Goal: Communication & Community: Answer question/provide support

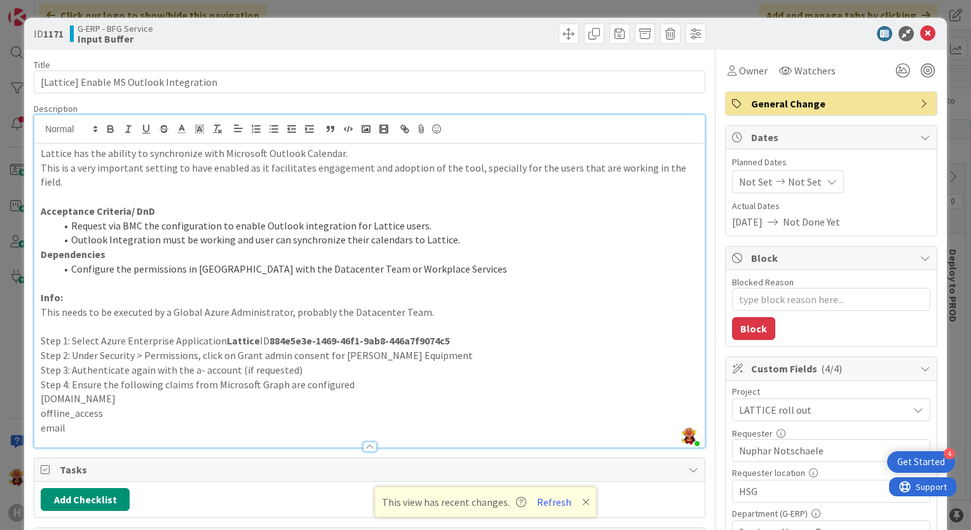
scroll to position [127, 51]
type textarea "x"
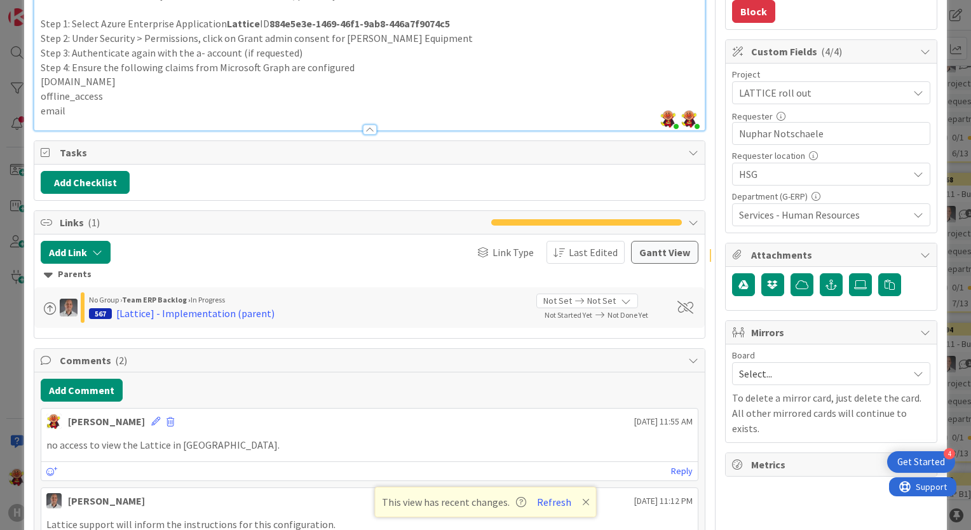
scroll to position [318, 0]
click at [545, 507] on button "Refresh" at bounding box center [554, 502] width 43 height 17
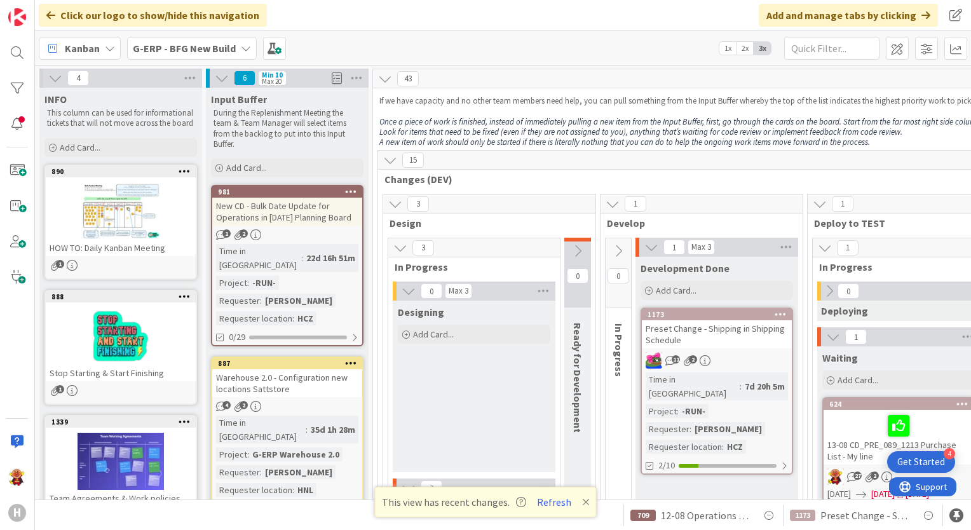
click at [221, 32] on div "Kanban G-ERP - BFG New Build 1x 2x 3x" at bounding box center [503, 48] width 936 height 35
click at [221, 37] on div "G-ERP - BFG New Build" at bounding box center [192, 48] width 130 height 23
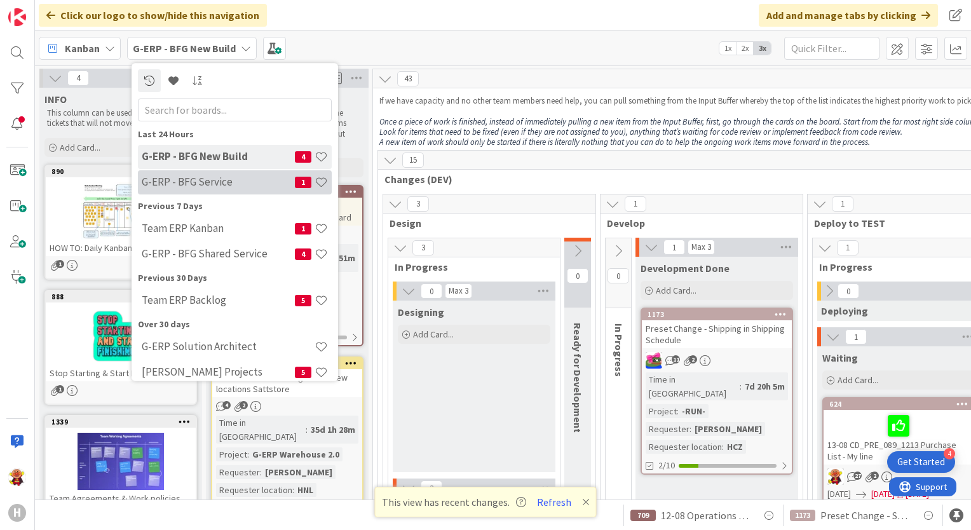
click at [245, 187] on h4 "G-ERP - BFG Service" at bounding box center [218, 182] width 153 height 13
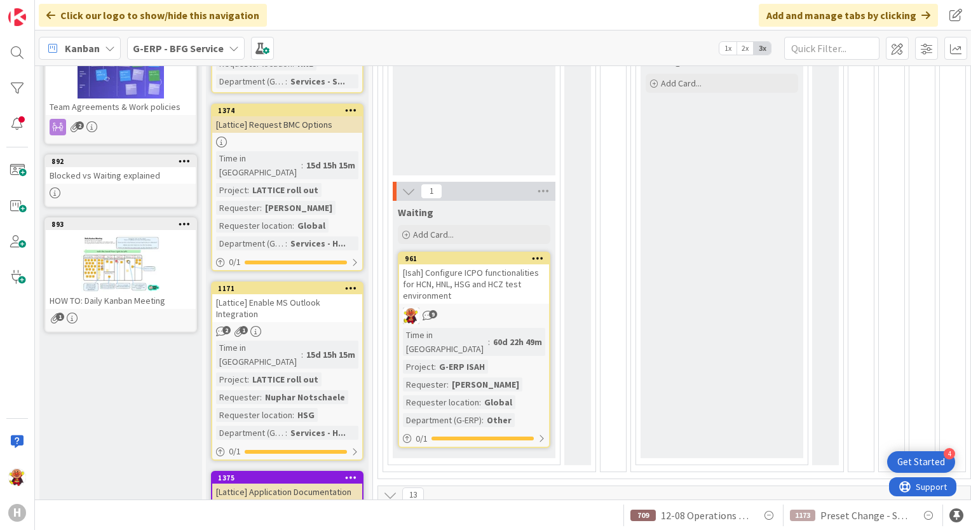
scroll to position [266, 0]
click at [326, 294] on div "[Lattice] Enable MS Outlook Integration" at bounding box center [287, 308] width 150 height 28
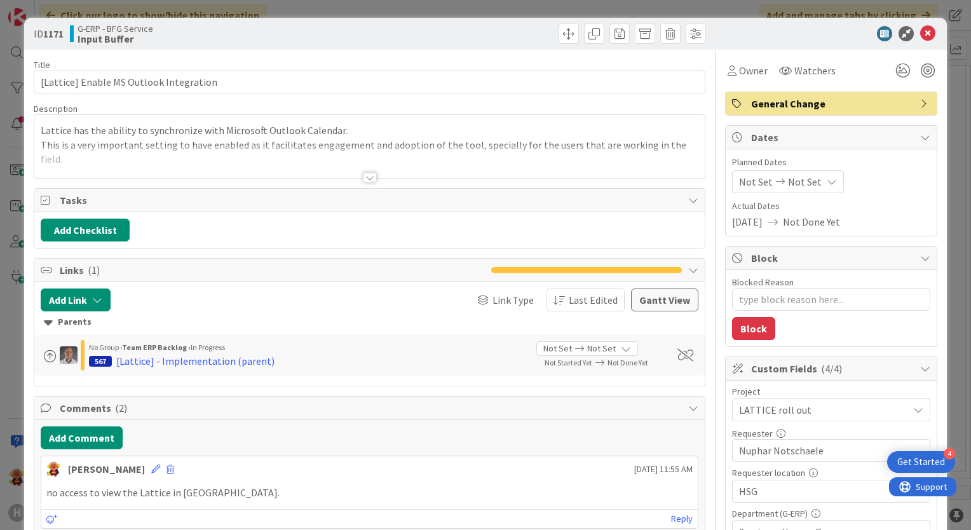
click at [367, 175] on div at bounding box center [370, 177] width 14 height 10
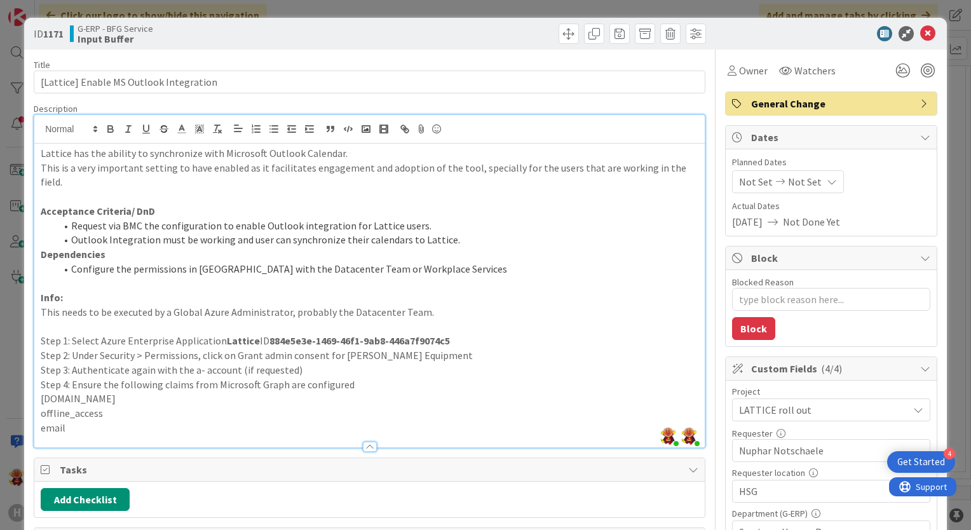
click at [428, 276] on p at bounding box center [370, 283] width 658 height 15
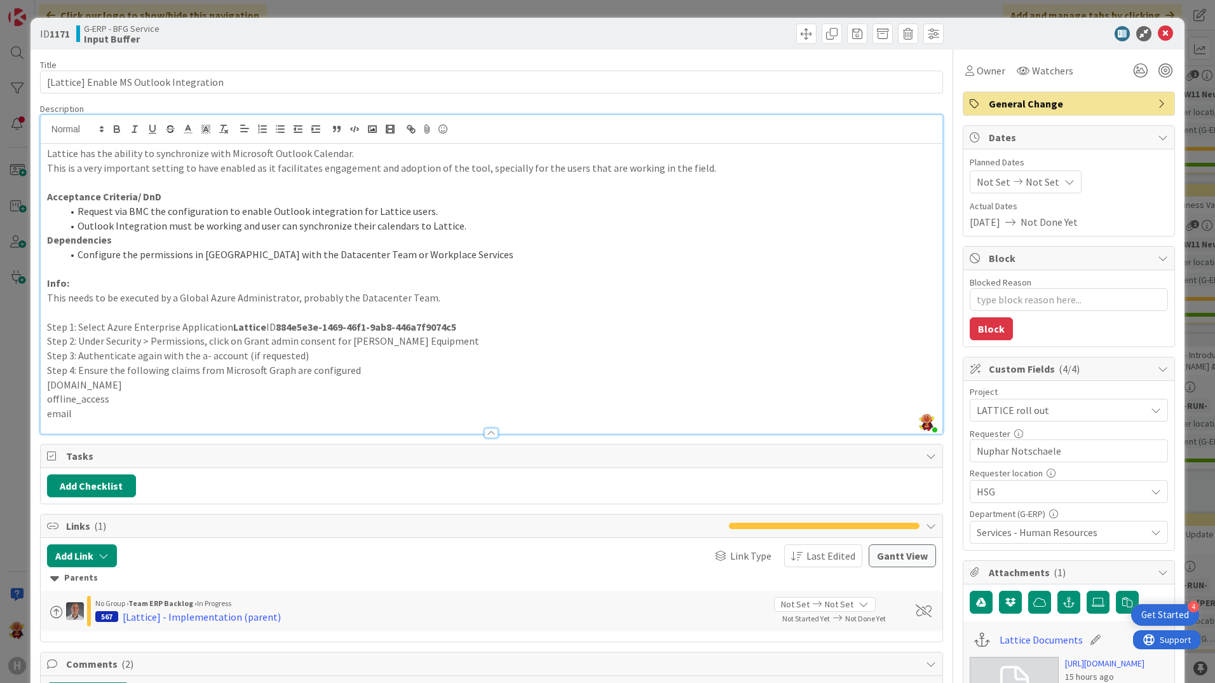
scroll to position [266, 0]
click at [1158, 34] on icon at bounding box center [1165, 33] width 15 height 15
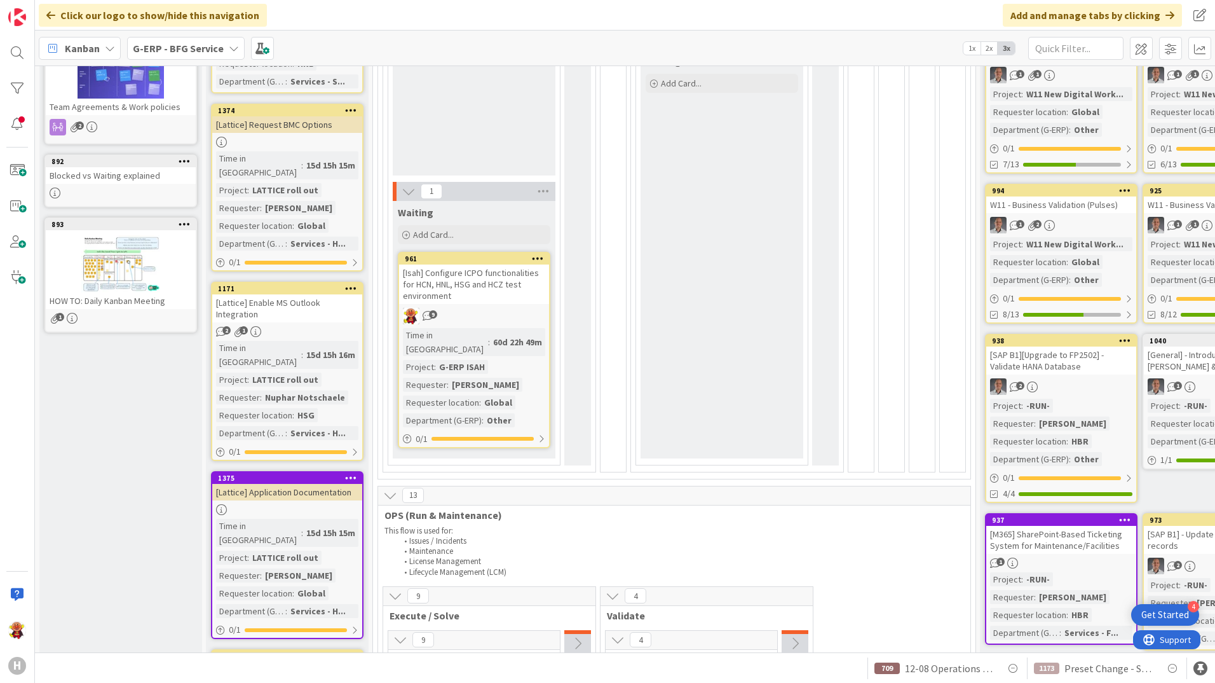
click at [173, 46] on b "G-ERP - BFG Service" at bounding box center [178, 48] width 91 height 13
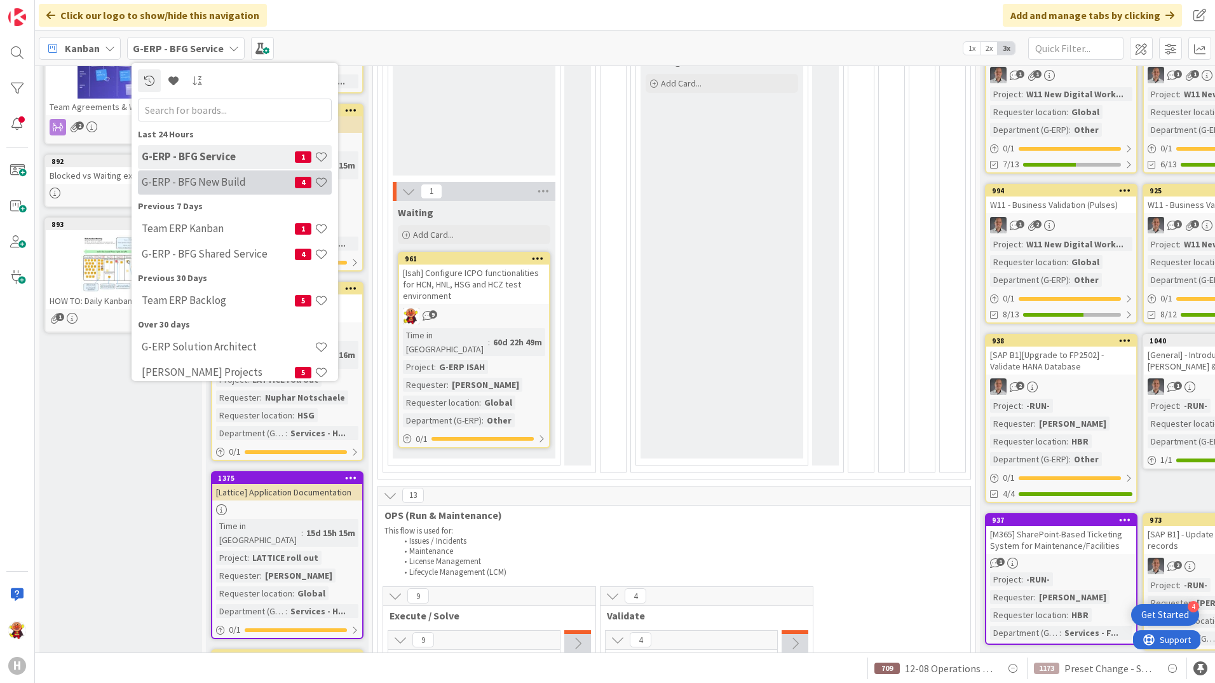
click at [240, 180] on h4 "G-ERP - BFG New Build" at bounding box center [218, 181] width 153 height 13
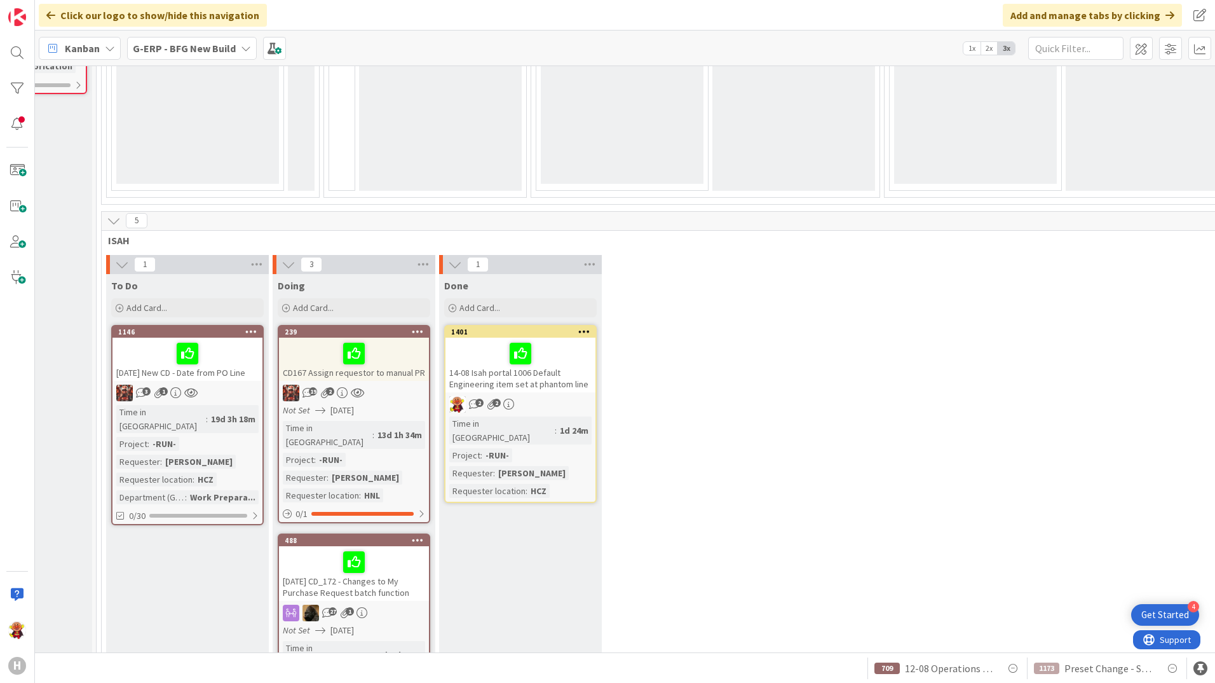
scroll to position [1462, 276]
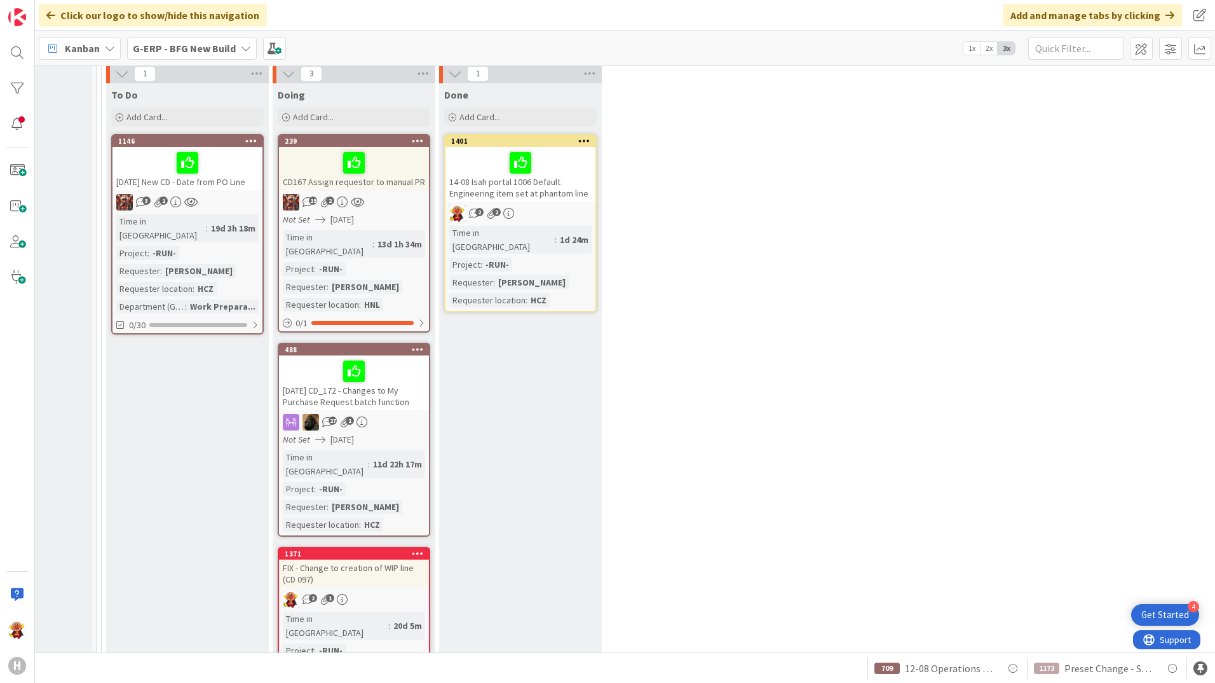
click at [413, 591] on div "2 1" at bounding box center [354, 599] width 150 height 17
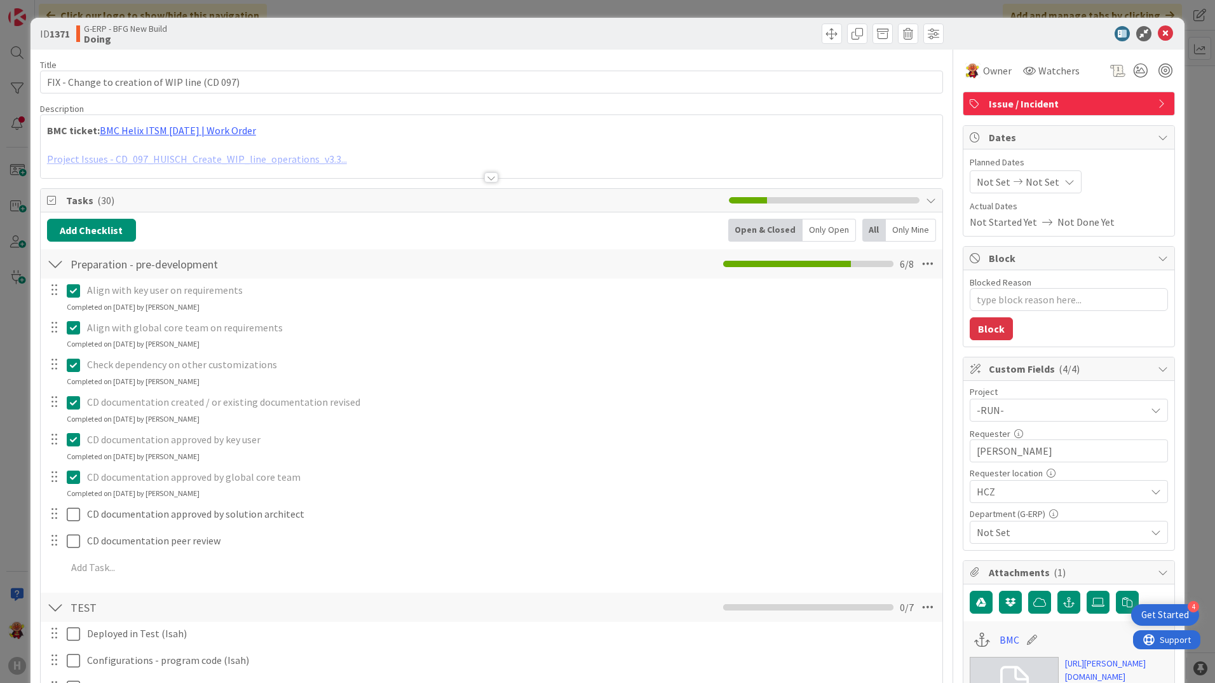
type textarea "x"
click at [484, 180] on div at bounding box center [491, 177] width 14 height 10
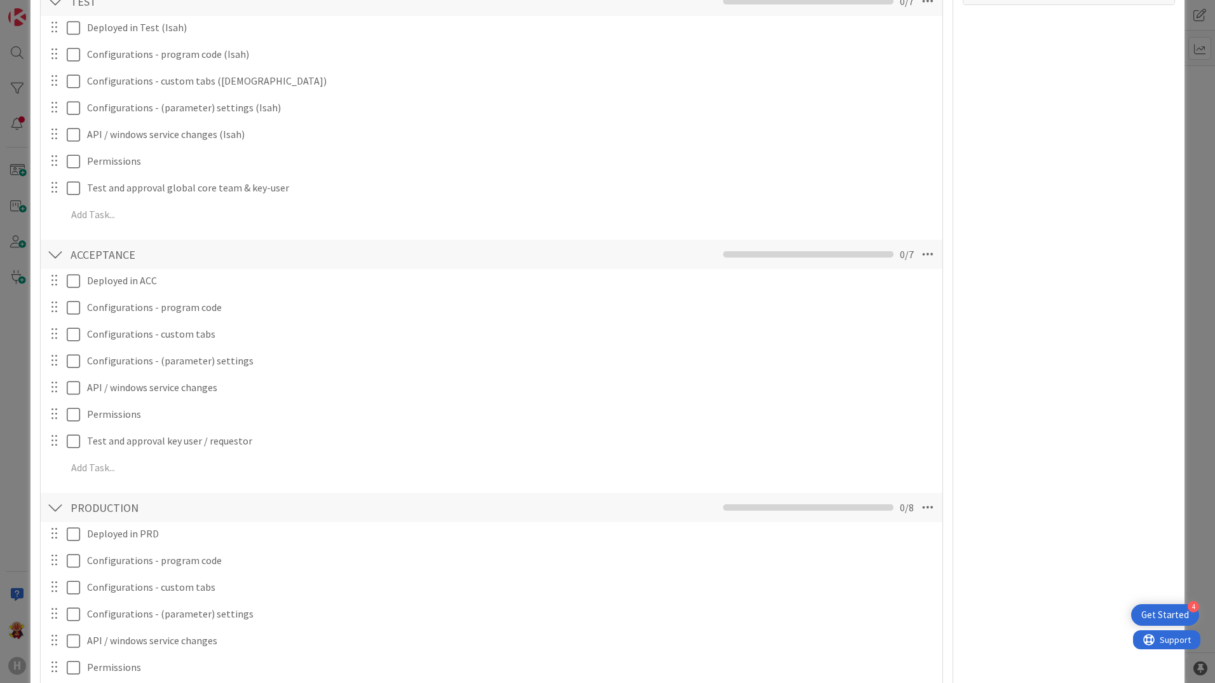
scroll to position [1335, 0]
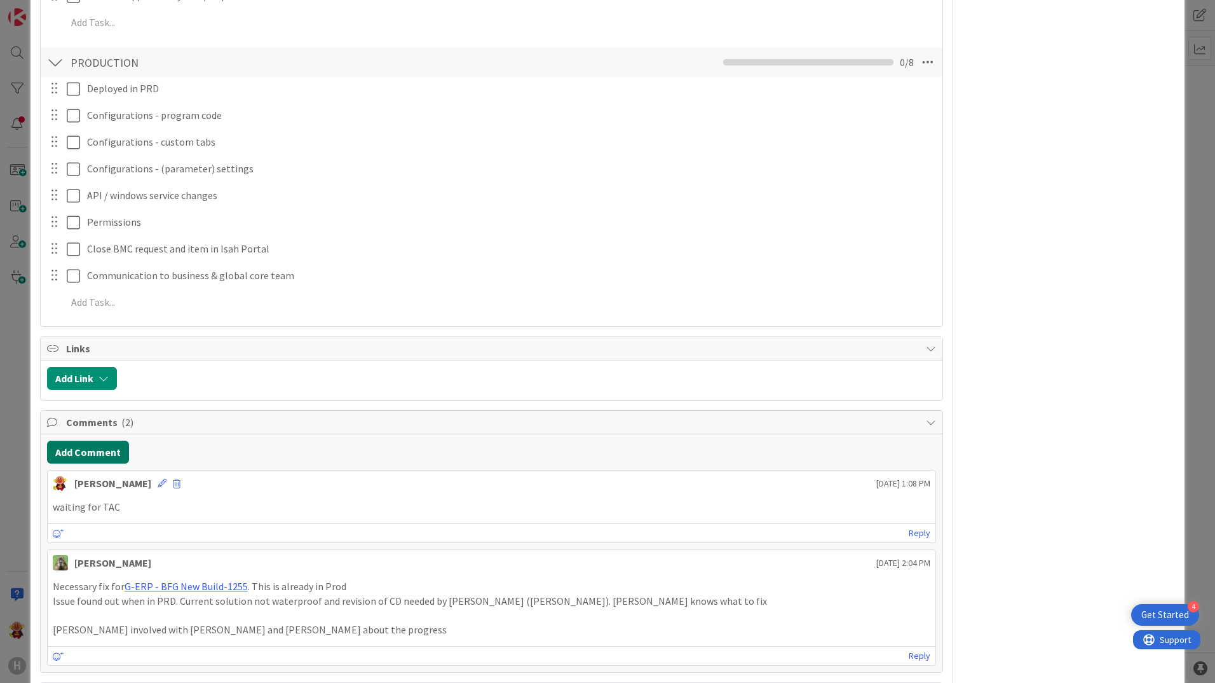
click at [102, 443] on button "Add Comment" at bounding box center [88, 451] width 82 height 23
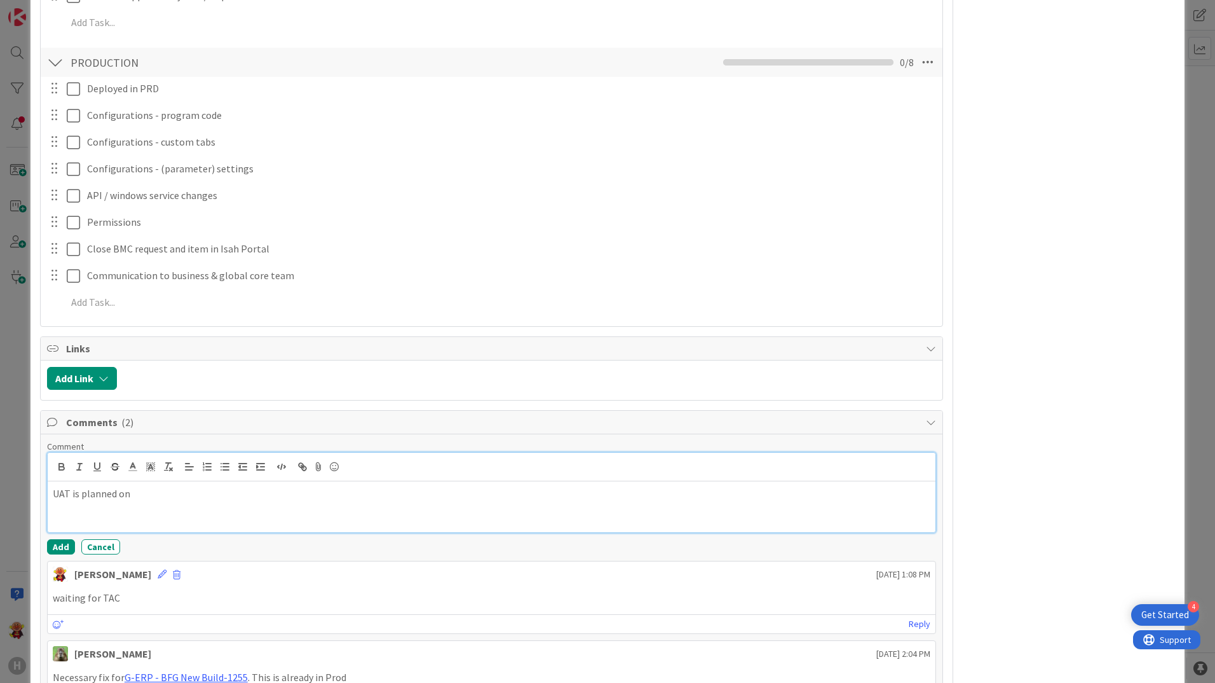
click at [267, 503] on div "UAT is planned on" at bounding box center [492, 506] width 888 height 51
click at [62, 547] on button "Add" at bounding box center [61, 546] width 28 height 15
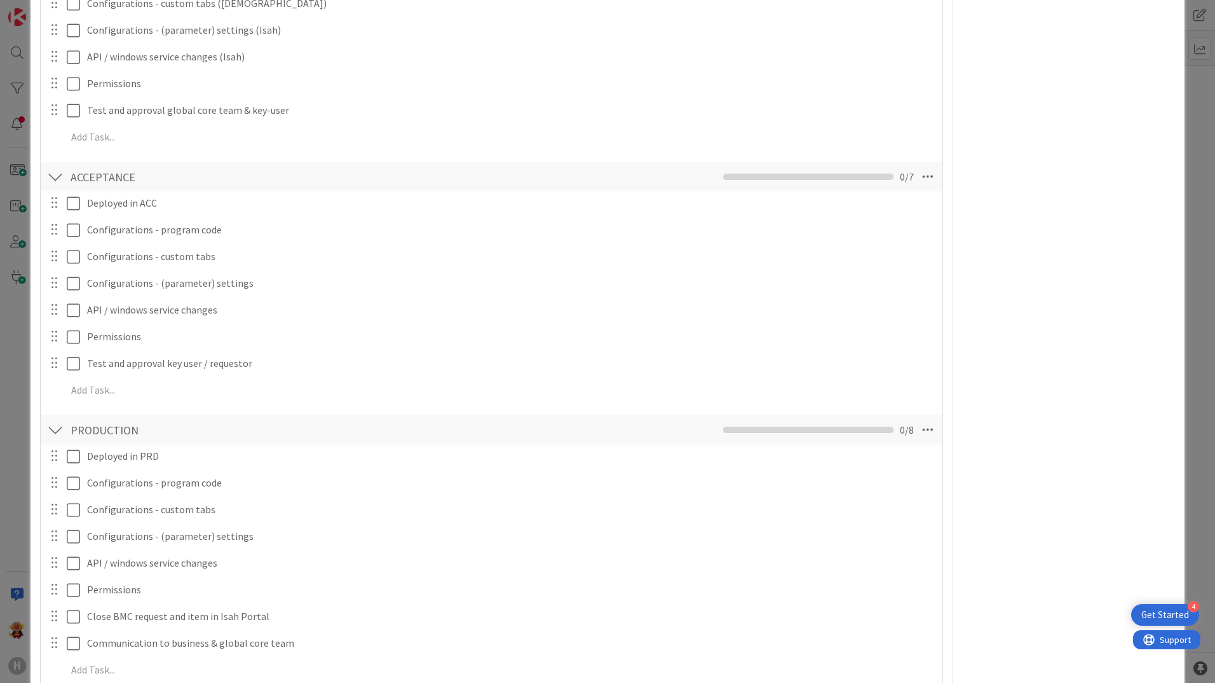
type textarea "x"
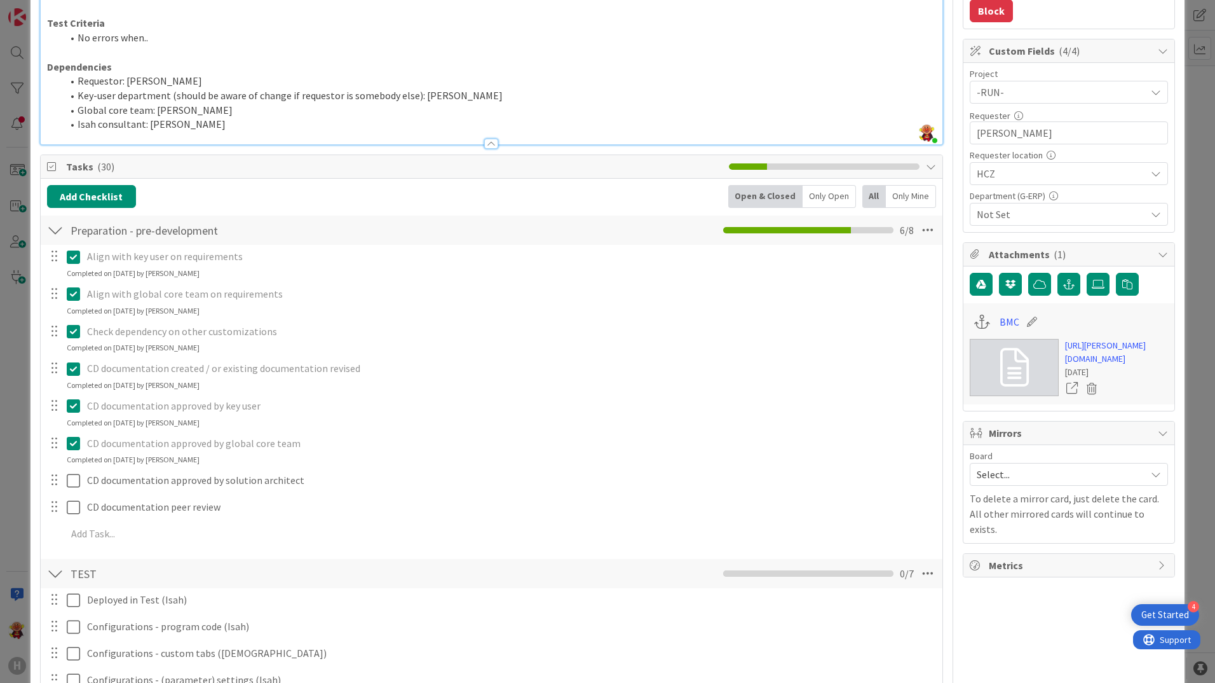
scroll to position [0, 0]
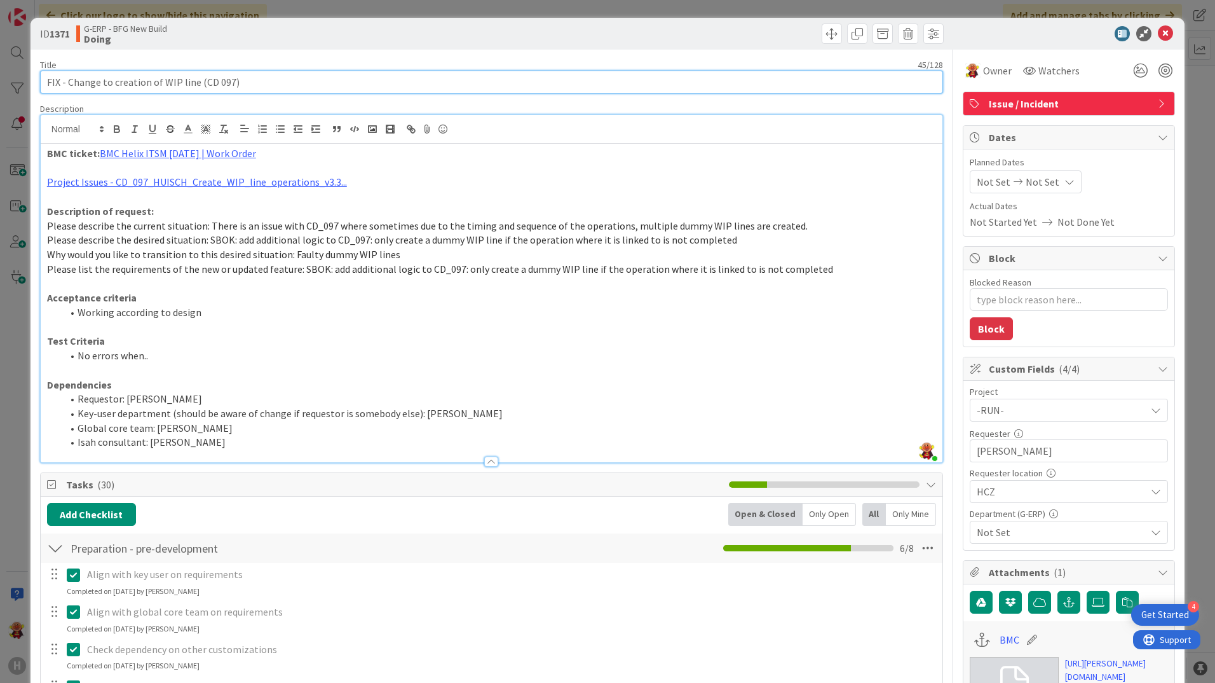
click at [47, 81] on input "FIX - Change to creation of WIP line (CD 097)" at bounding box center [491, 82] width 903 height 23
type input "19-08 FIX - Change to creation of WIP line (CD 097)"
type textarea "x"
type input "19-08 FIX - Change to creation of WIP line (CD 097)"
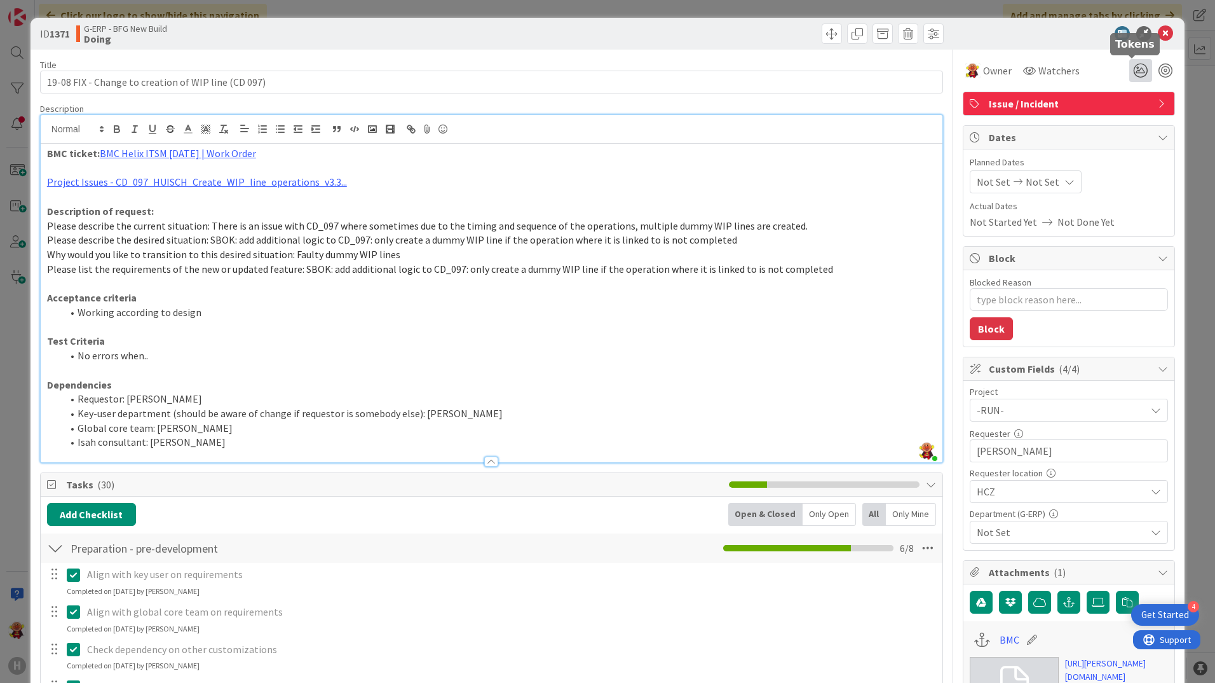
click at [1132, 60] on icon at bounding box center [1140, 70] width 23 height 23
click at [1120, 118] on icon at bounding box center [1125, 118] width 10 height 10
click at [1159, 28] on icon at bounding box center [1165, 33] width 15 height 15
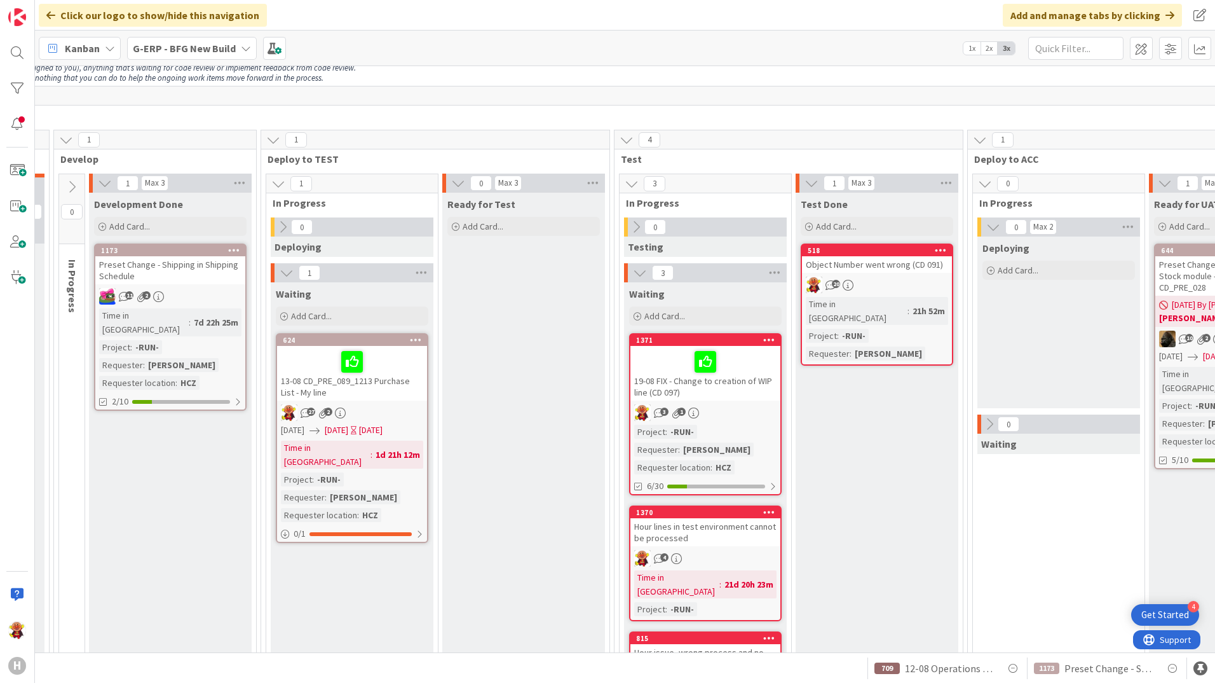
scroll to position [254, 547]
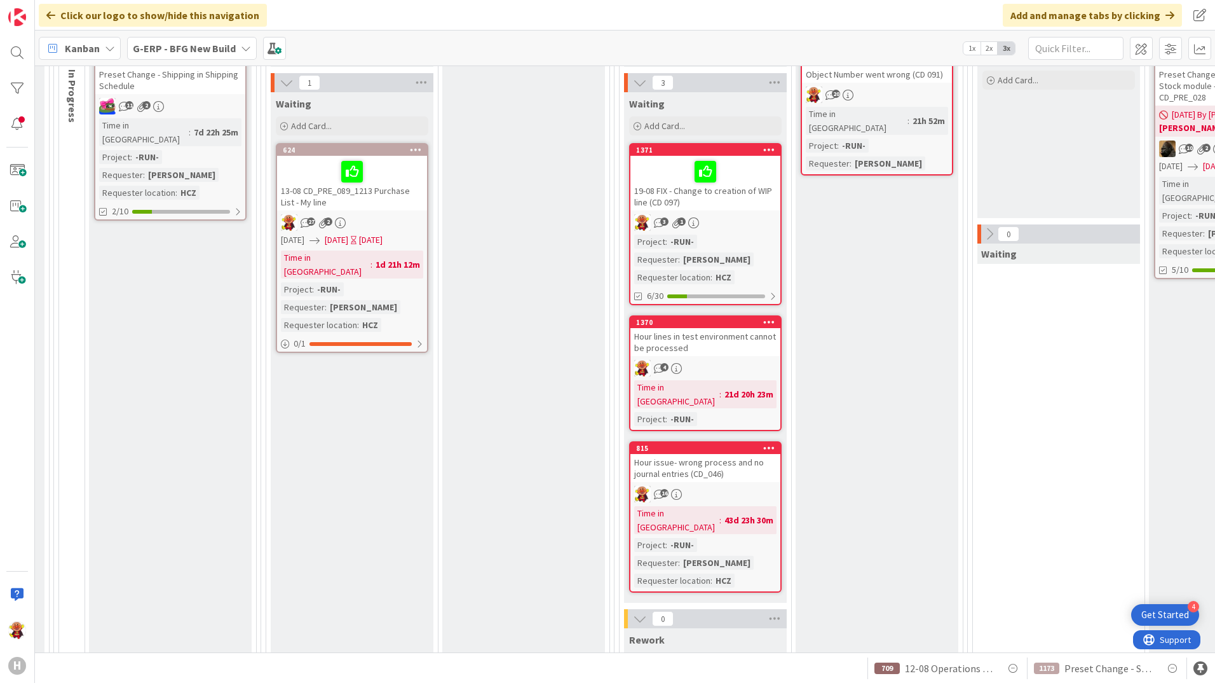
click at [751, 486] on div "16" at bounding box center [705, 494] width 150 height 17
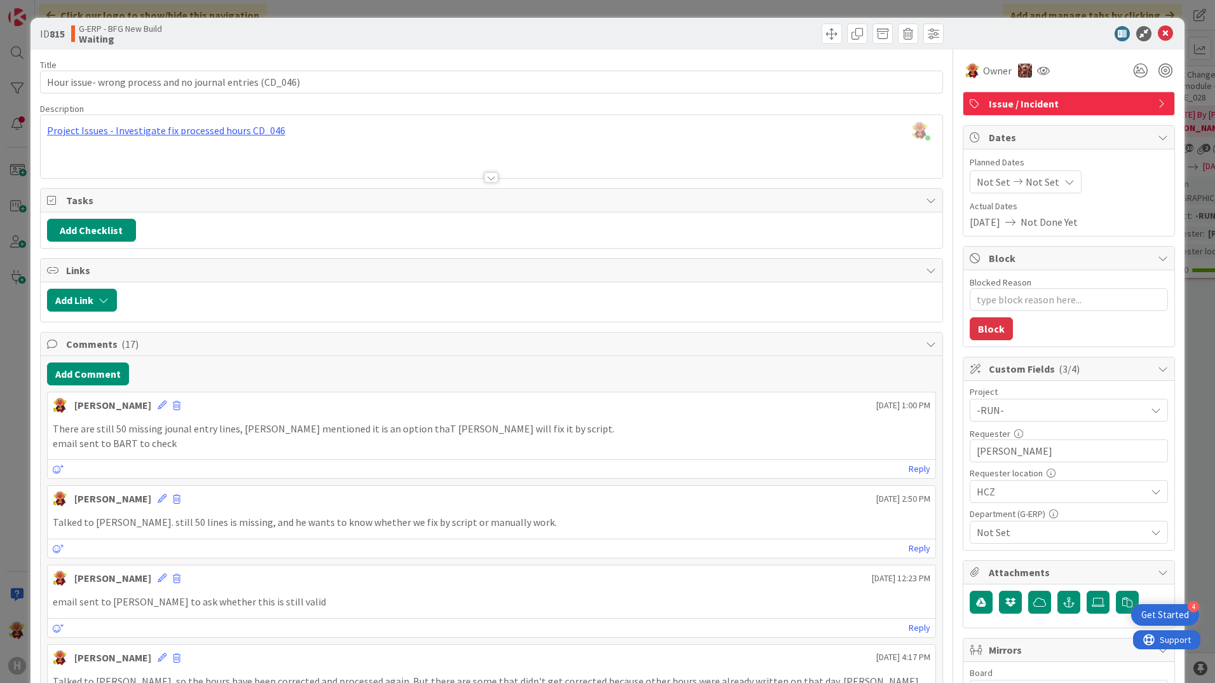
type textarea "x"
click at [88, 384] on button "Add Comment" at bounding box center [88, 373] width 82 height 23
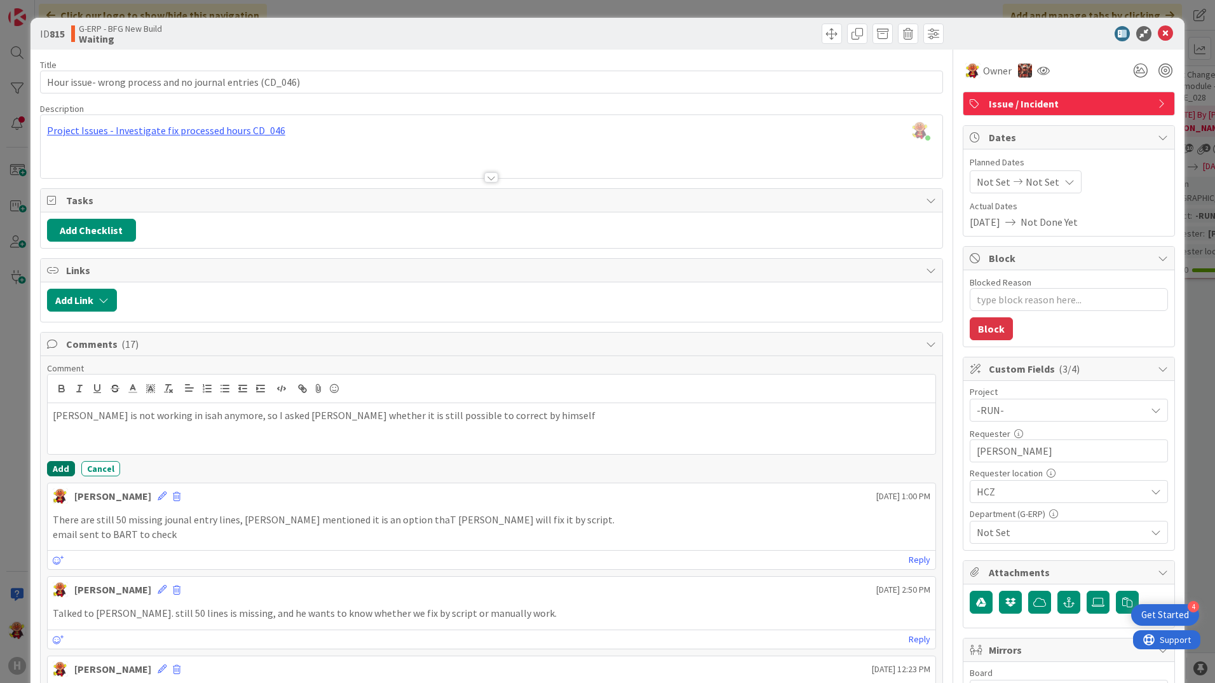
click at [59, 471] on button "Add" at bounding box center [61, 468] width 28 height 15
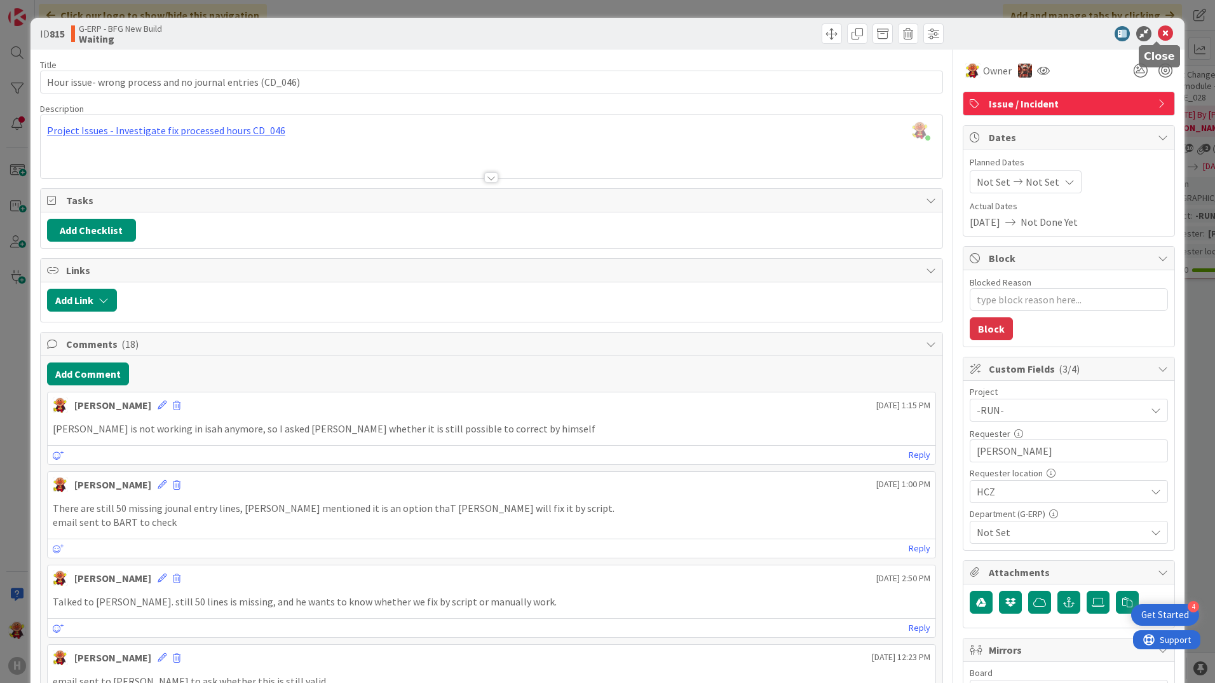
click at [1158, 36] on icon at bounding box center [1165, 33] width 15 height 15
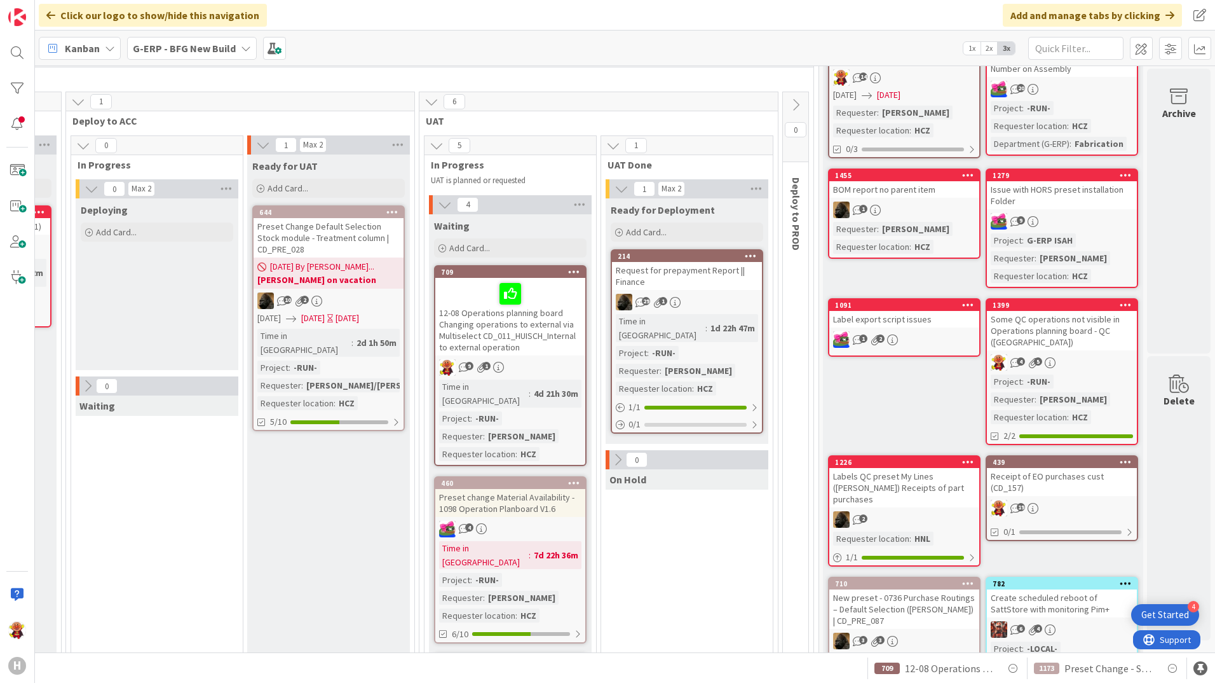
scroll to position [191, 1456]
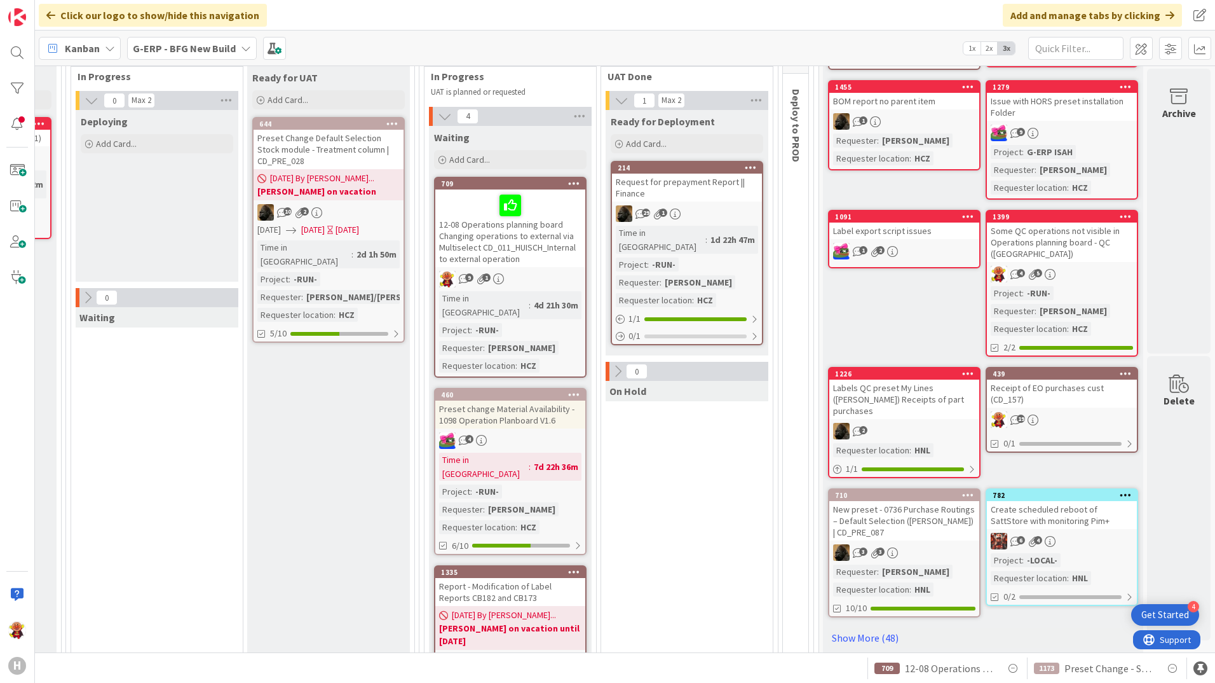
click at [543, 246] on div "12-08 Operations planning board Changing operations to external via Multiselect…" at bounding box center [510, 228] width 150 height 78
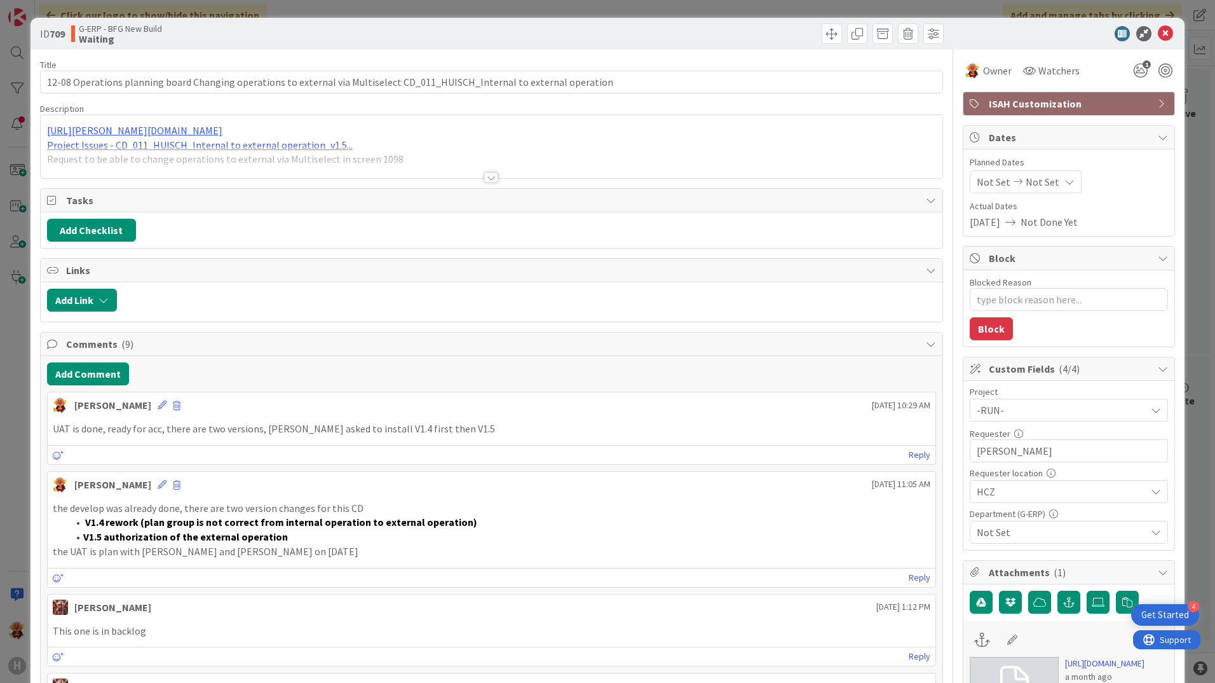
type textarea "x"
click at [74, 377] on button "Add Comment" at bounding box center [88, 373] width 82 height 23
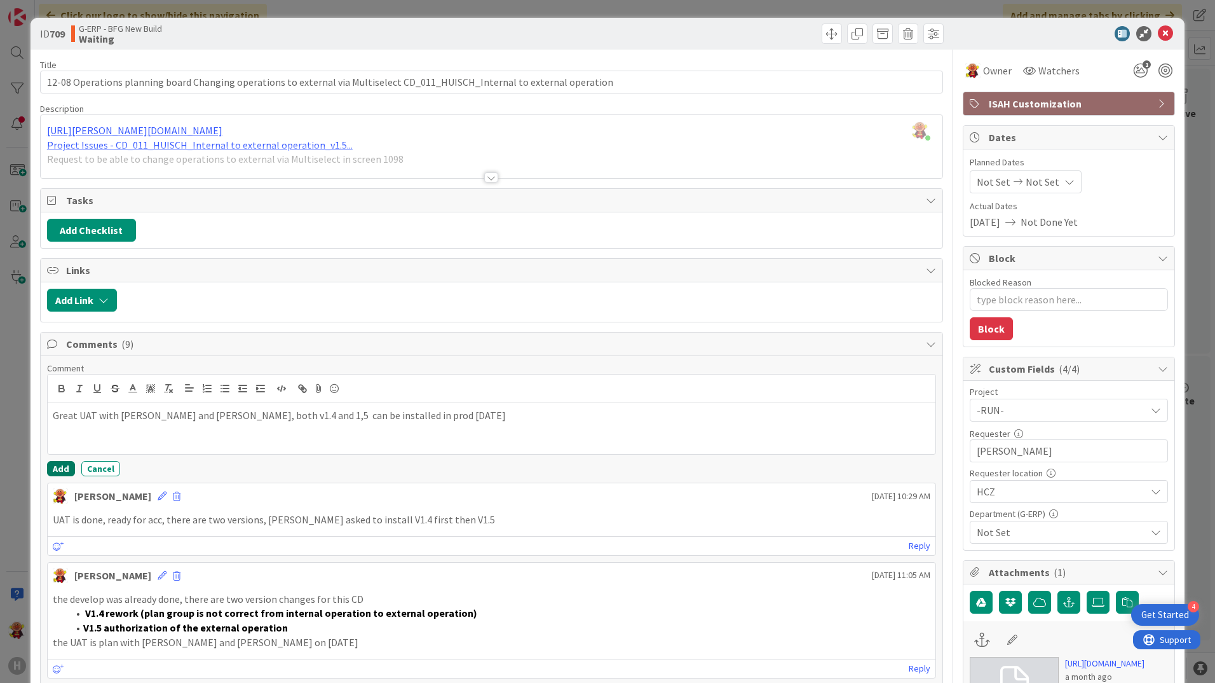
click at [57, 467] on button "Add" at bounding box center [61, 468] width 28 height 15
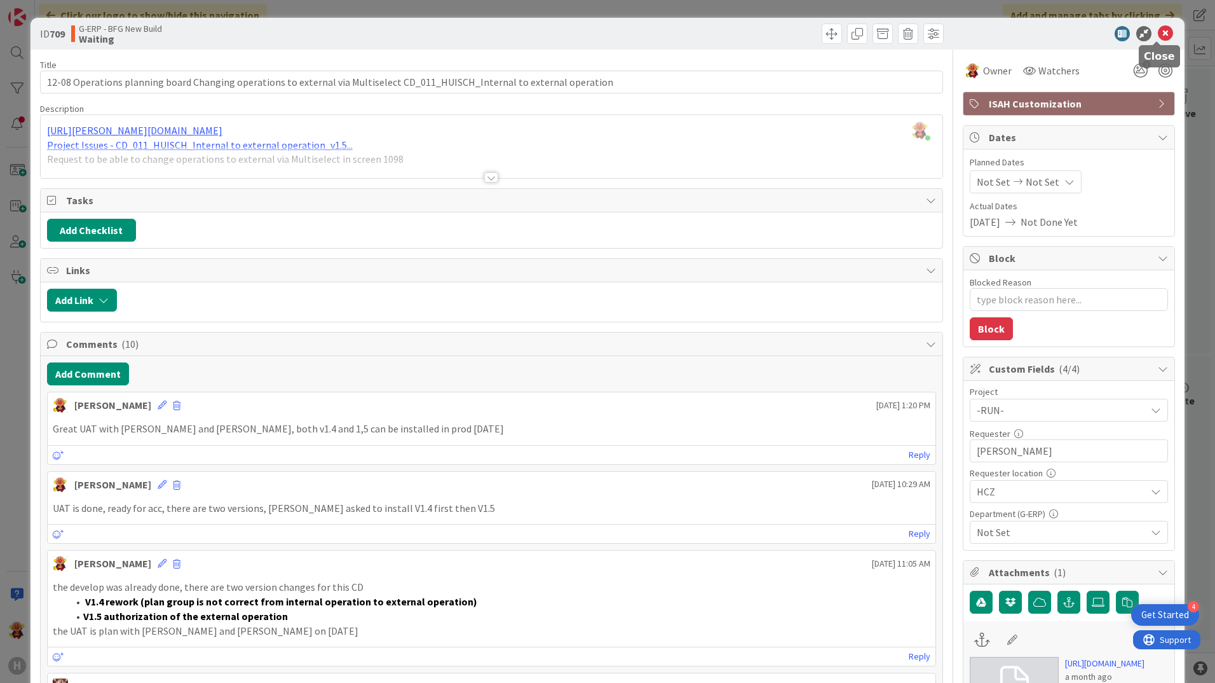
click at [1158, 36] on icon at bounding box center [1165, 33] width 15 height 15
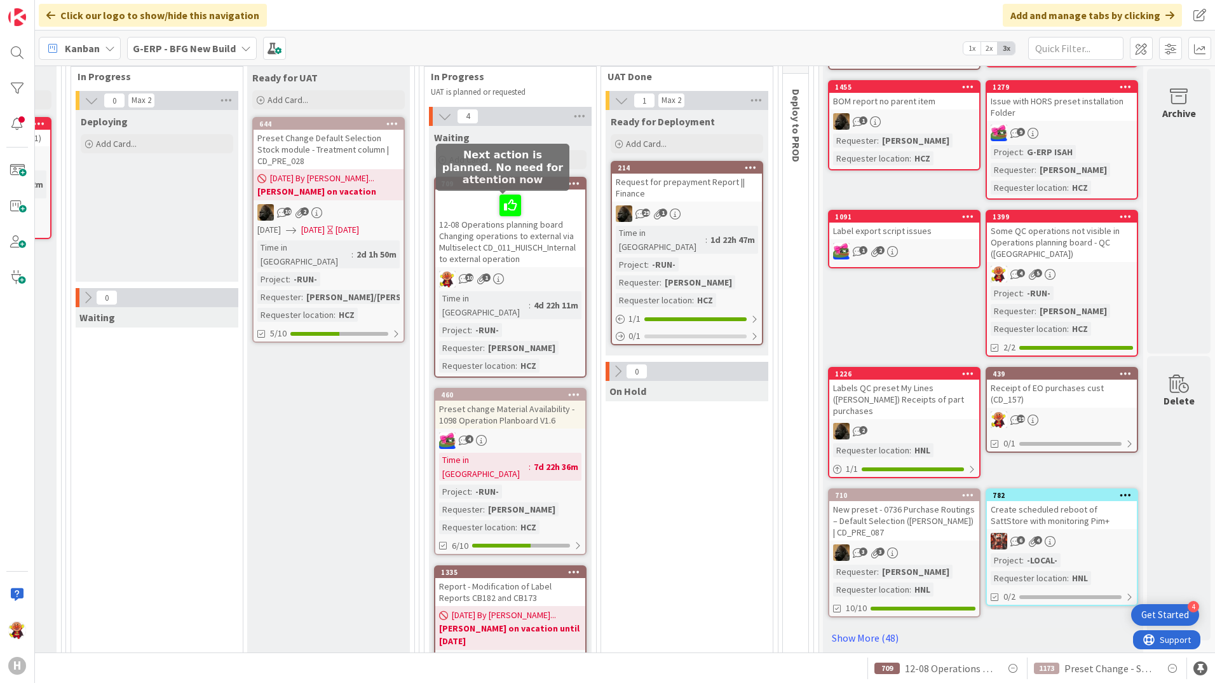
drag, startPoint x: 505, startPoint y: 200, endPoint x: 498, endPoint y: 217, distance: 18.3
click at [0, 0] on icon at bounding box center [0, 0] width 0 height 0
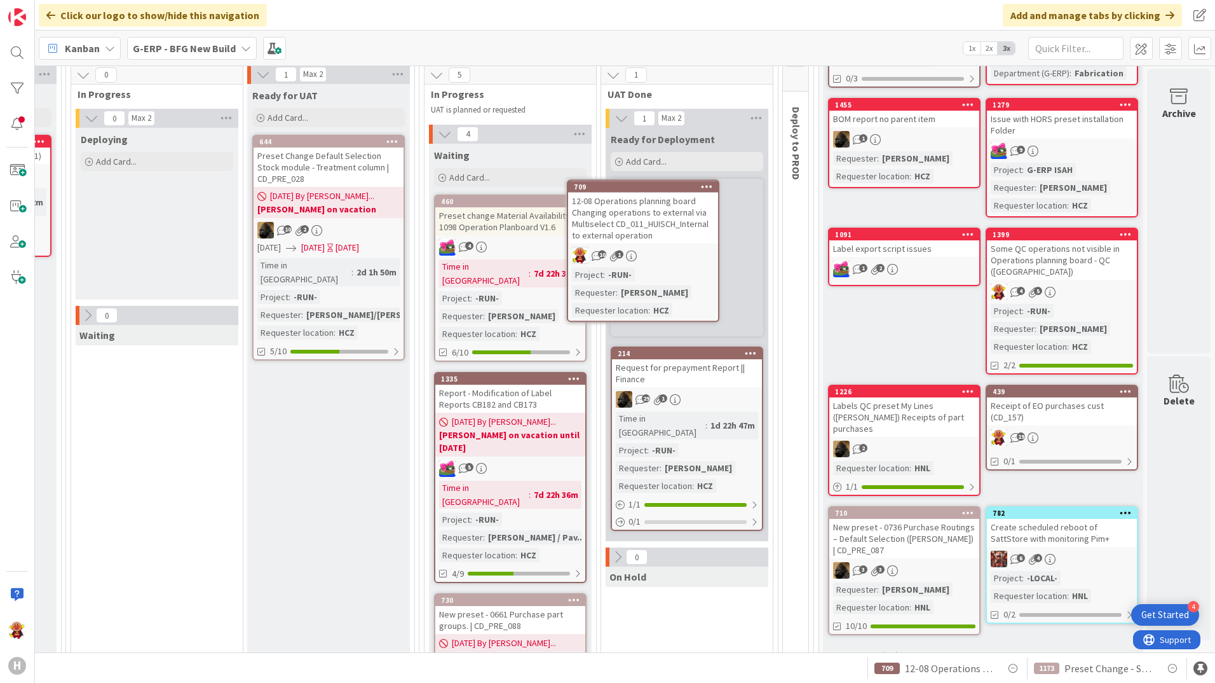
scroll to position [172, 1456]
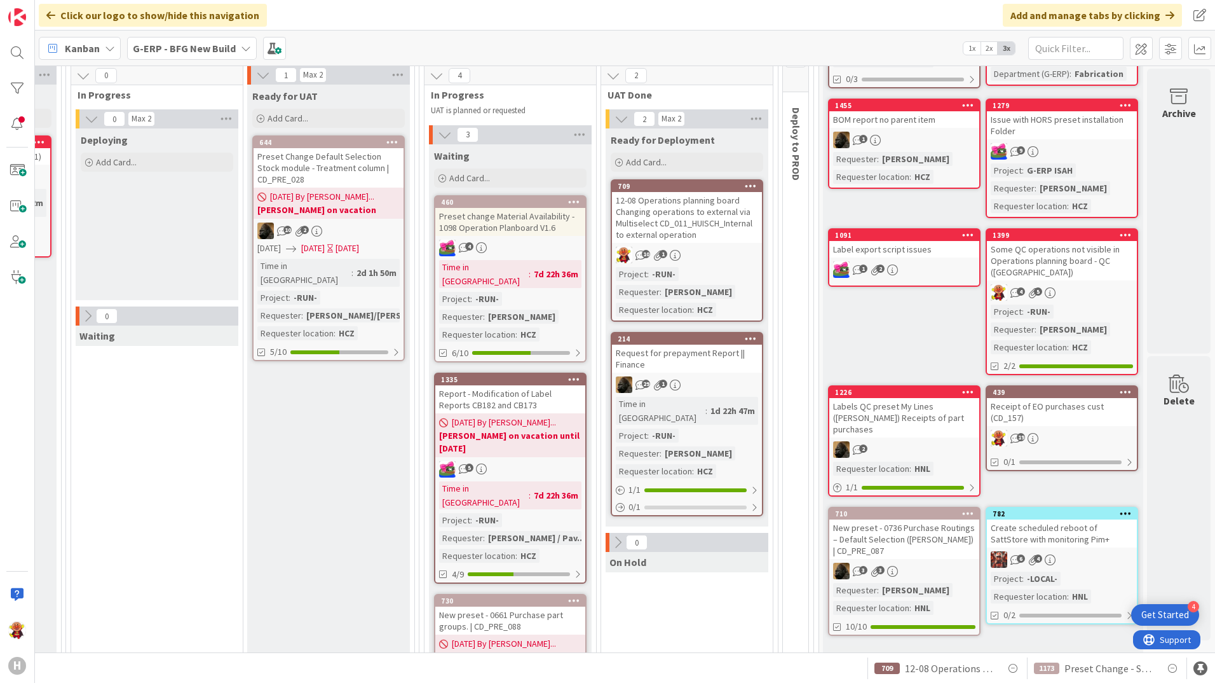
click at [719, 208] on div "12-08 Operations planning board Changing operations to external via Multiselect…" at bounding box center [687, 217] width 150 height 51
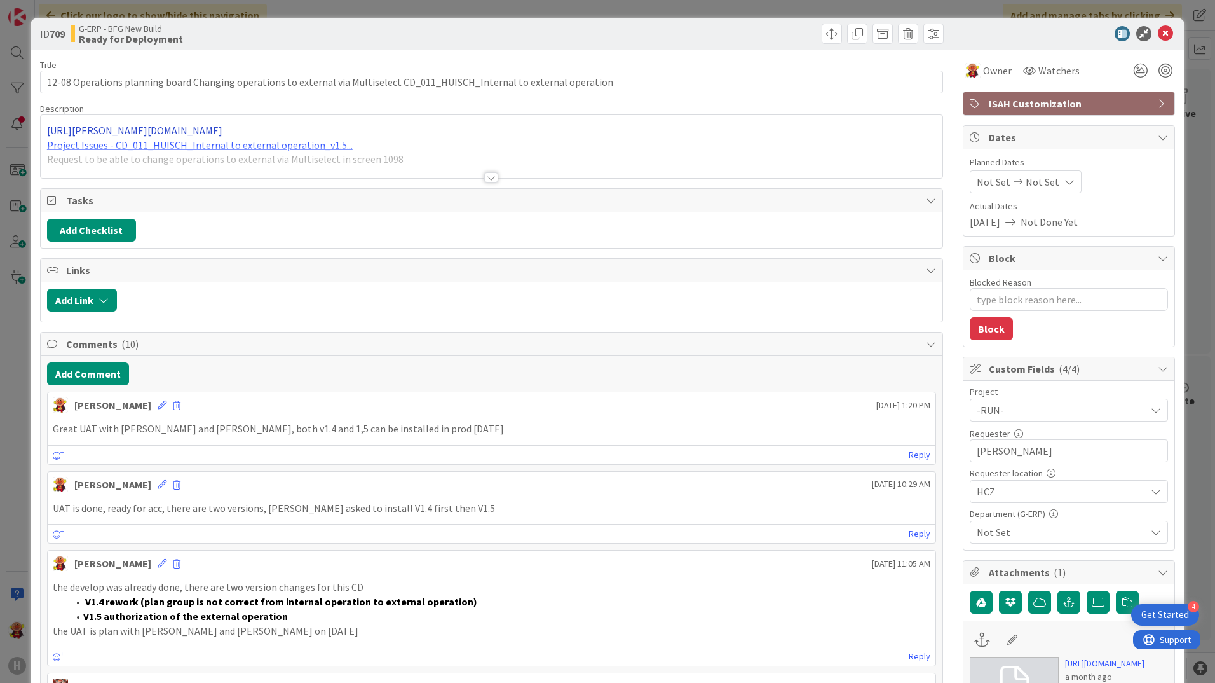
type textarea "x"
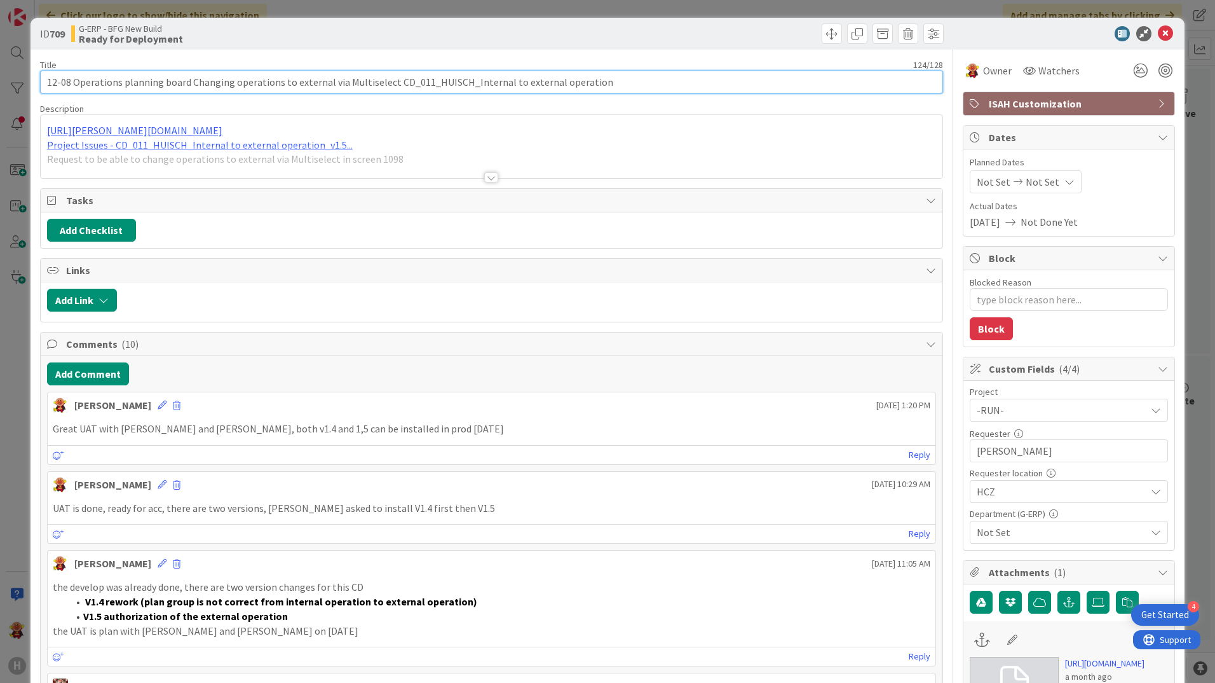
drag, startPoint x: 72, startPoint y: 81, endPoint x: 34, endPoint y: 81, distance: 38.8
type input "Operations planning board Changing operations to external via Multiselect CD_01…"
type textarea "x"
type input "Operations planning board Changing operations to external via Multiselect CD_01…"
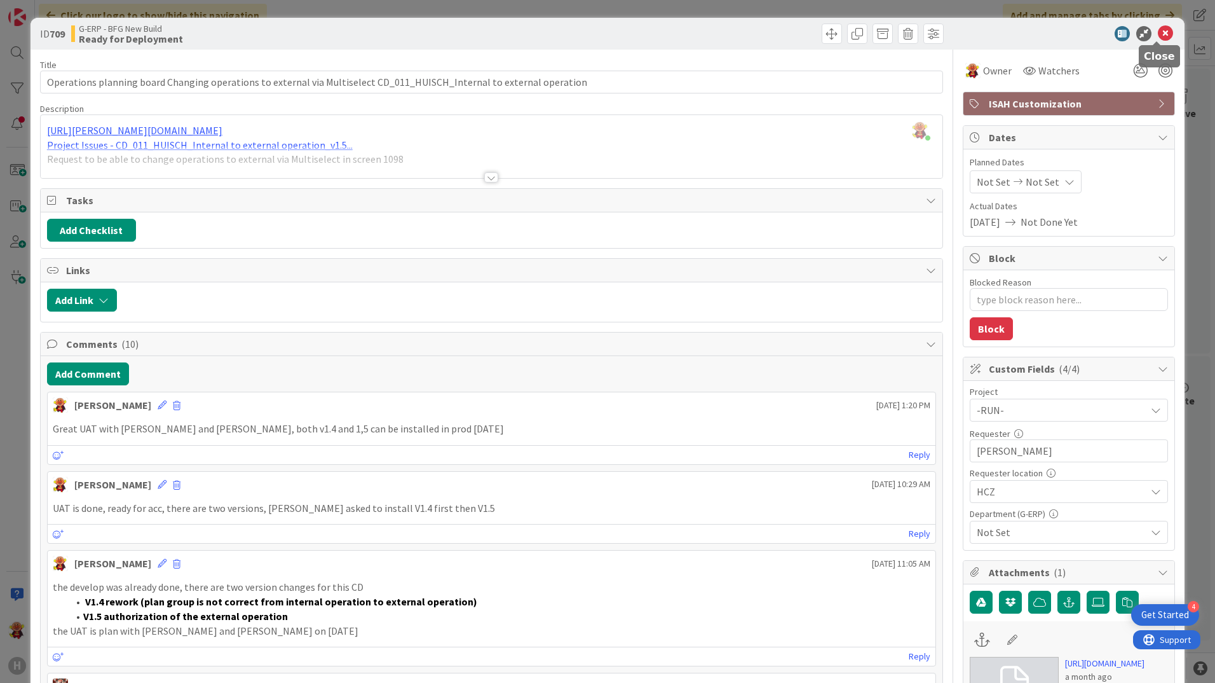
click at [1158, 27] on icon at bounding box center [1165, 33] width 15 height 15
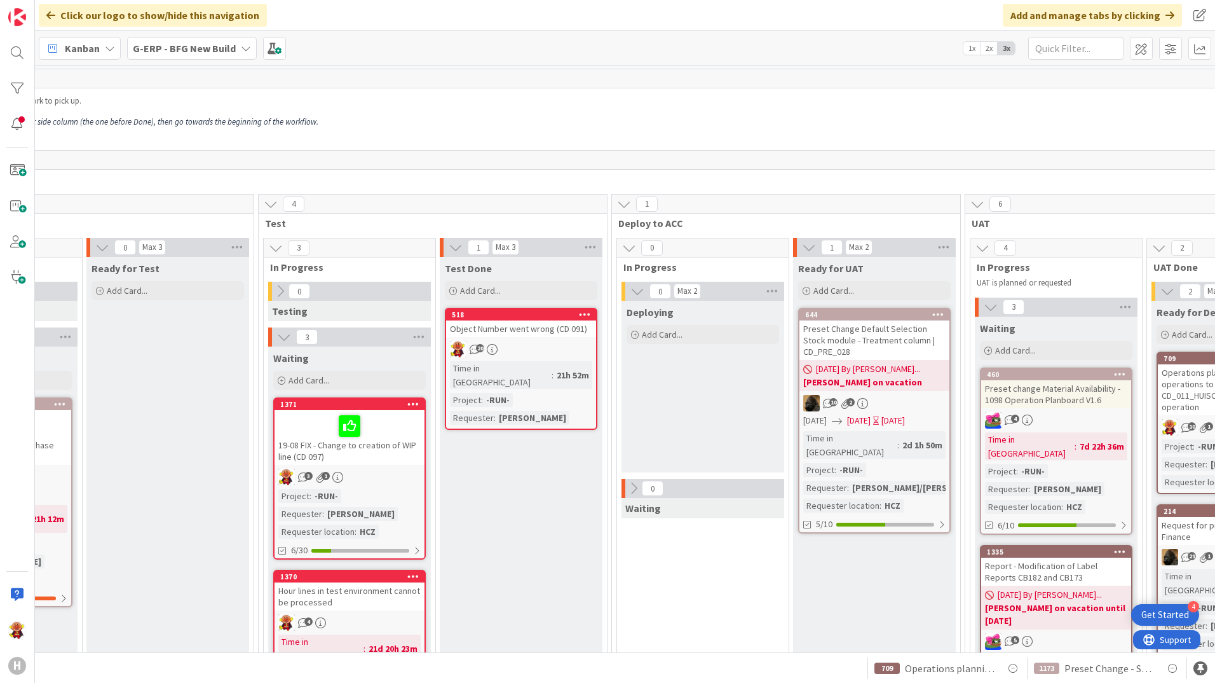
scroll to position [0, 885]
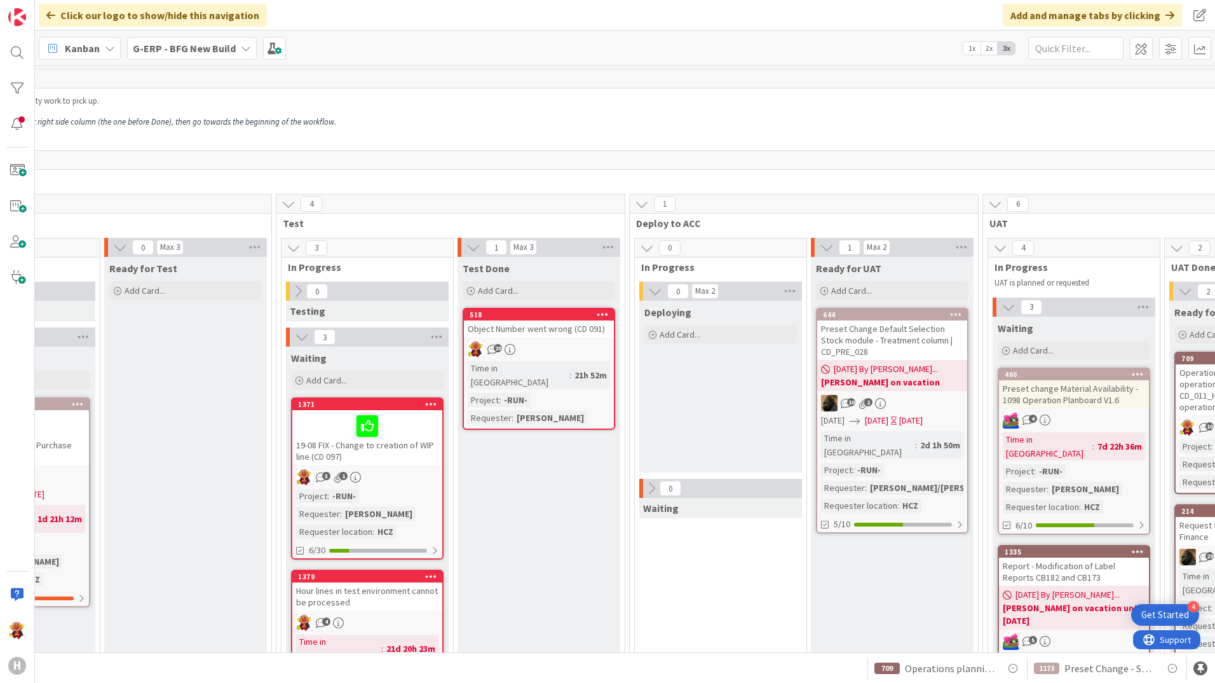
click at [590, 336] on div "Object Number went wrong (CD 091)" at bounding box center [539, 328] width 150 height 17
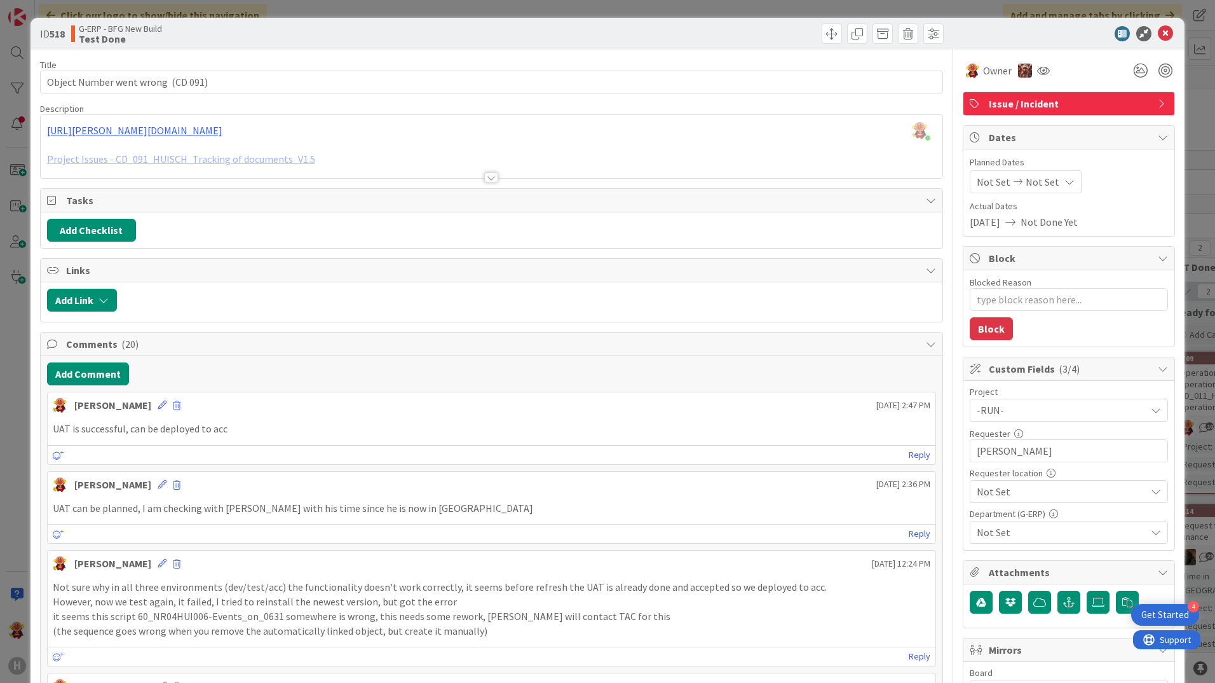
type textarea "x"
click at [1158, 30] on icon at bounding box center [1165, 33] width 15 height 15
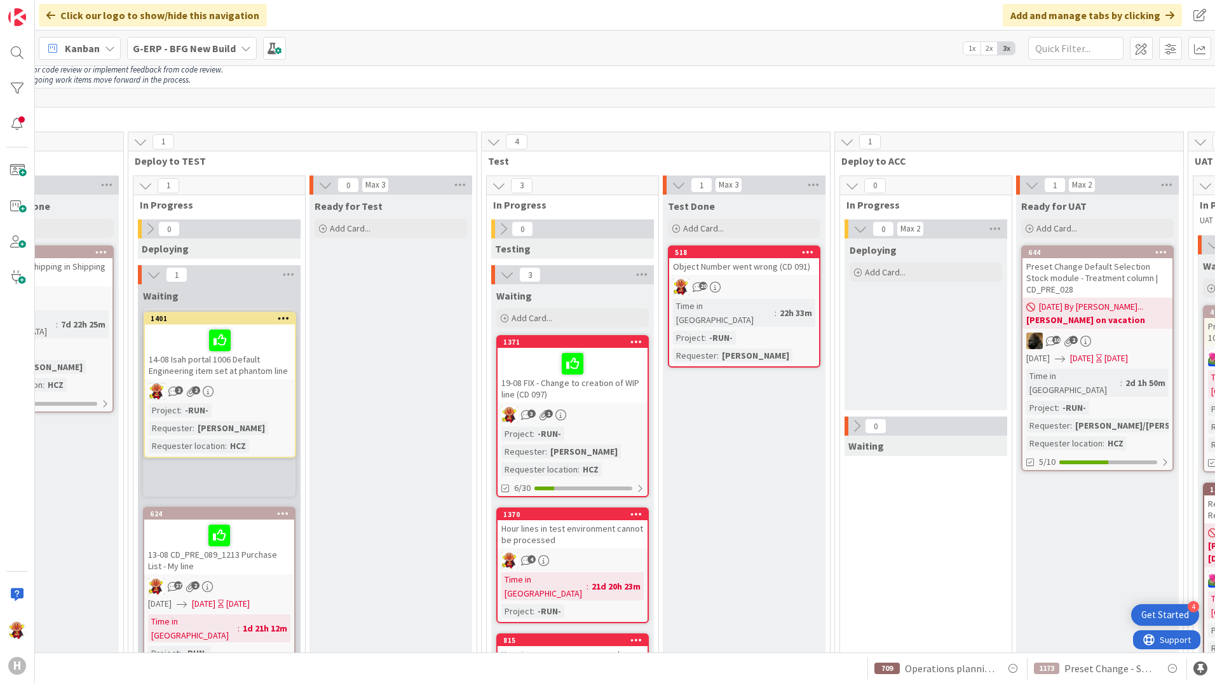
scroll to position [62, 679]
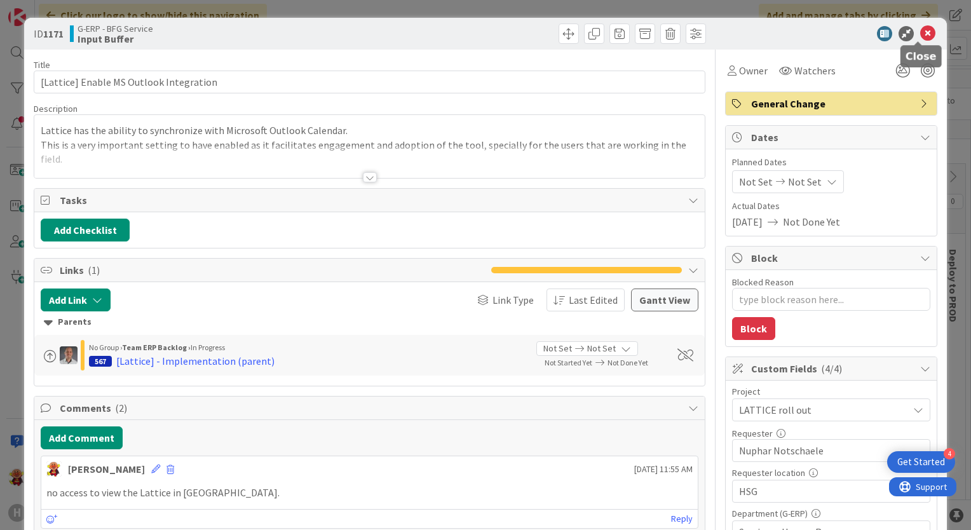
click at [920, 32] on icon at bounding box center [927, 33] width 15 height 15
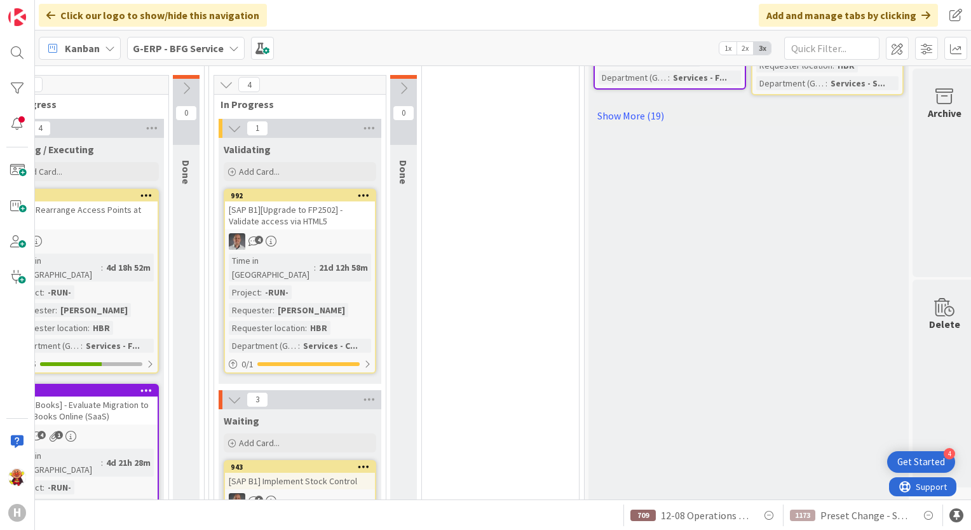
scroll to position [826, 391]
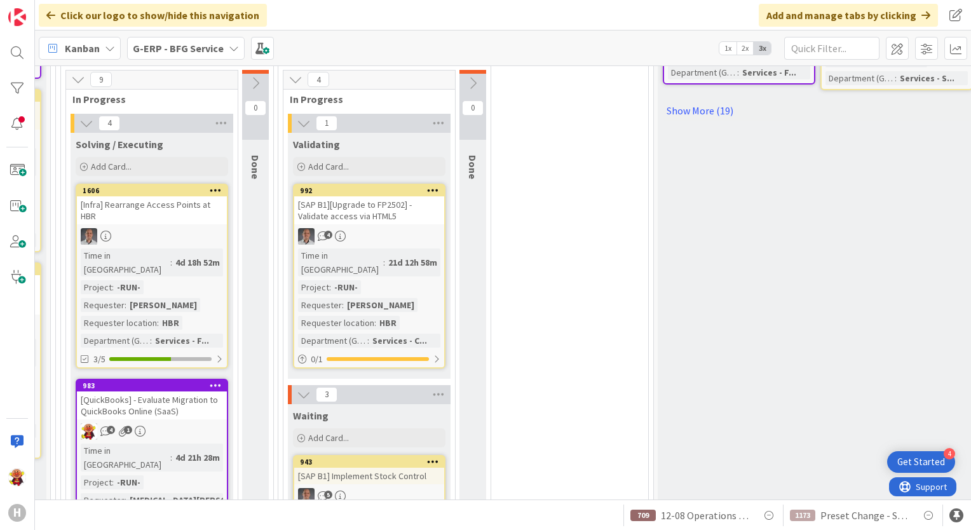
drag, startPoint x: 398, startPoint y: 500, endPoint x: 351, endPoint y: 499, distance: 47.0
click at [351, 499] on div "4 INFO This column can be used for informational tickets that will not move acr…" at bounding box center [503, 282] width 936 height 434
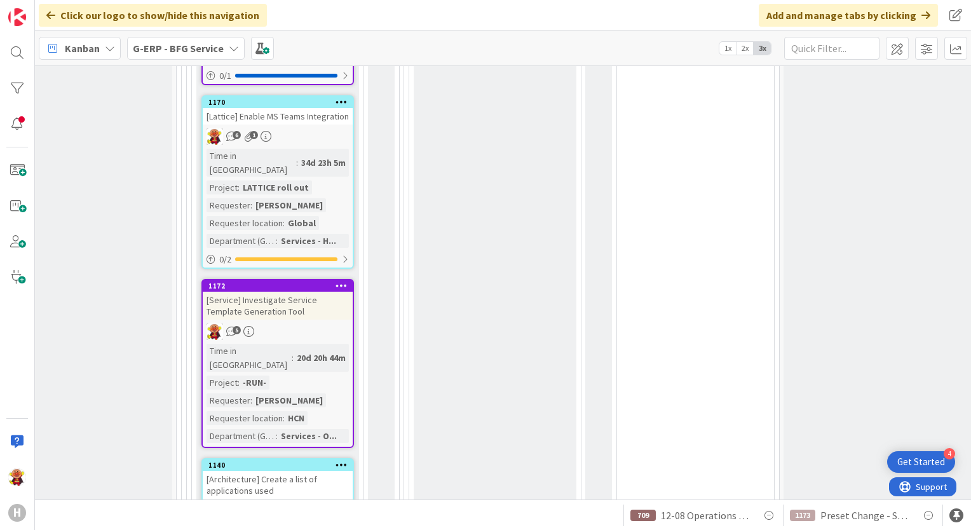
scroll to position [2165, 196]
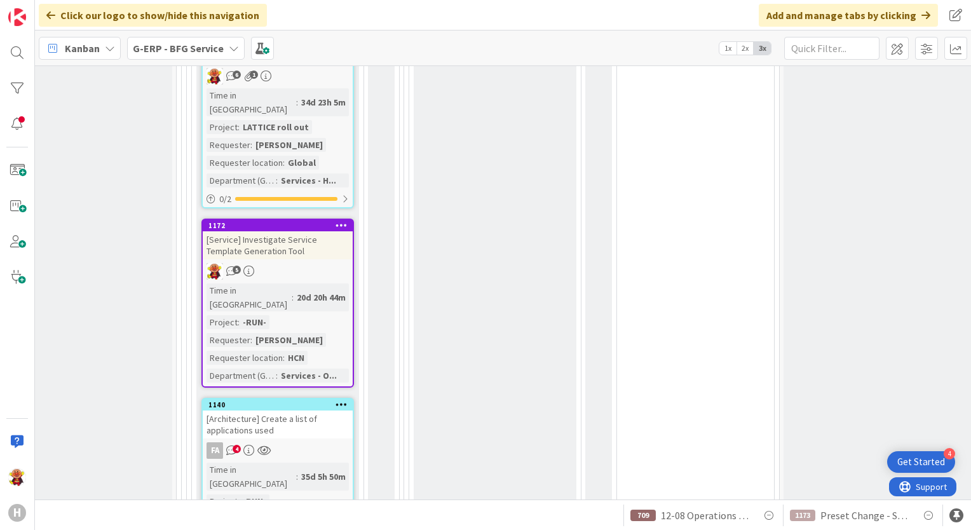
click at [303, 399] on div "1140" at bounding box center [278, 404] width 150 height 11
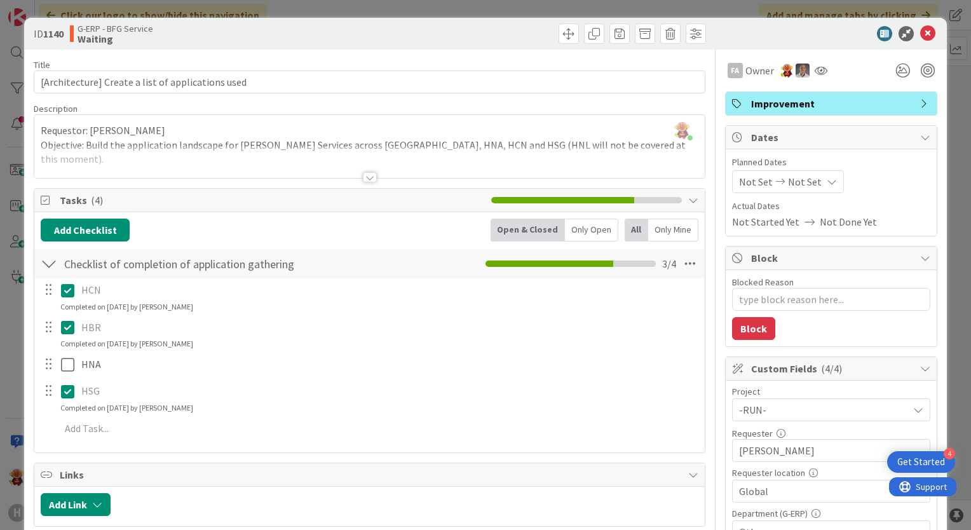
click at [367, 177] on div at bounding box center [370, 177] width 14 height 10
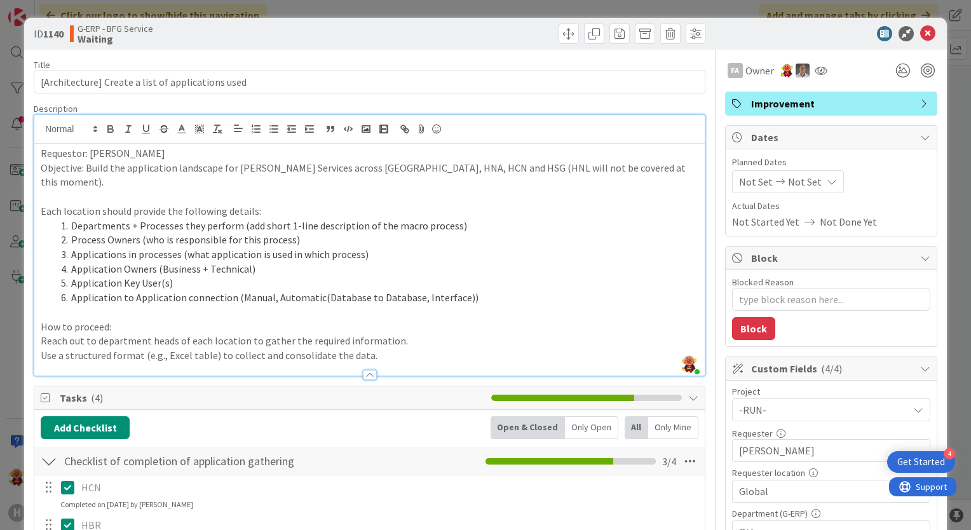
click at [926, 41] on div "ID 1140 G-ERP - BFG Service Waiting" at bounding box center [485, 34] width 923 height 32
click at [923, 34] on icon at bounding box center [927, 33] width 15 height 15
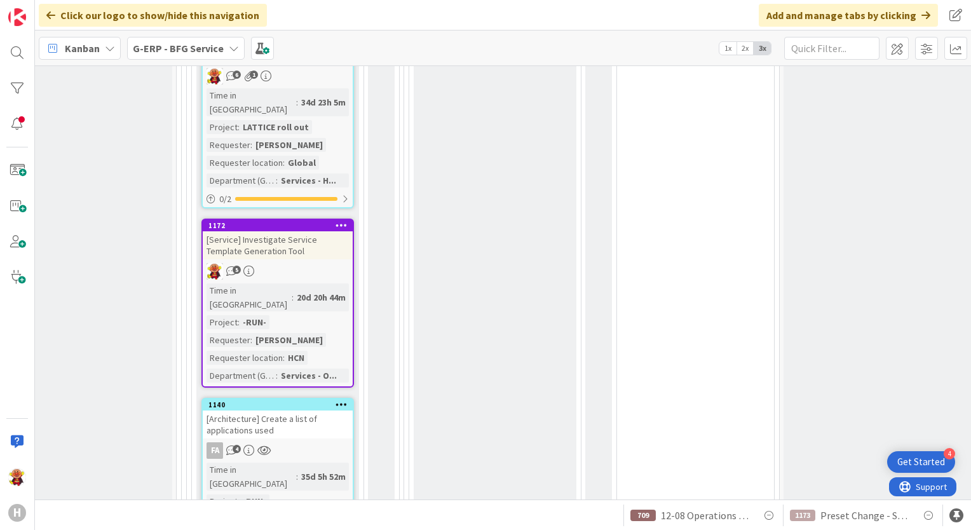
click at [186, 55] on span "G-ERP - BFG Service" at bounding box center [178, 48] width 91 height 15
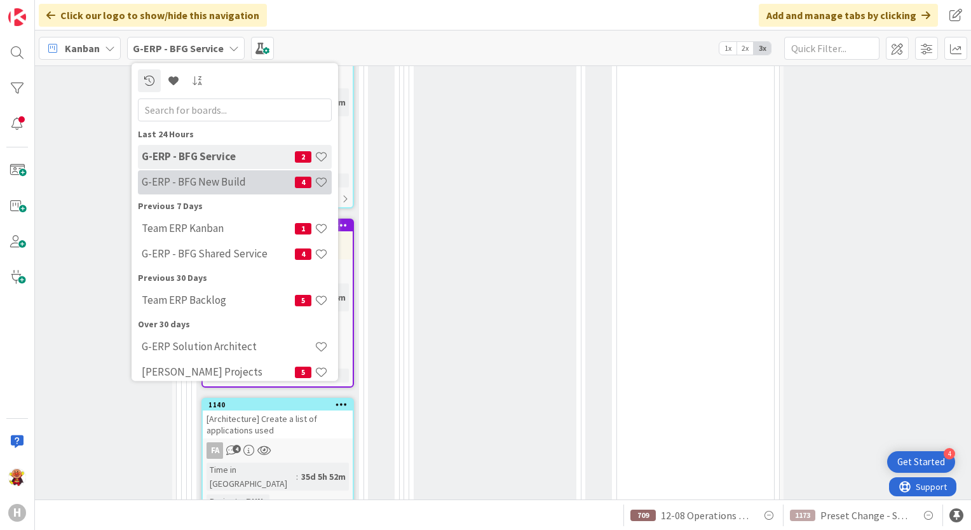
click at [191, 179] on h4 "G-ERP - BFG New Build" at bounding box center [218, 182] width 153 height 13
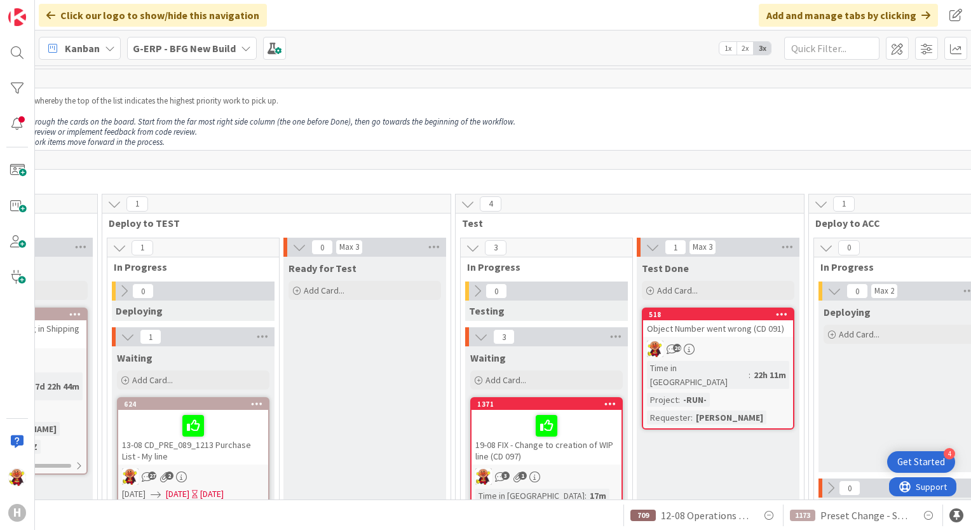
scroll to position [318, 705]
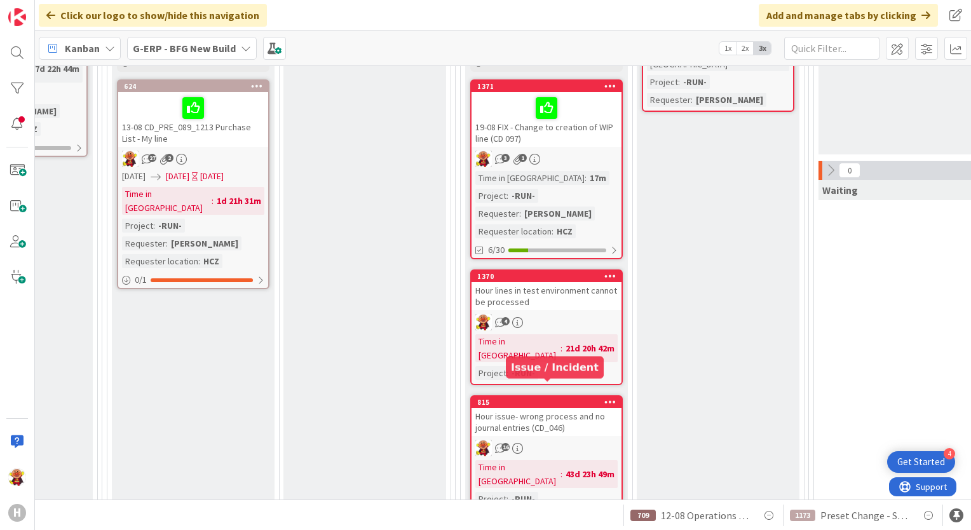
click at [581, 408] on div "Hour issue- wrong process and no journal entries (CD_046)" at bounding box center [547, 422] width 150 height 28
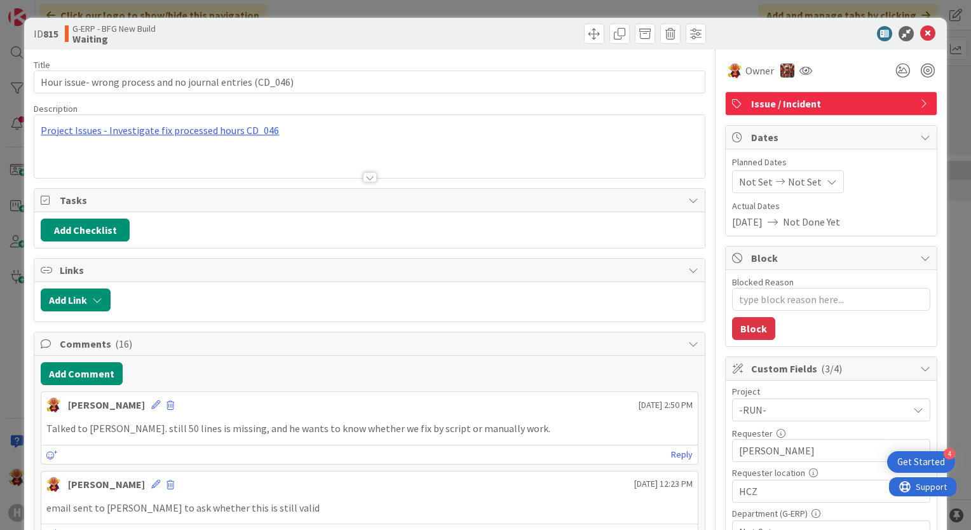
type textarea "x"
click at [51, 376] on button "Add Comment" at bounding box center [82, 373] width 82 height 23
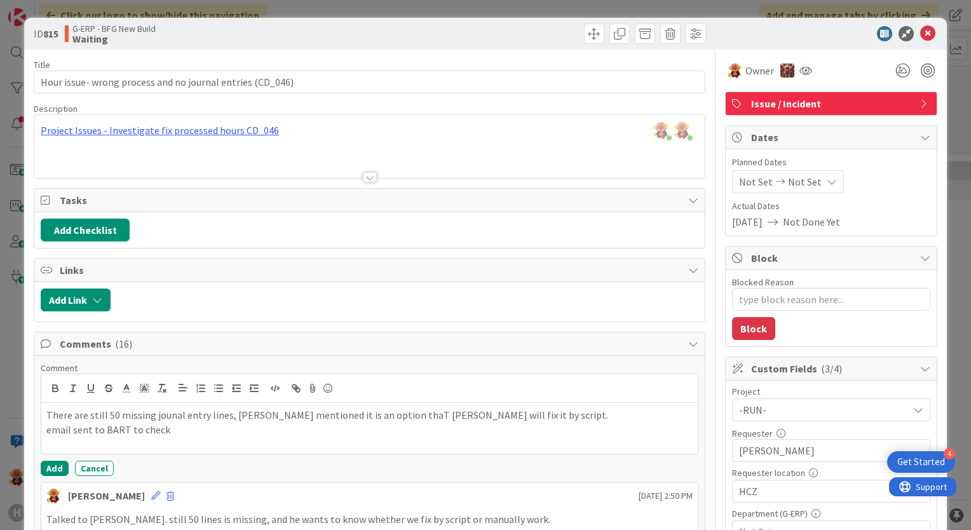
click at [57, 455] on div "Comment There are still 50 missing jounal entry lines, Jelle mentioned it is an…" at bounding box center [370, 419] width 658 height 114
click at [57, 461] on button "Add" at bounding box center [55, 468] width 28 height 15
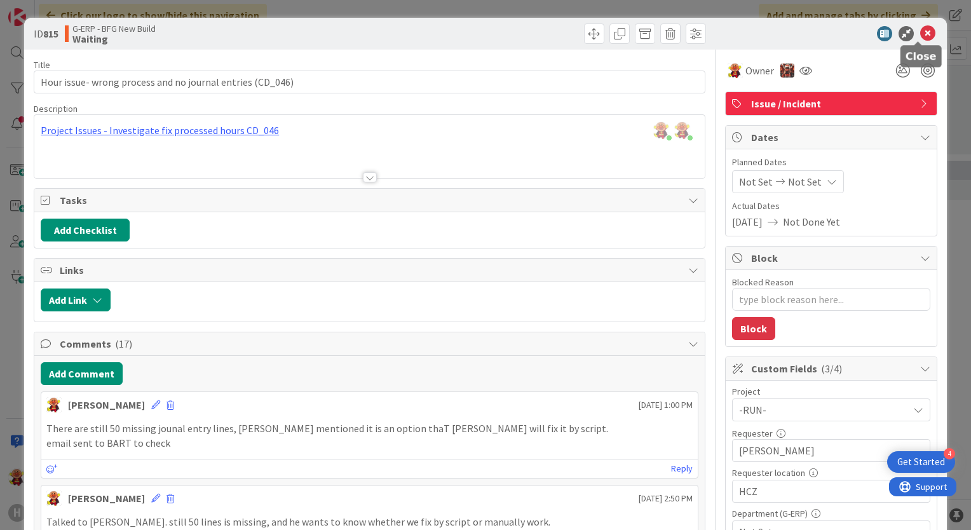
click at [923, 34] on icon at bounding box center [927, 33] width 15 height 15
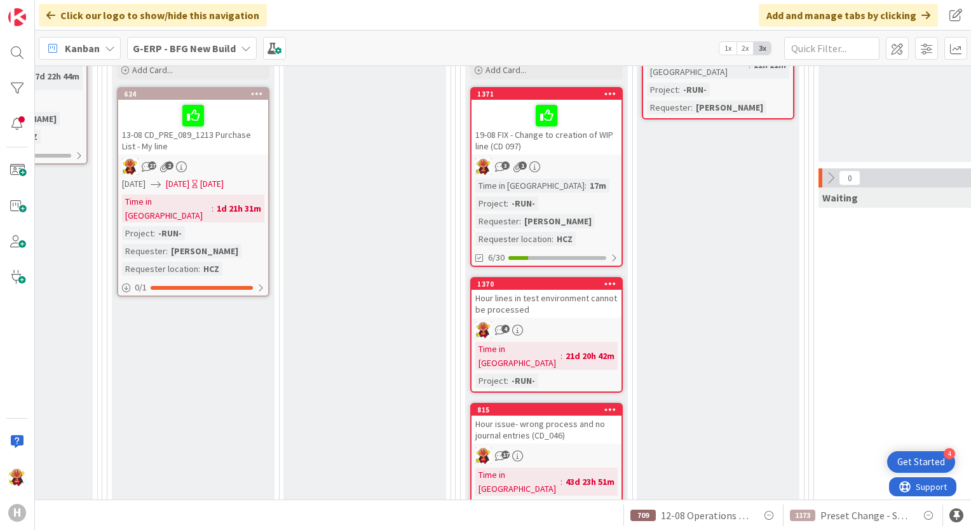
scroll to position [456, 705]
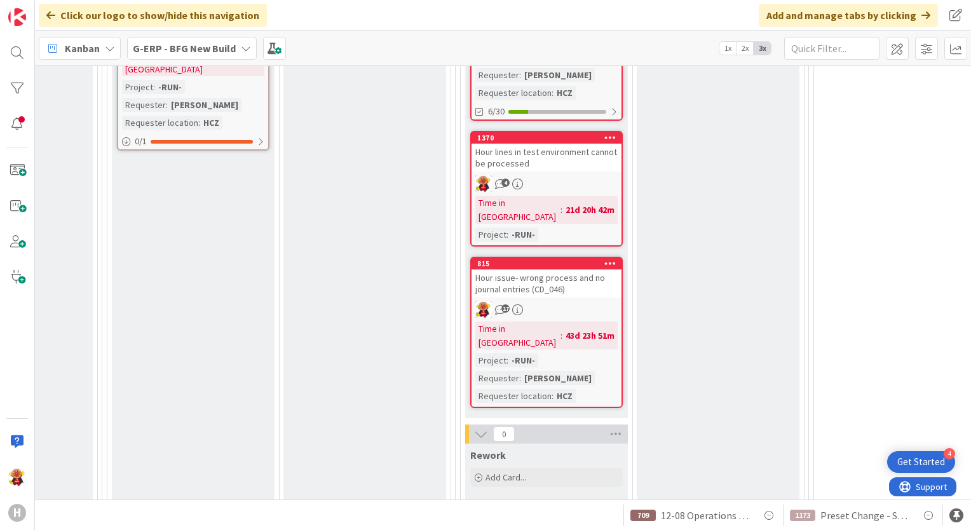
click at [590, 172] on link "1370 Hour lines in test environment cannot be processed 4 Time in Column : 21d …" at bounding box center [546, 189] width 153 height 116
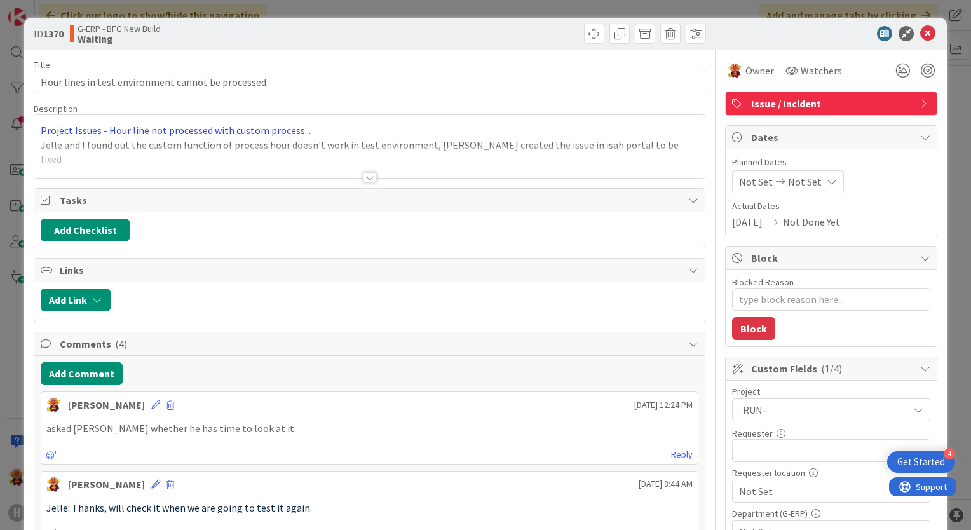
click at [278, 131] on div "Project Issues - Hour line not processed with custom process... Jelle and I fou…" at bounding box center [369, 146] width 670 height 63
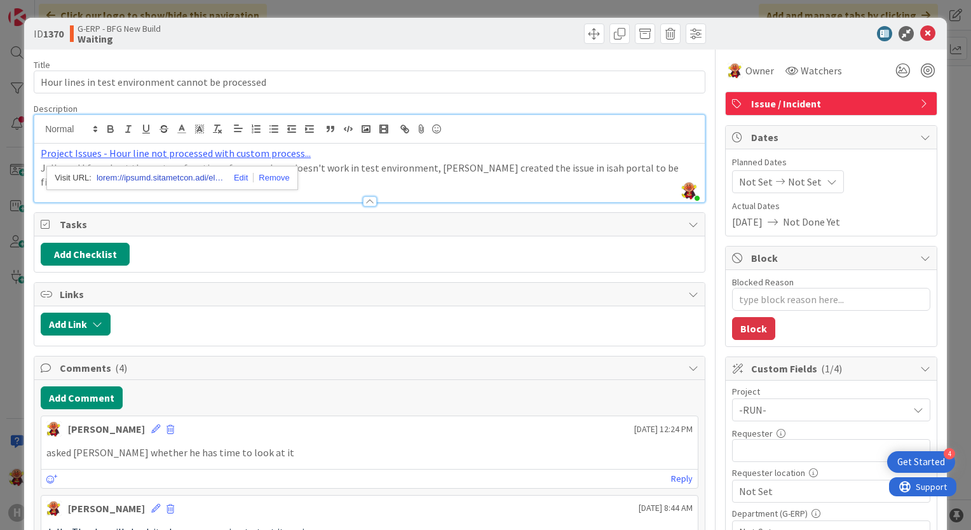
click at [188, 183] on link at bounding box center [160, 178] width 127 height 17
type textarea "x"
click at [77, 401] on button "Add Comment" at bounding box center [82, 397] width 82 height 23
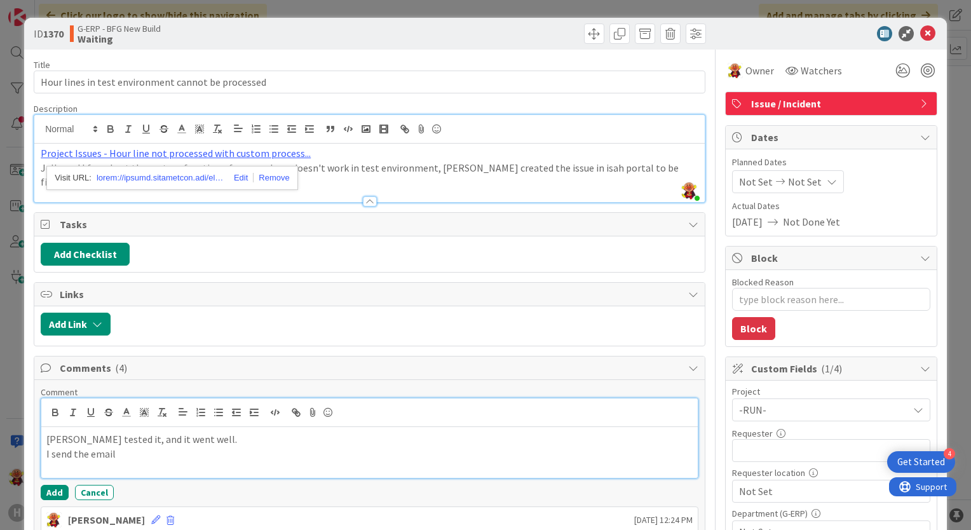
click at [308, 449] on p "I send the email" at bounding box center [369, 454] width 646 height 15
click at [61, 486] on button "Add" at bounding box center [55, 492] width 28 height 15
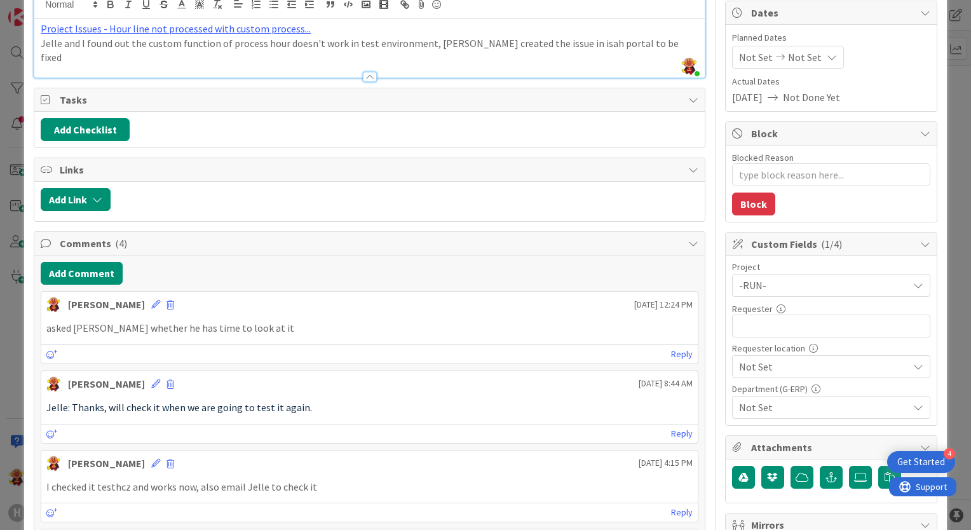
scroll to position [127, 0]
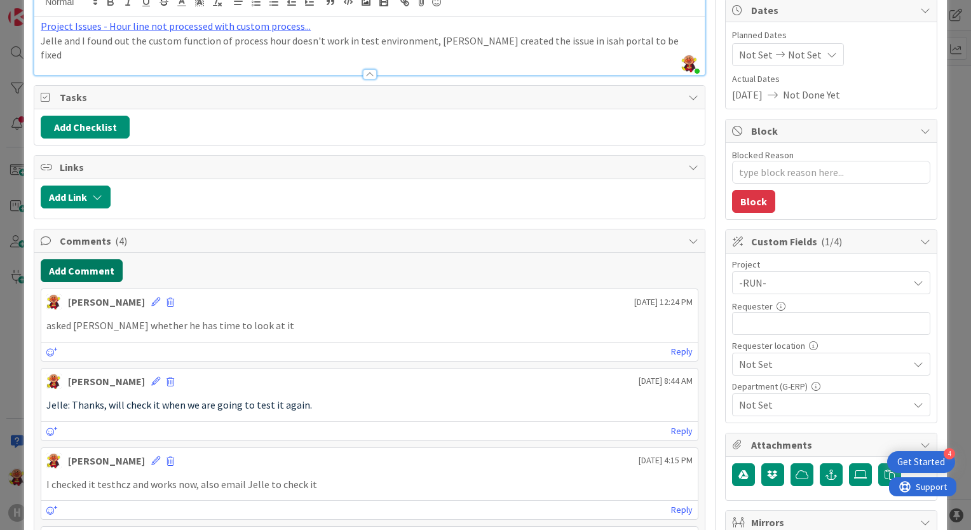
click at [94, 266] on button "Add Comment" at bounding box center [82, 270] width 82 height 23
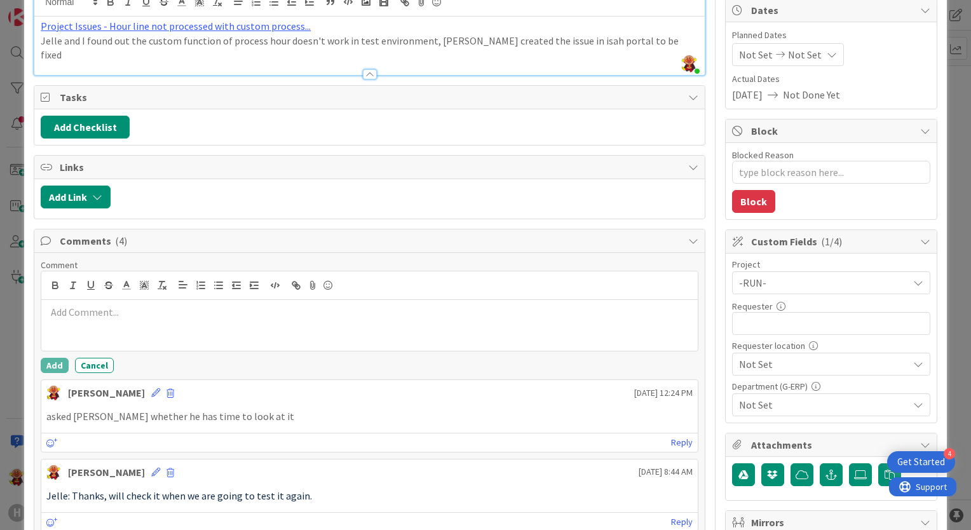
scroll to position [0, 0]
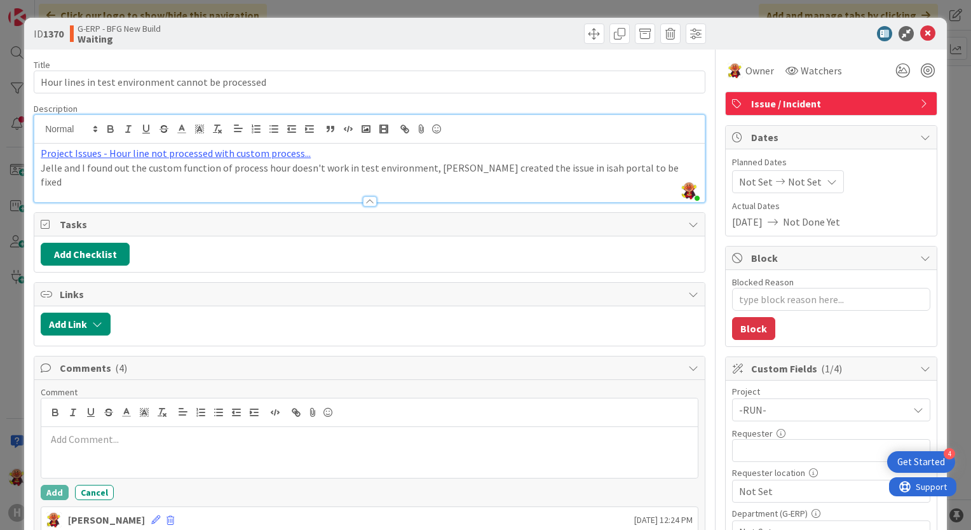
click at [172, 427] on div at bounding box center [369, 452] width 656 height 51
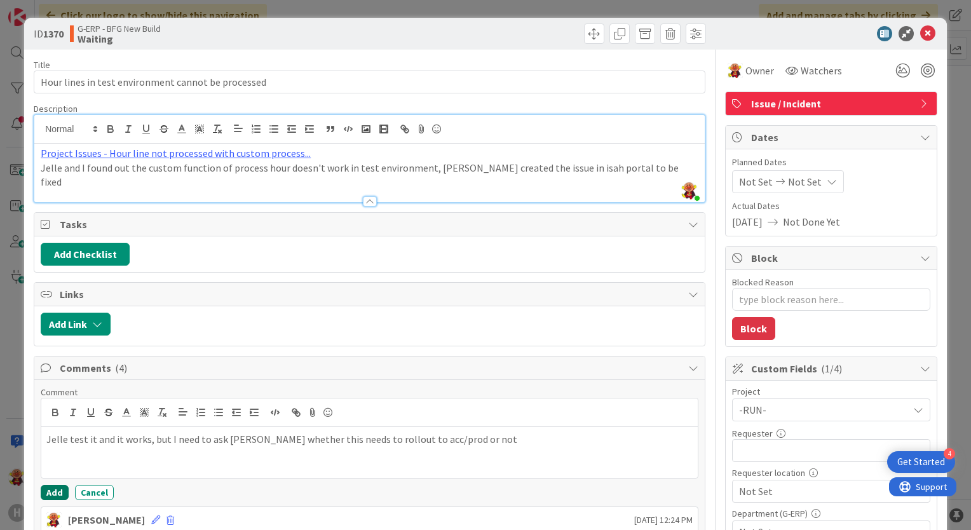
click at [52, 487] on button "Add" at bounding box center [55, 492] width 28 height 15
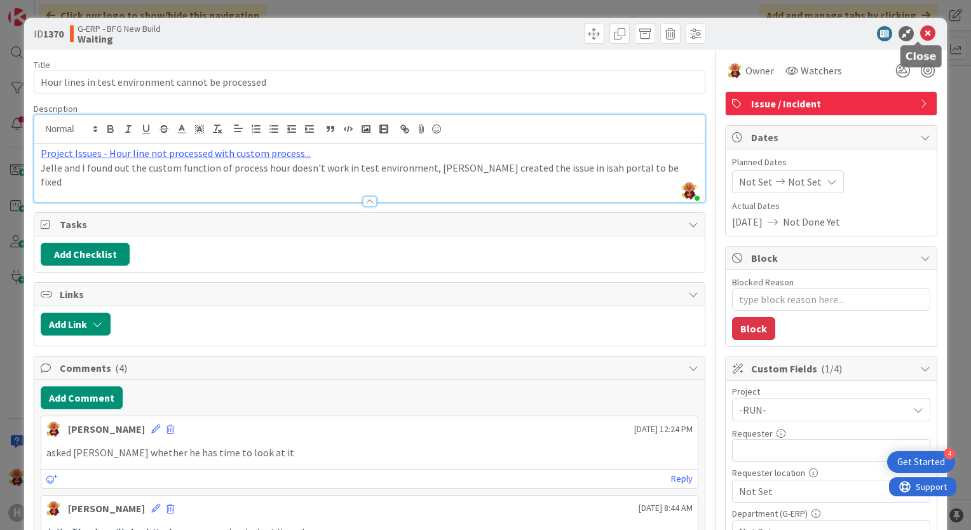
drag, startPoint x: 913, startPoint y: 29, endPoint x: 902, endPoint y: 36, distance: 12.5
click at [920, 32] on icon at bounding box center [927, 33] width 15 height 15
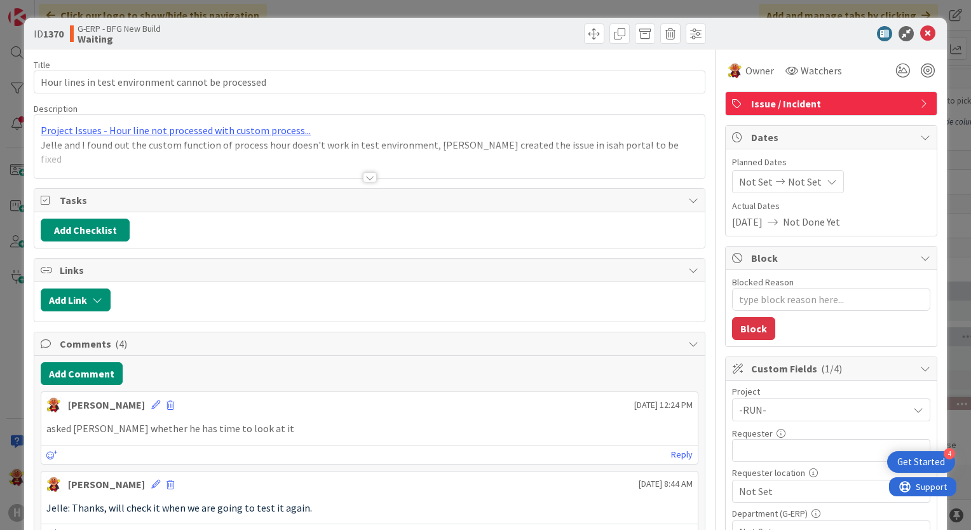
type textarea "x"
click at [94, 381] on button "Add Comment" at bounding box center [82, 373] width 82 height 23
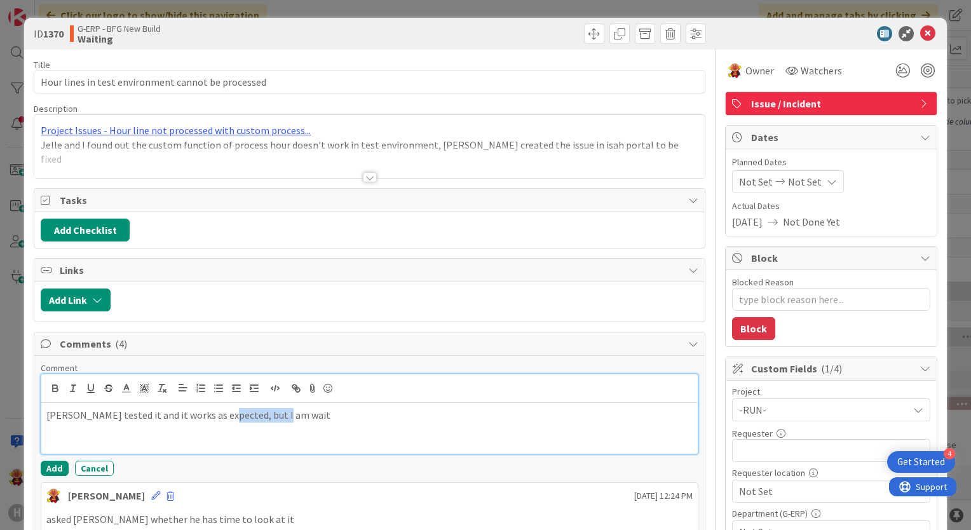
drag, startPoint x: 215, startPoint y: 414, endPoint x: 343, endPoint y: 402, distance: 128.9
click at [343, 403] on div "Jelle tested it and it works as expected, but I am wait" at bounding box center [369, 428] width 656 height 51
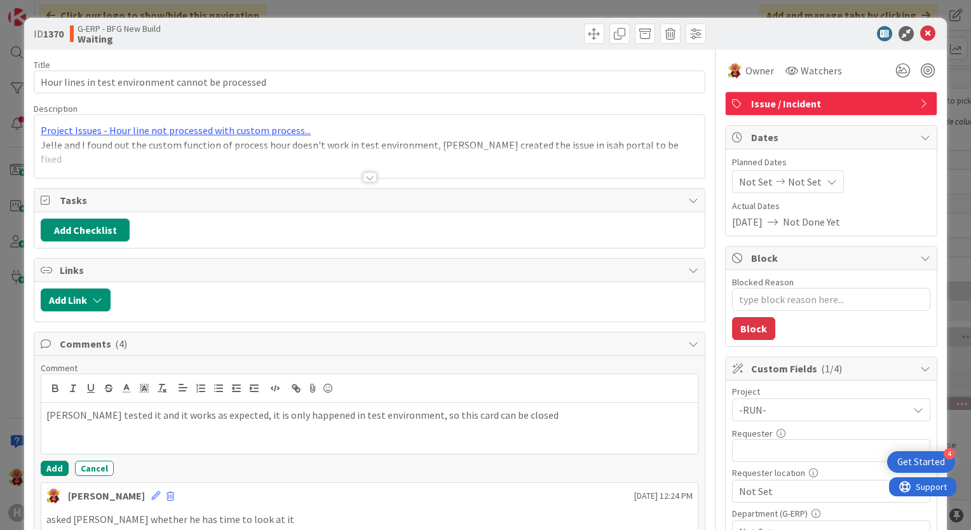
click at [46, 454] on div "Comment Jelle tested it and it works as expected, it is only happened in test e…" at bounding box center [370, 419] width 658 height 114
click at [46, 462] on button "Add" at bounding box center [55, 468] width 28 height 15
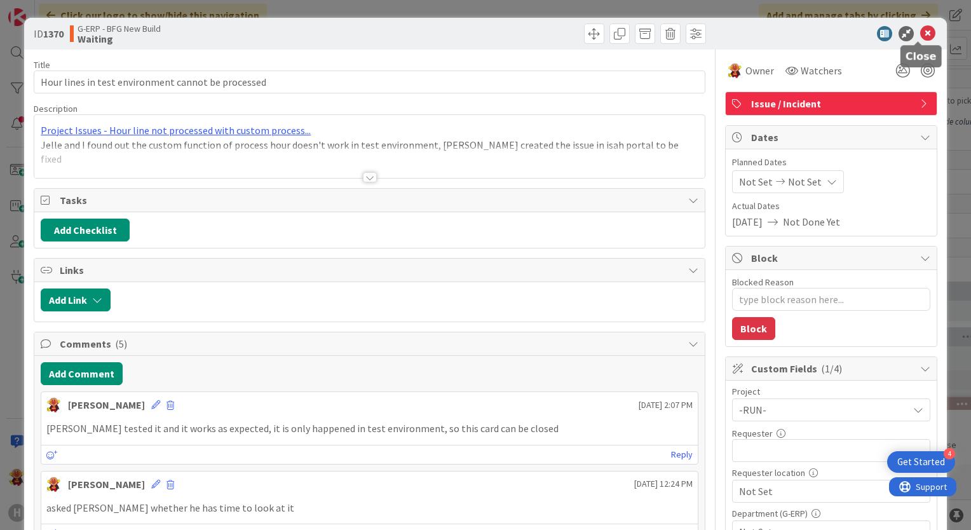
click at [920, 36] on icon at bounding box center [927, 33] width 15 height 15
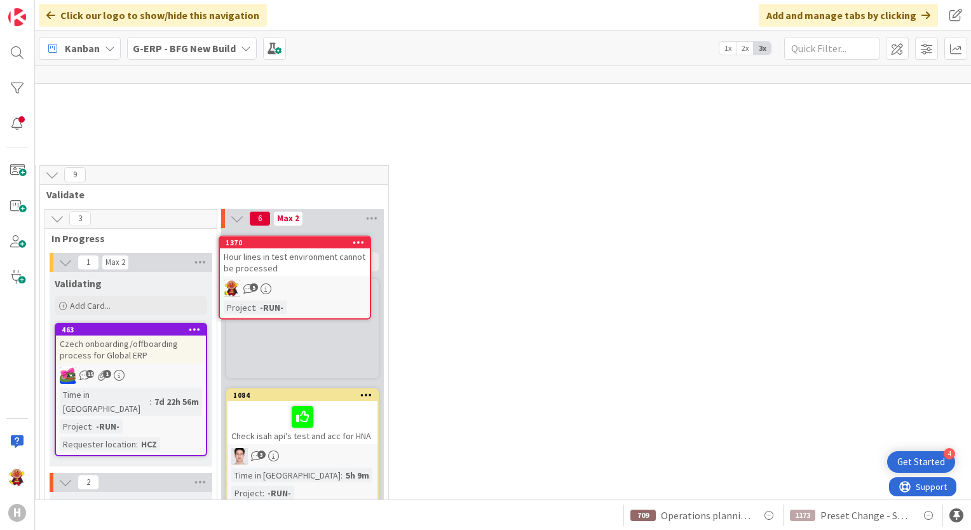
scroll to position [1669, 697]
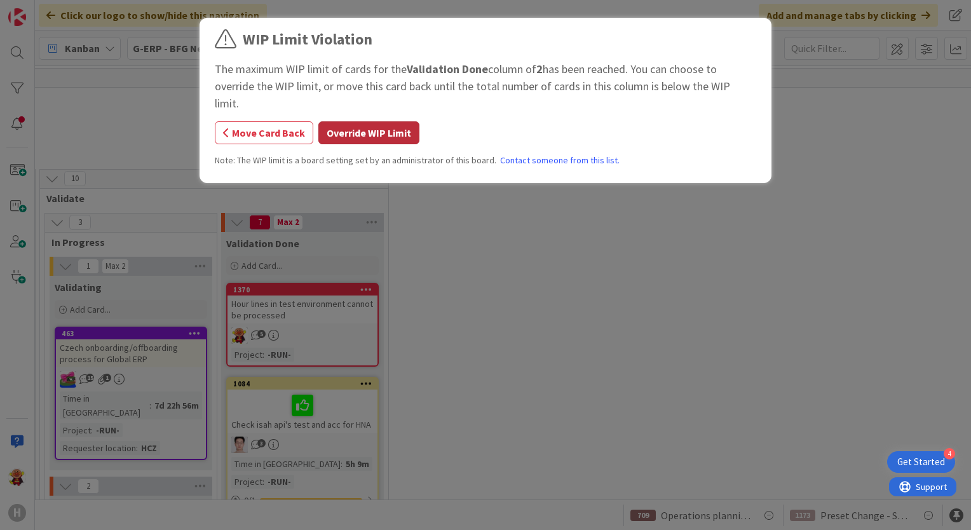
click at [379, 121] on button "Override WIP Limit" at bounding box center [368, 132] width 101 height 23
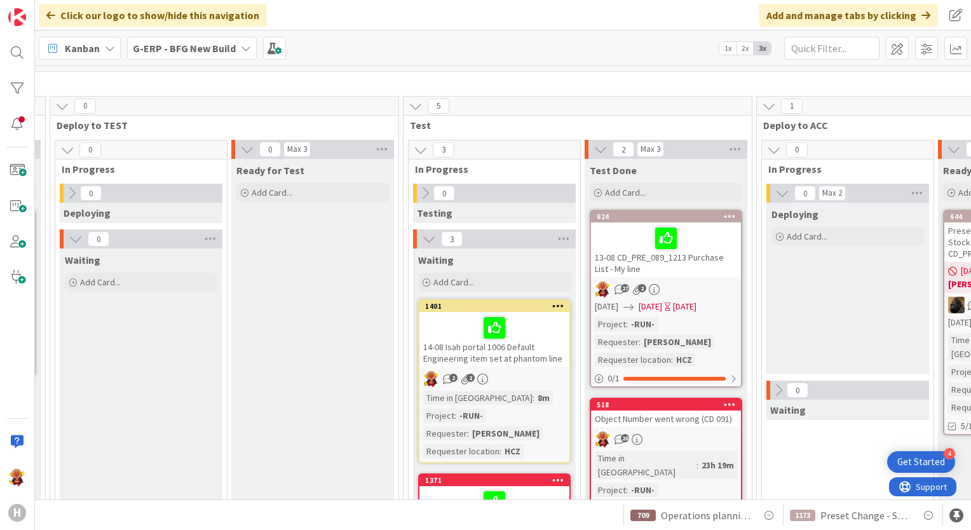
scroll to position [127, 758]
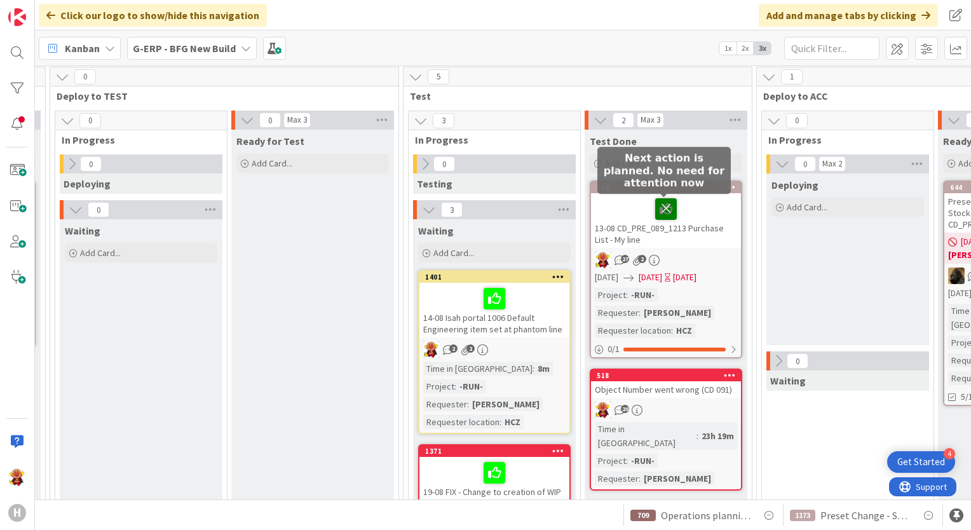
click at [663, 210] on icon at bounding box center [666, 208] width 22 height 20
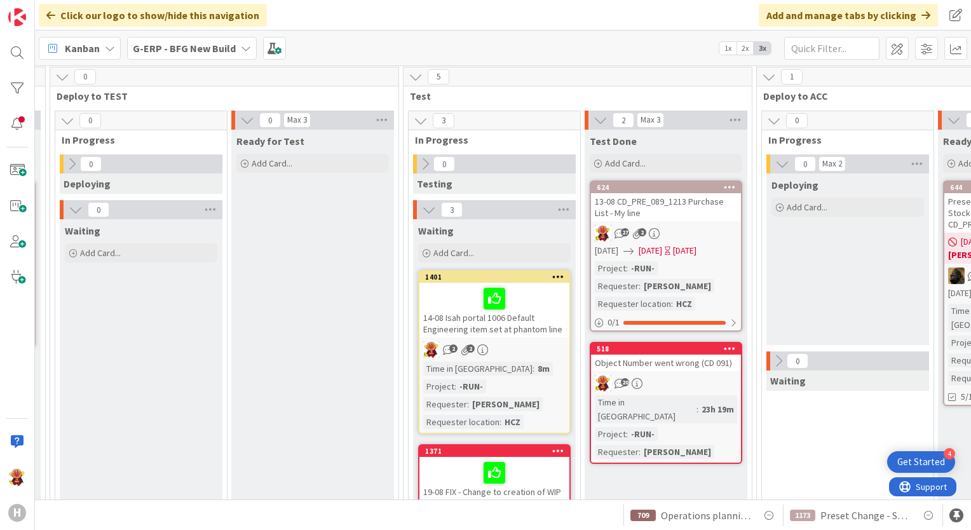
click at [688, 225] on div "27 2" at bounding box center [666, 233] width 150 height 17
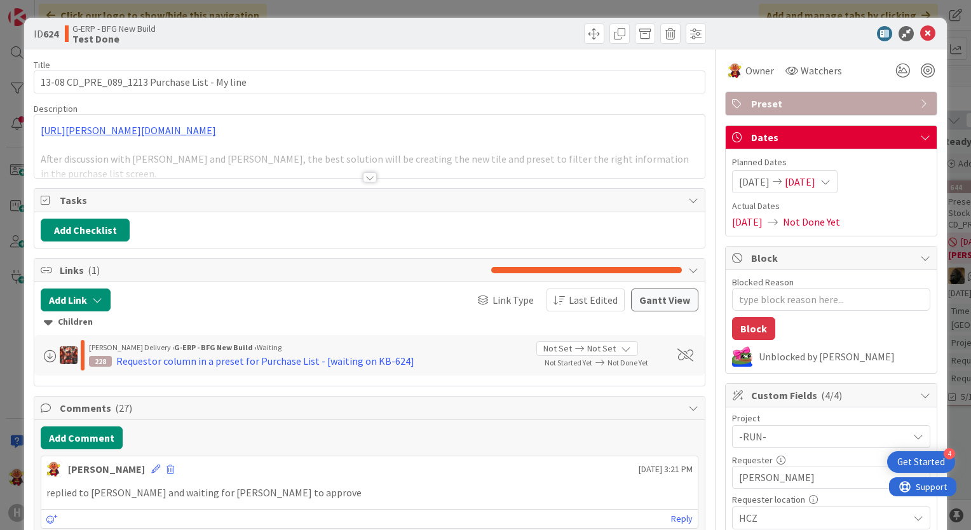
type textarea "x"
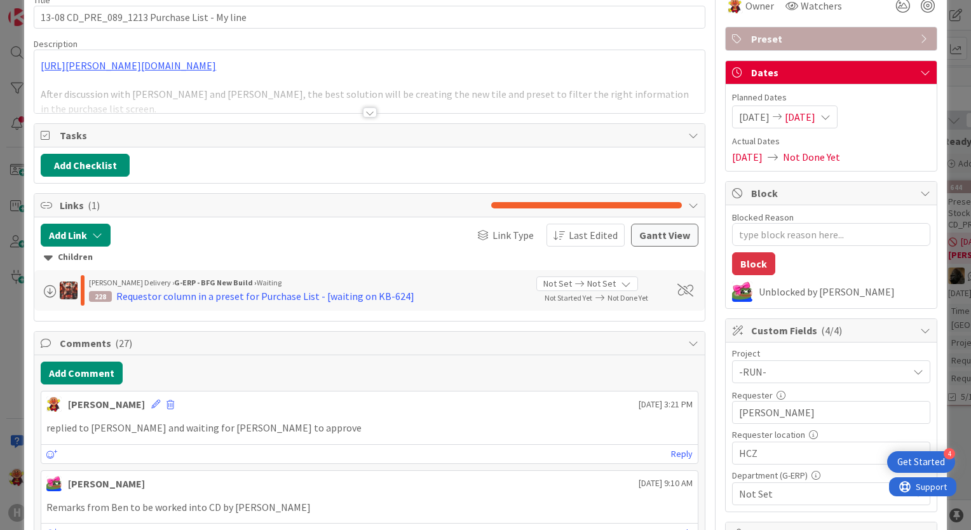
scroll to position [127, 0]
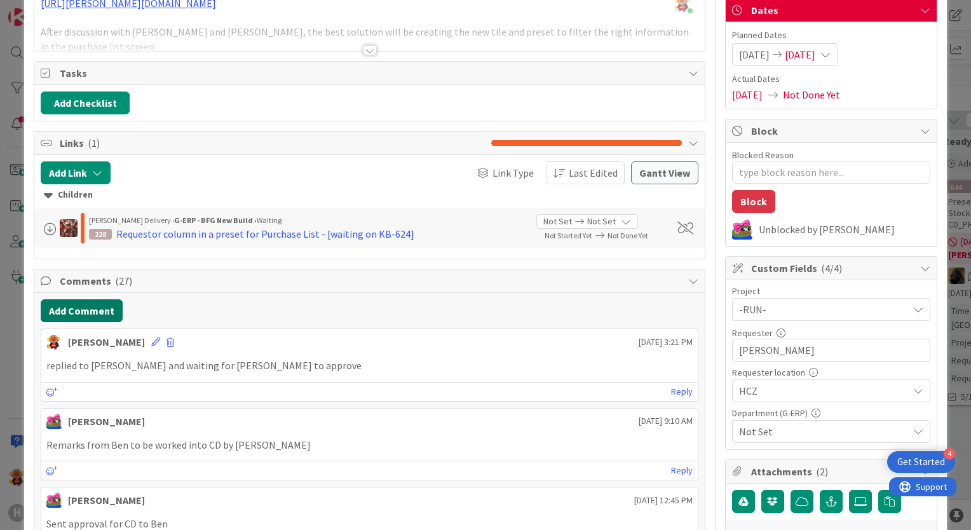
drag, startPoint x: 64, startPoint y: 290, endPoint x: 69, endPoint y: 301, distance: 11.9
click at [73, 304] on button "Add Comment" at bounding box center [82, 310] width 82 height 23
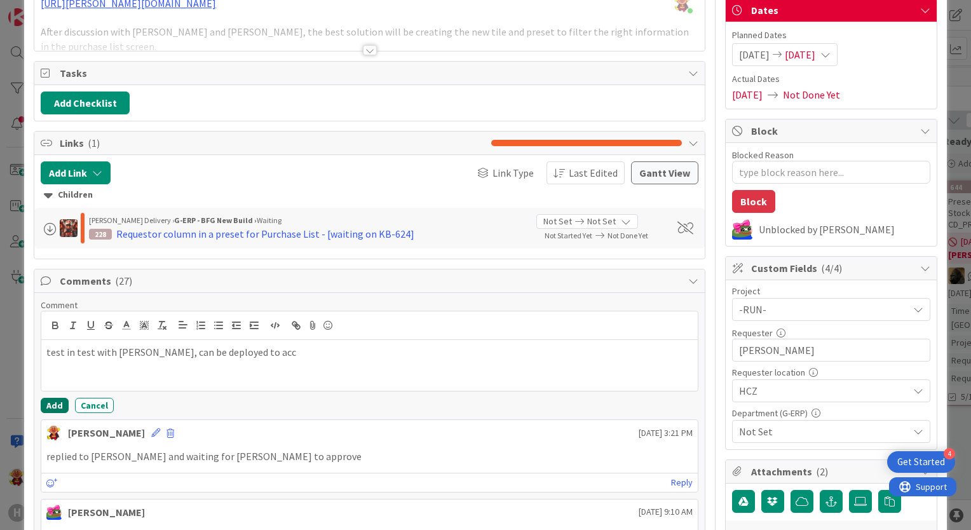
click at [55, 404] on button "Add" at bounding box center [55, 405] width 28 height 15
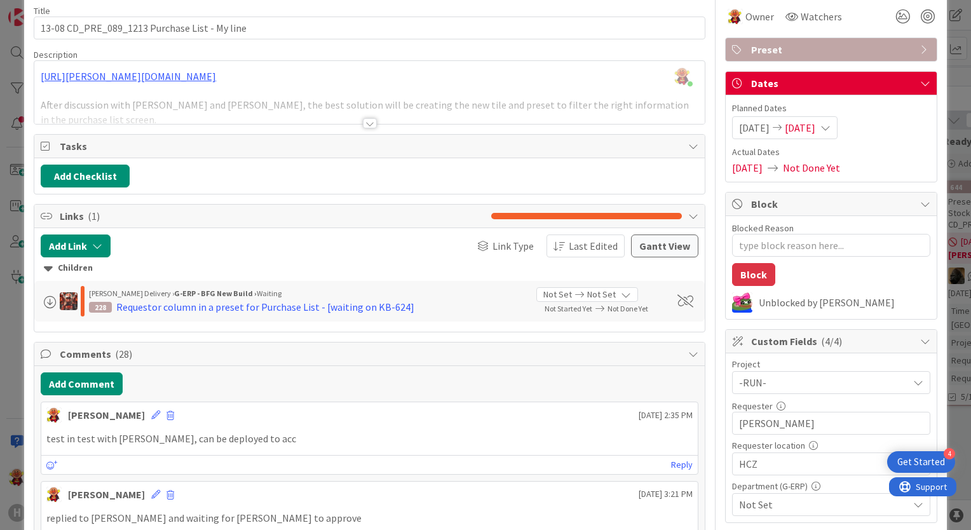
scroll to position [0, 0]
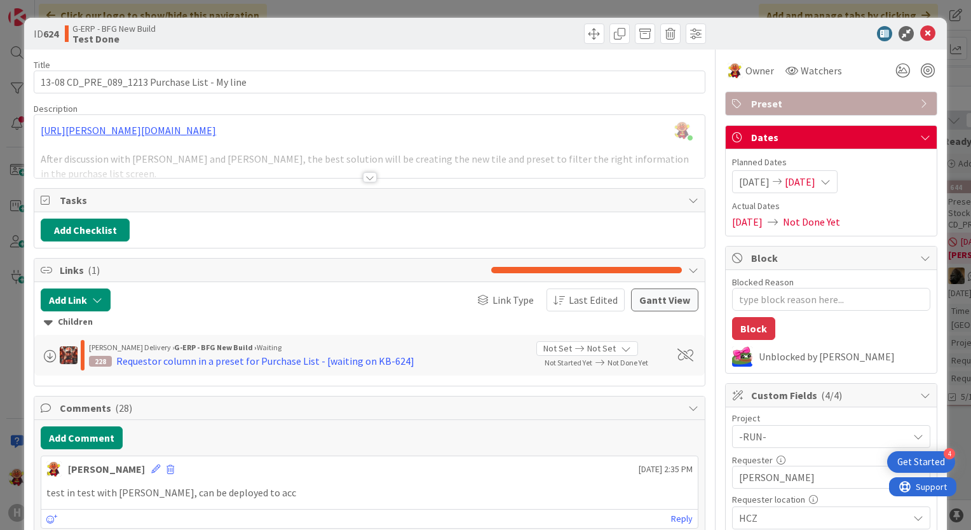
click at [363, 180] on div at bounding box center [370, 177] width 14 height 10
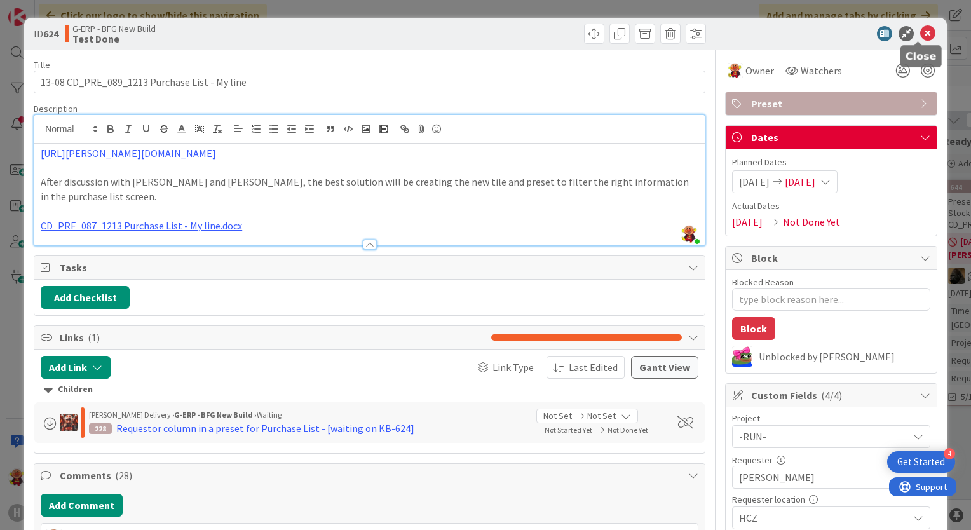
click at [920, 32] on icon at bounding box center [927, 33] width 15 height 15
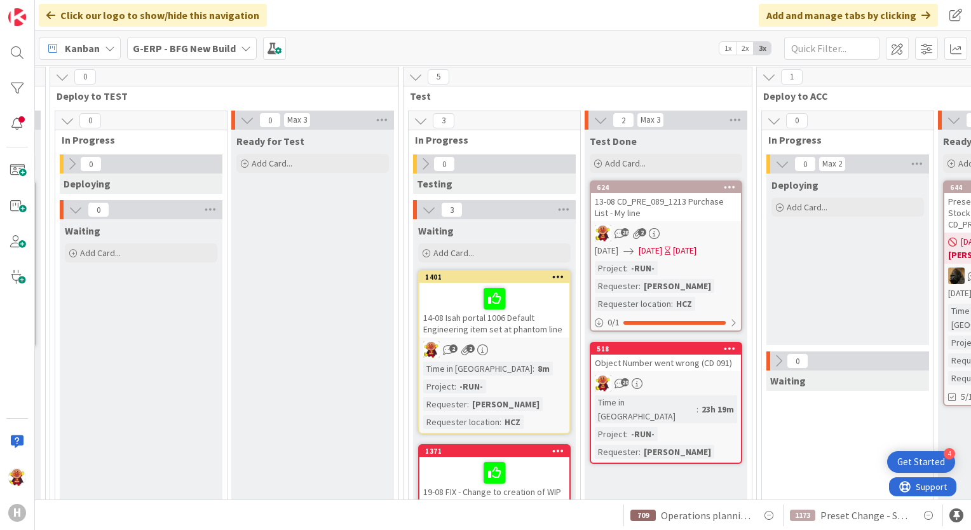
click at [683, 205] on div "13-08 CD_PRE_089_1213 Purchase List - My line" at bounding box center [666, 207] width 150 height 28
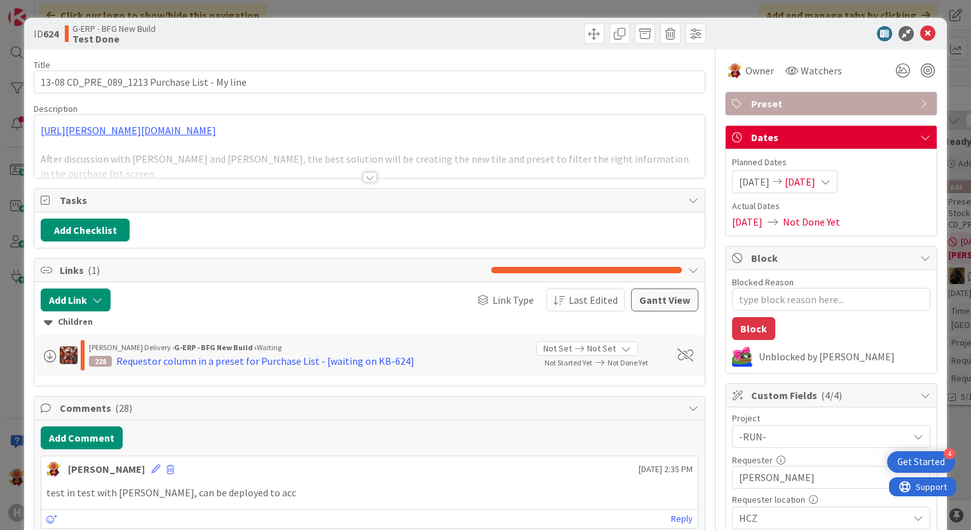
type textarea "x"
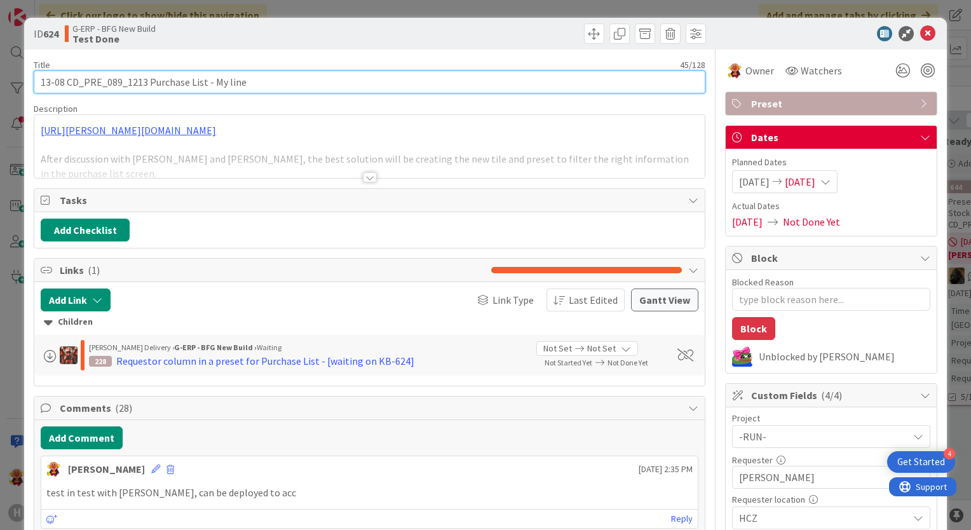
drag, startPoint x: 67, startPoint y: 83, endPoint x: -3, endPoint y: 83, distance: 69.3
click at [0, 83] on html "4 Get Started H Click our logo to show/hide this navigation Add and manage tabs…" at bounding box center [485, 265] width 971 height 530
type input "CD_PRE_089_1213 Purchase List - My line"
type textarea "x"
type input "CD_PRE_089_1213 Purchase List - My line"
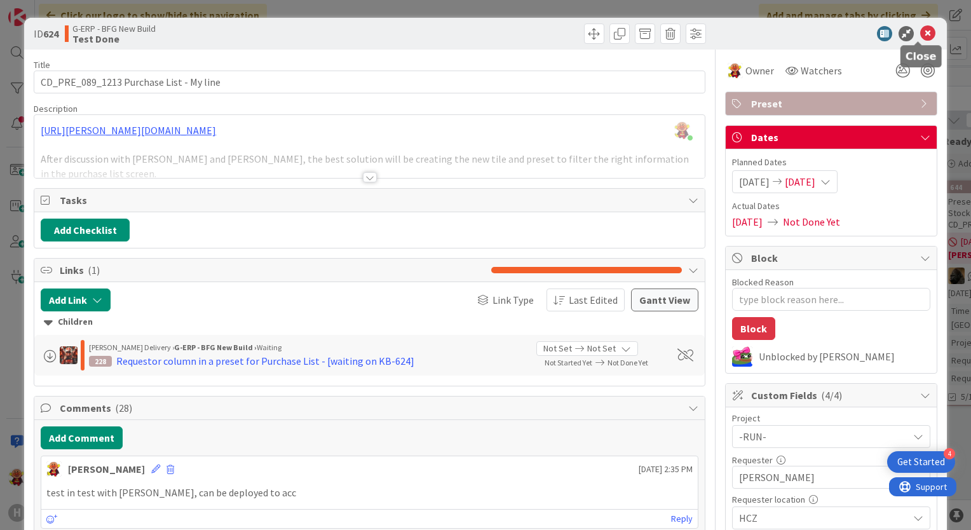
click at [920, 37] on icon at bounding box center [927, 33] width 15 height 15
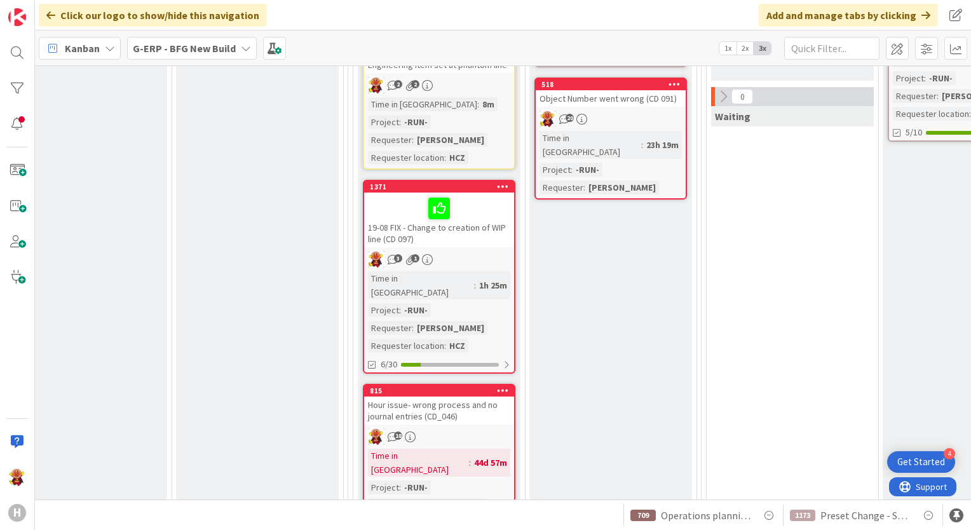
scroll to position [445, 813]
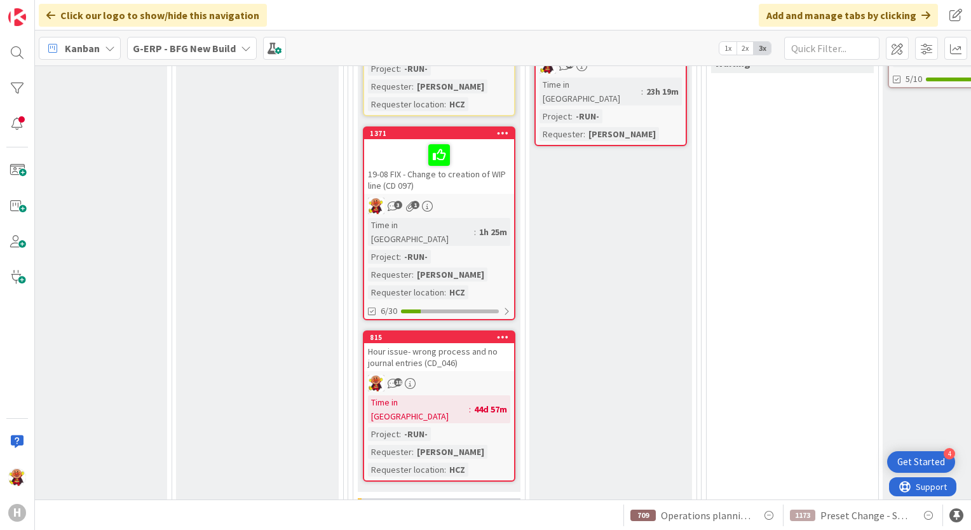
click at [481, 375] on div "18" at bounding box center [439, 383] width 150 height 17
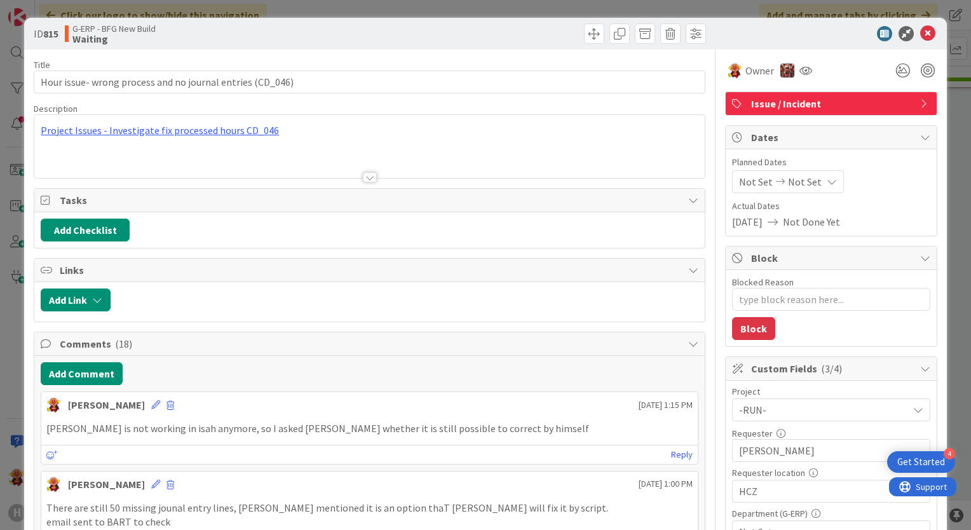
type textarea "x"
click at [102, 370] on button "Add Comment" at bounding box center [82, 373] width 82 height 23
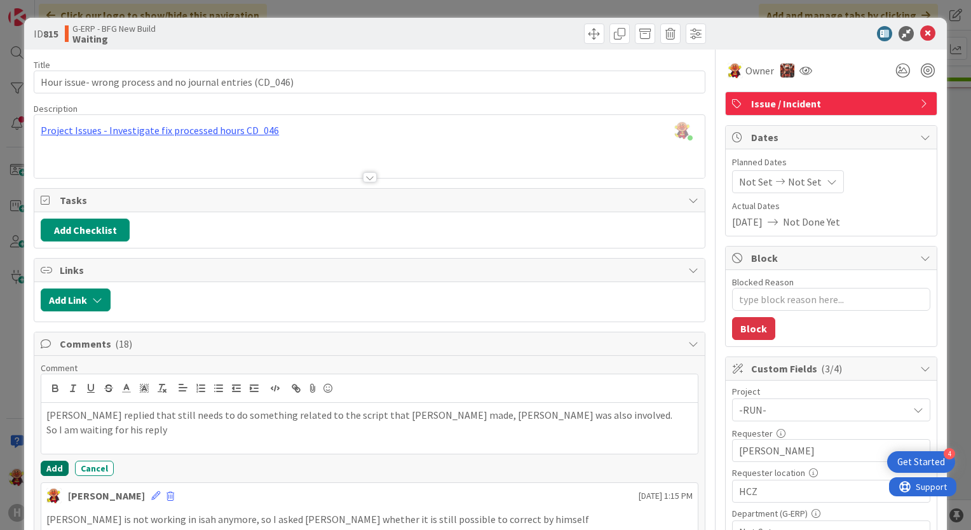
click at [63, 468] on button "Add" at bounding box center [55, 468] width 28 height 15
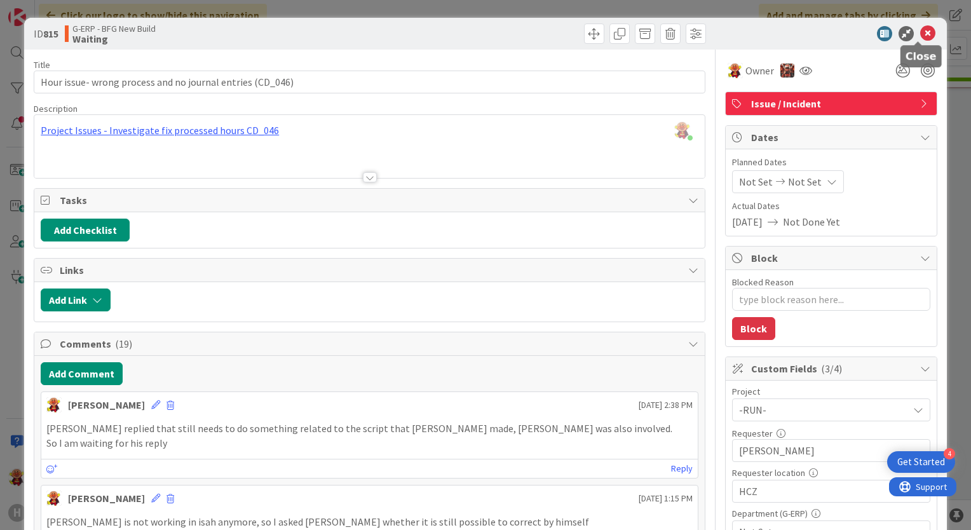
click at [923, 39] on icon at bounding box center [927, 33] width 15 height 15
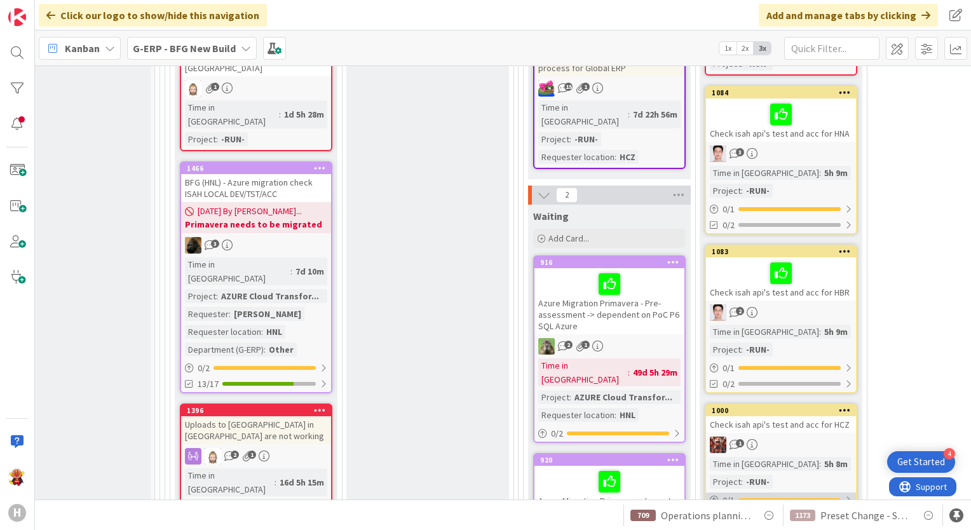
scroll to position [1896, 218]
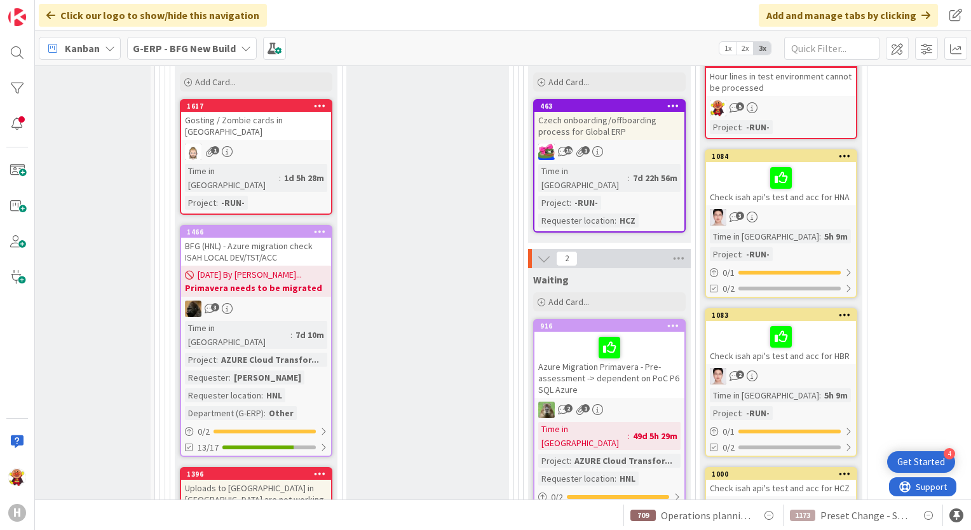
click at [785, 480] on div "Check isah api's test and acc for HCZ" at bounding box center [781, 488] width 150 height 17
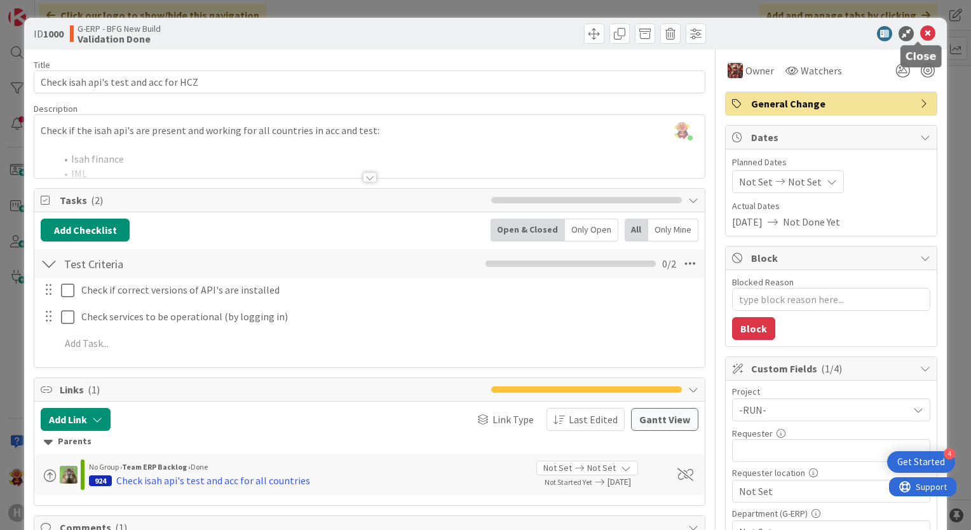
click at [922, 31] on icon at bounding box center [927, 33] width 15 height 15
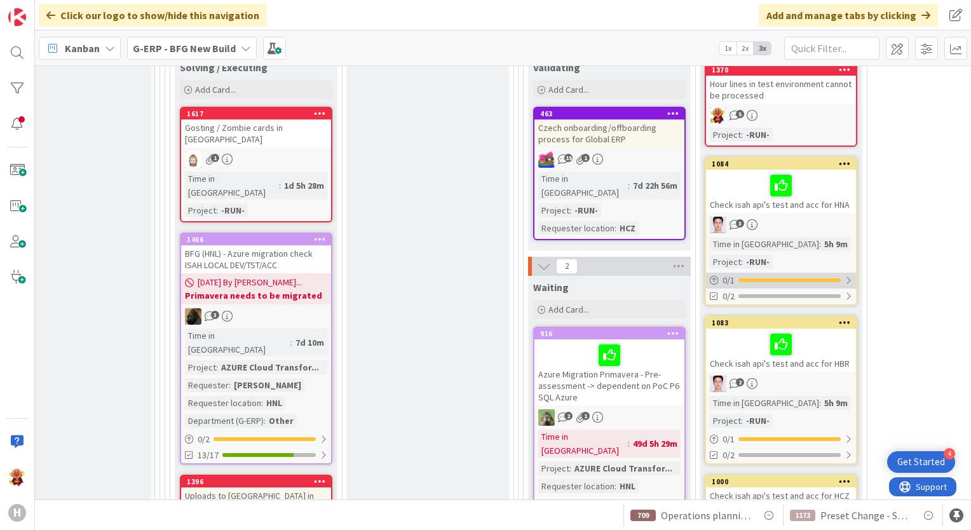
scroll to position [1805, 218]
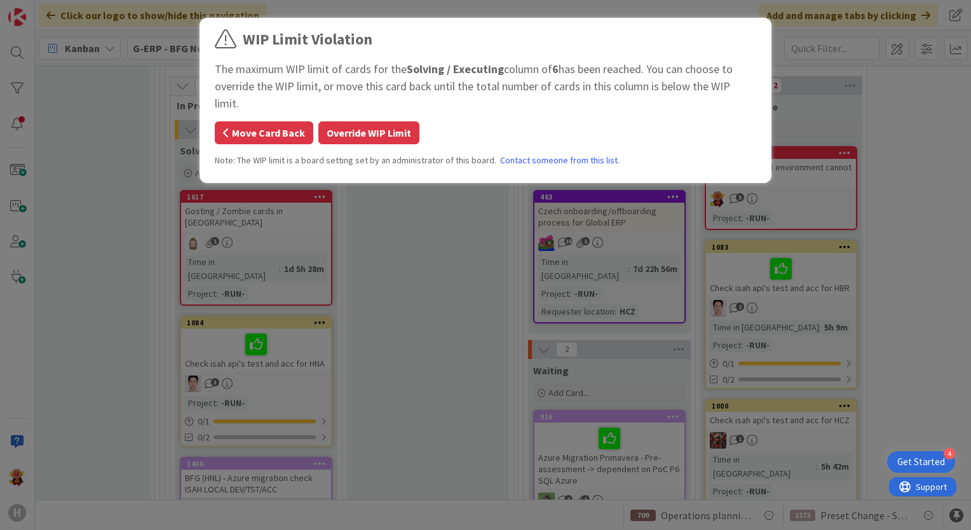
click at [252, 121] on button "Move Card Back" at bounding box center [264, 132] width 99 height 23
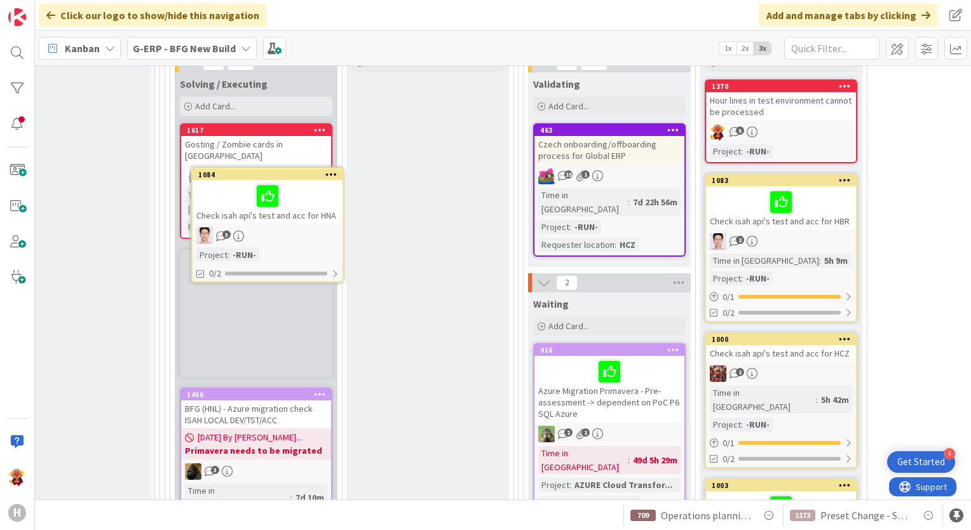
scroll to position [1835, 218]
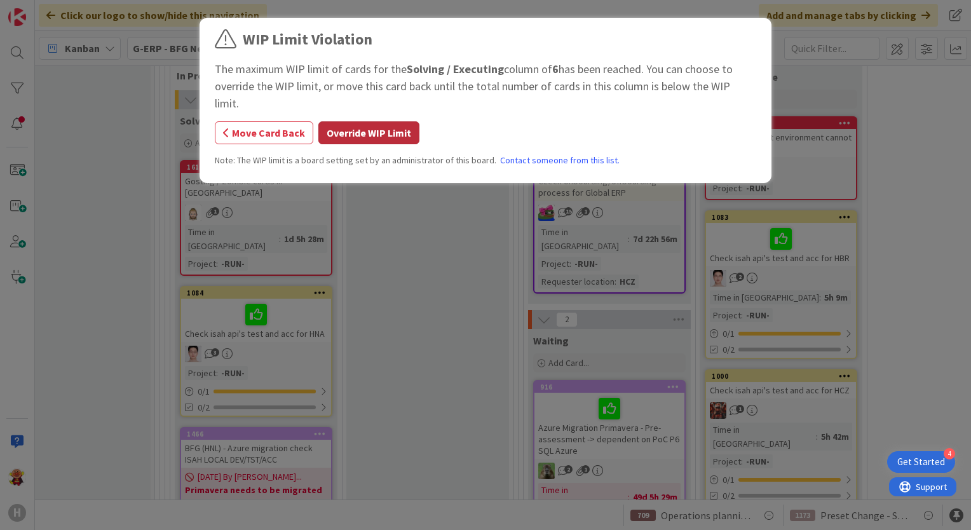
click at [371, 125] on button "Override WIP Limit" at bounding box center [368, 132] width 101 height 23
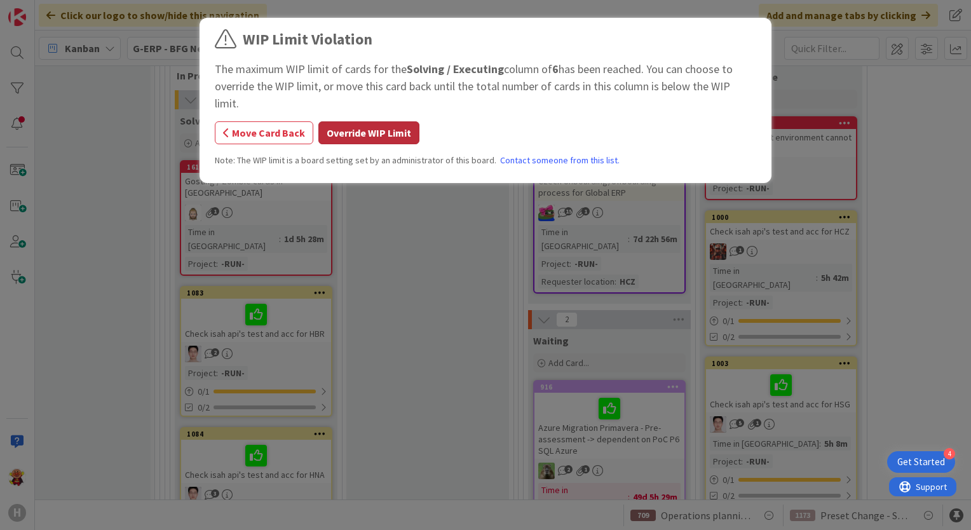
click at [386, 121] on button "Override WIP Limit" at bounding box center [368, 132] width 101 height 23
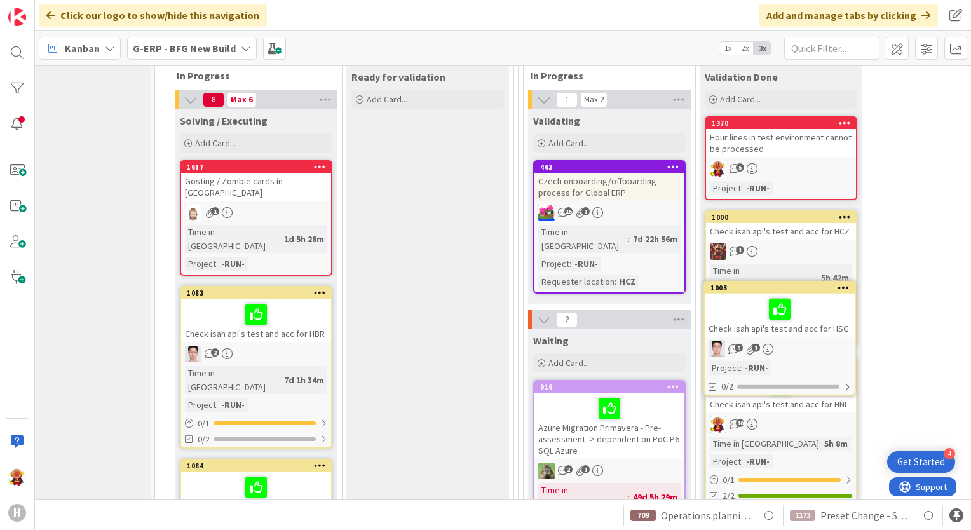
scroll to position [1838, 221]
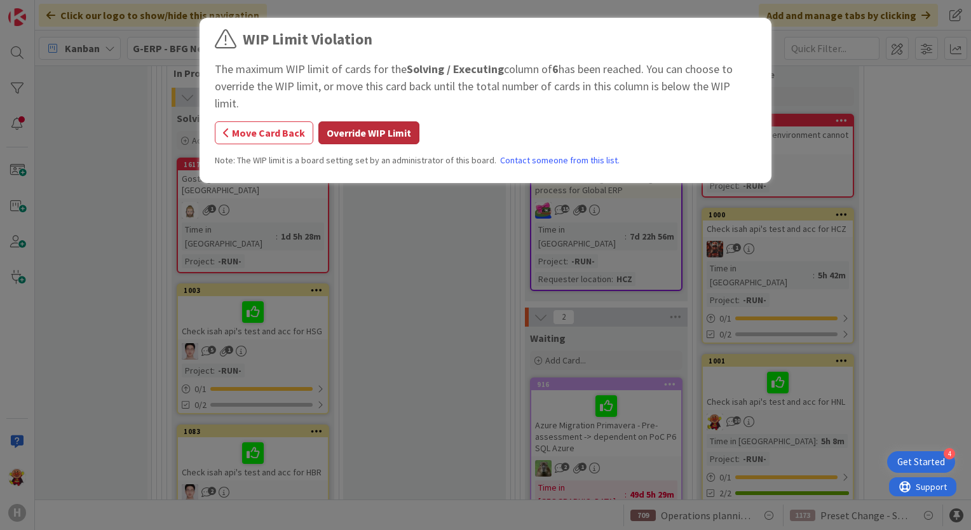
click at [371, 121] on button "Override WIP Limit" at bounding box center [368, 132] width 101 height 23
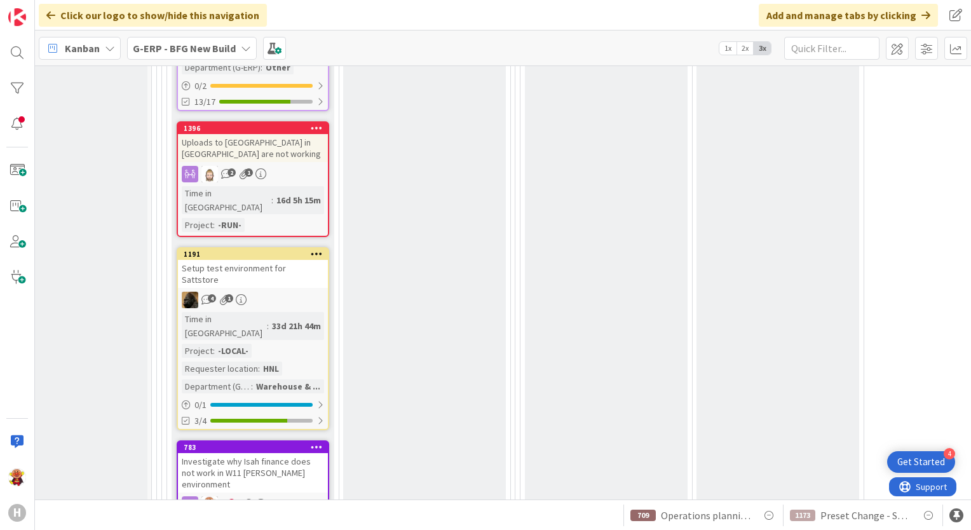
scroll to position [2664, 221]
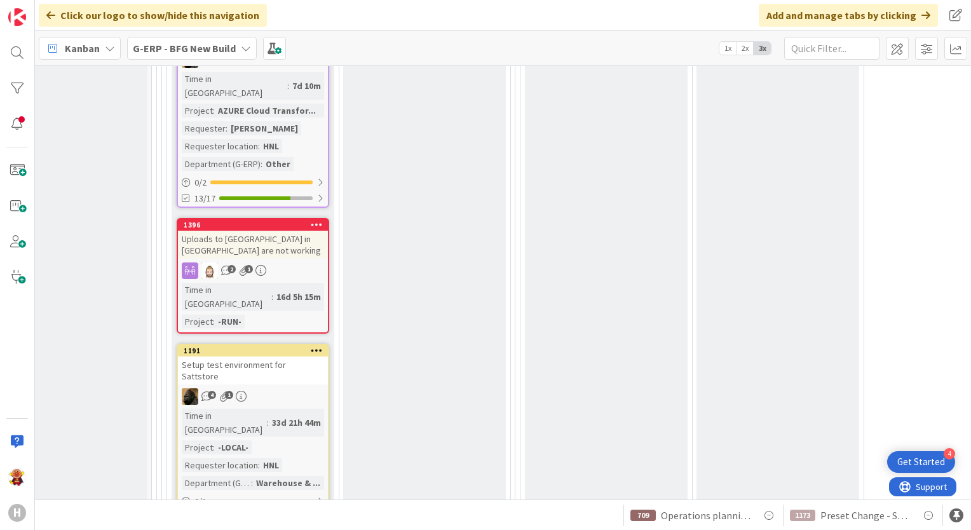
click at [69, 50] on span "Kanban" at bounding box center [82, 48] width 35 height 15
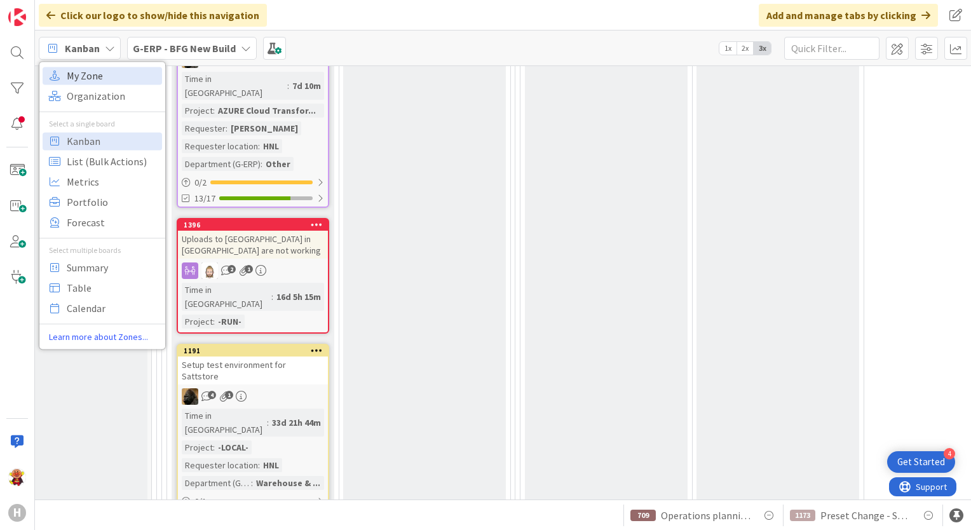
click at [114, 72] on span "My Zone" at bounding box center [113, 75] width 92 height 19
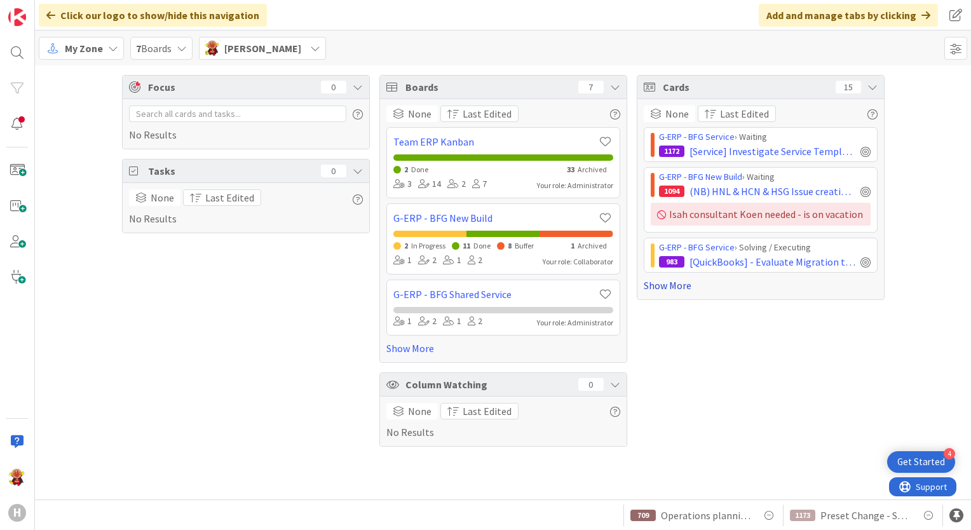
click at [681, 278] on link "Show More" at bounding box center [761, 285] width 234 height 15
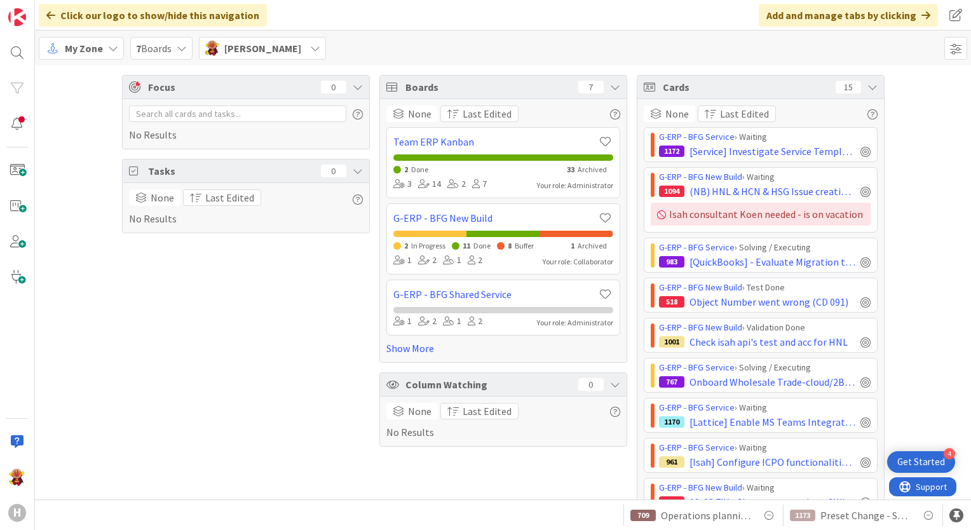
click at [93, 43] on span "My Zone" at bounding box center [84, 48] width 38 height 15
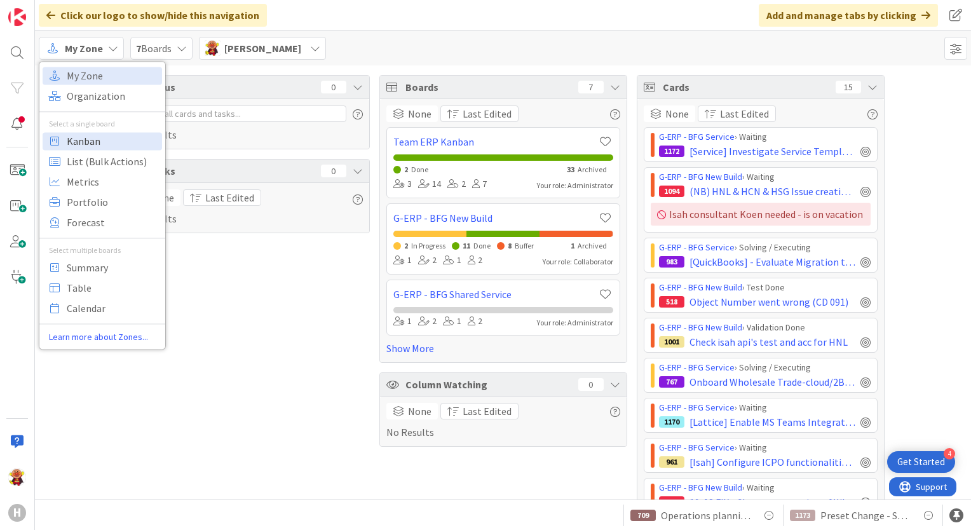
click at [88, 144] on span "Kanban" at bounding box center [113, 141] width 92 height 19
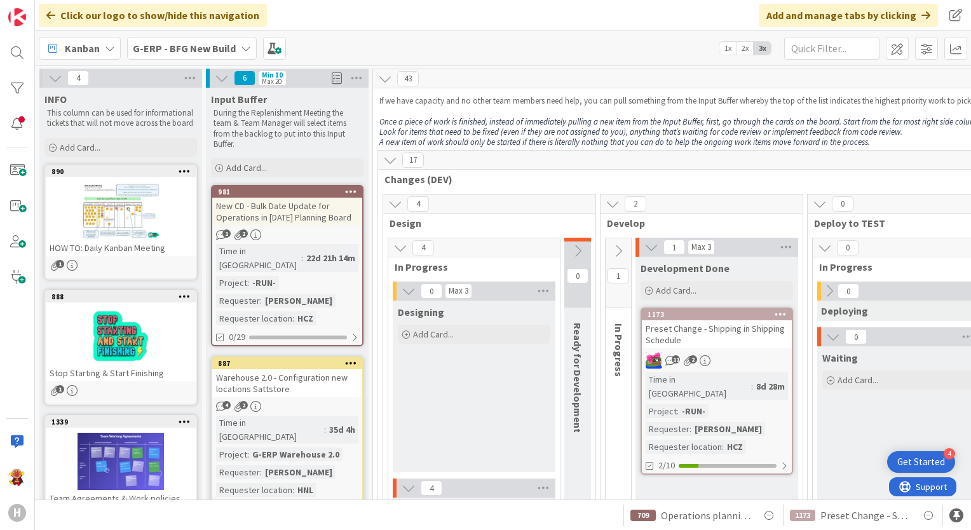
click at [163, 47] on b "G-ERP - BFG New Build" at bounding box center [184, 48] width 103 height 13
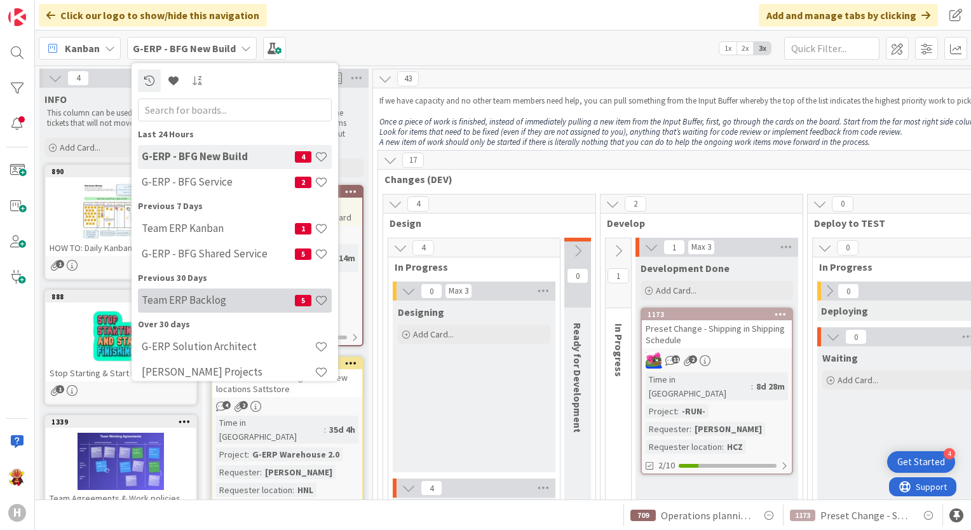
click at [225, 300] on h4 "Team ERP Backlog" at bounding box center [218, 300] width 153 height 13
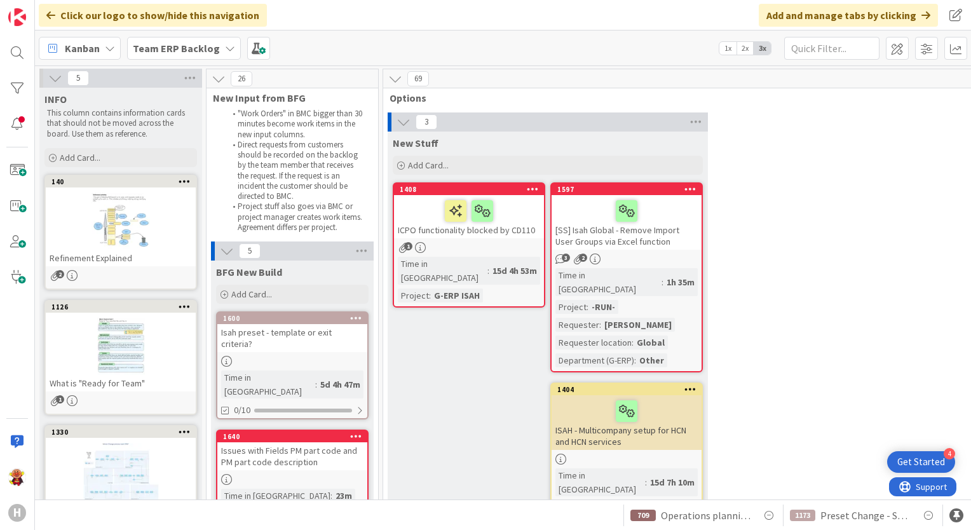
click at [308, 301] on div "Add Card..." at bounding box center [292, 294] width 153 height 19
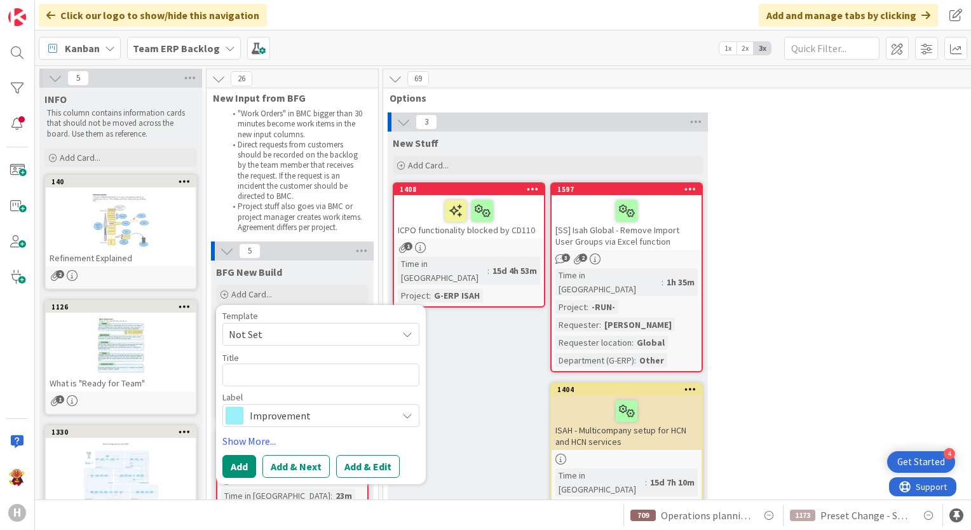
type textarea "x"
type textarea "F"
type textarea "x"
type textarea "Fa"
type textarea "x"
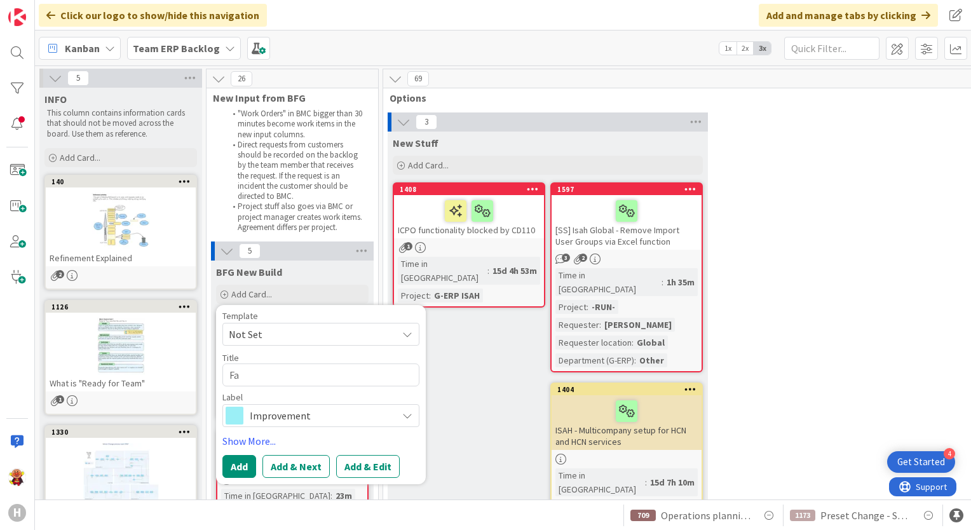
type textarea "Fai"
type textarea "x"
type textarea "Fail"
type textarea "x"
type textarea "Faile"
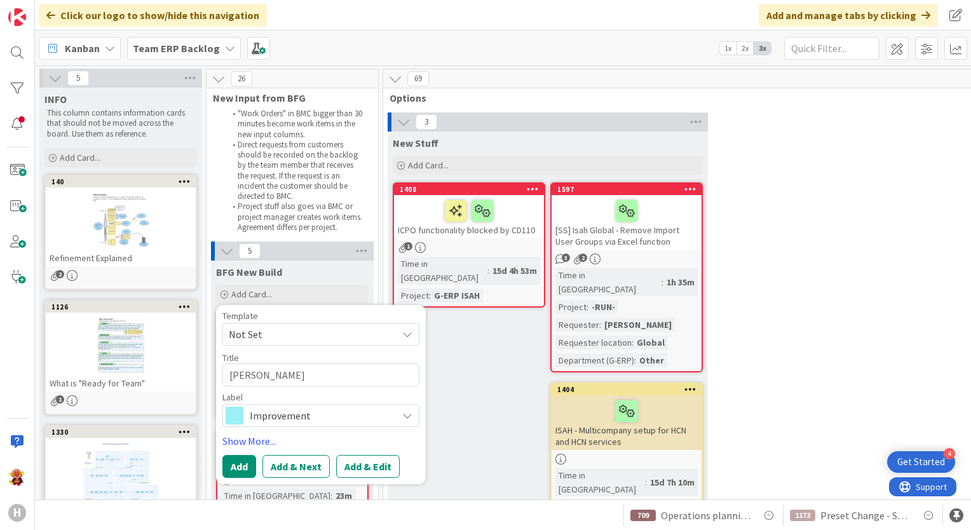
type textarea "x"
type textarea "Failed"
type textarea "x"
type textarea "Failed"
type textarea "x"
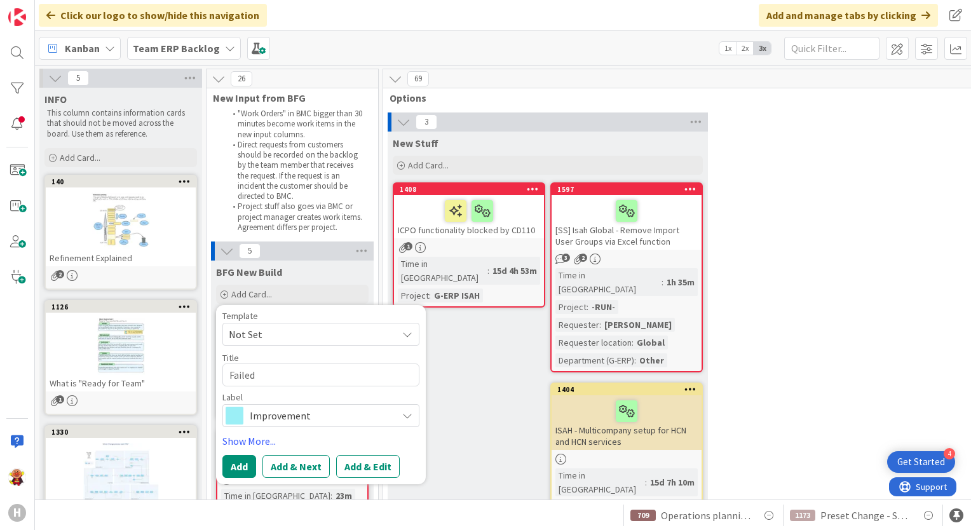
type textarea "Failed t"
type textarea "x"
type textarea "Failed to"
type textarea "x"
type textarea "Failed to"
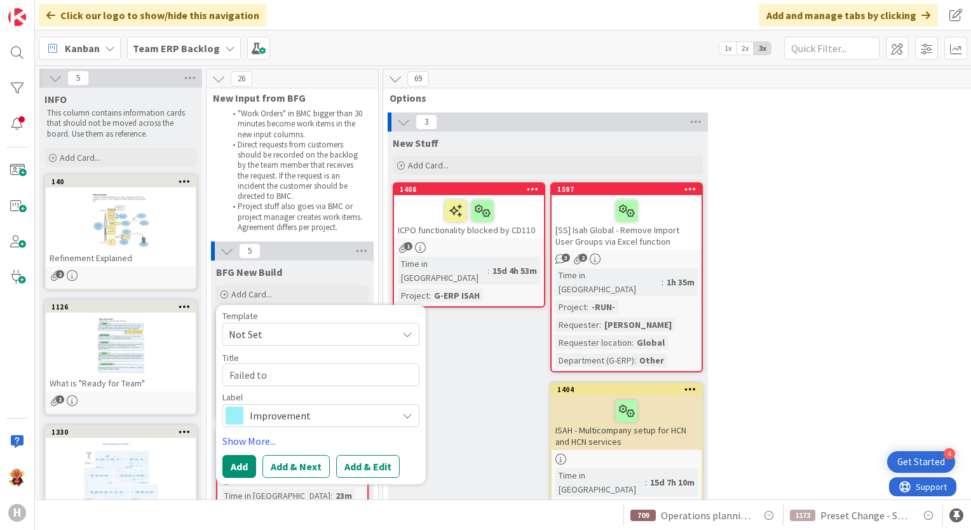
type textarea "x"
type textarea "Failed to i"
type textarea "x"
type textarea "Failed to in"
type textarea "x"
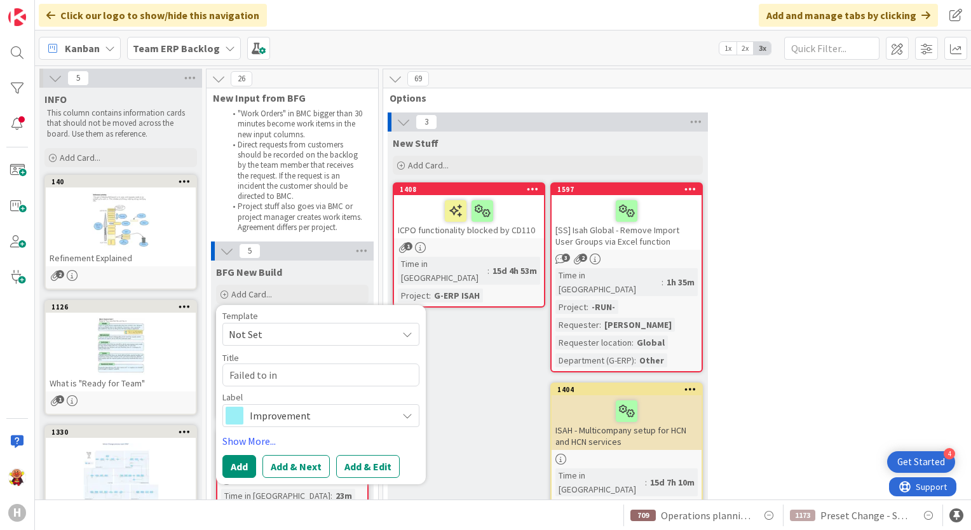
type textarea "Failed to ins"
type textarea "x"
type textarea "Failed to inst"
type textarea "x"
type textarea "Failed to insta"
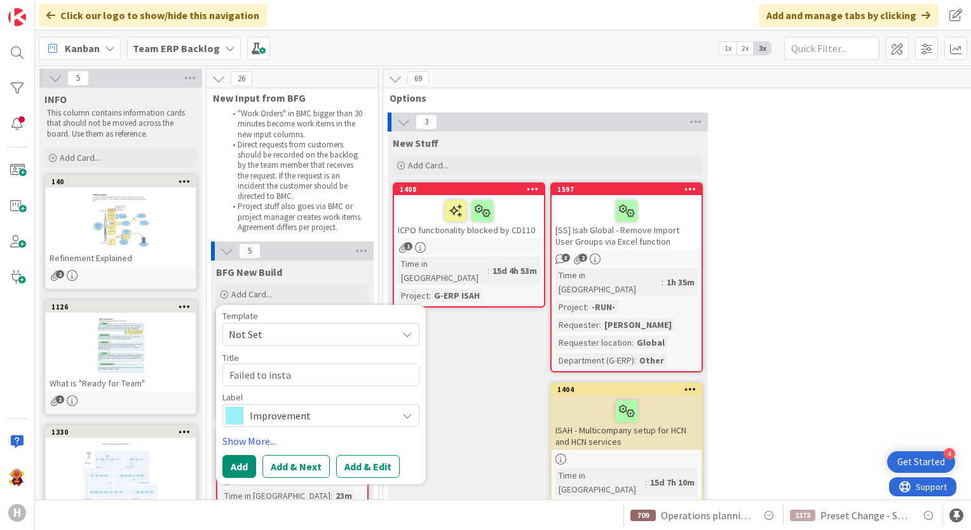
type textarea "x"
type textarea "Failed to instal"
type textarea "x"
type textarea "Failed to install"
type textarea "x"
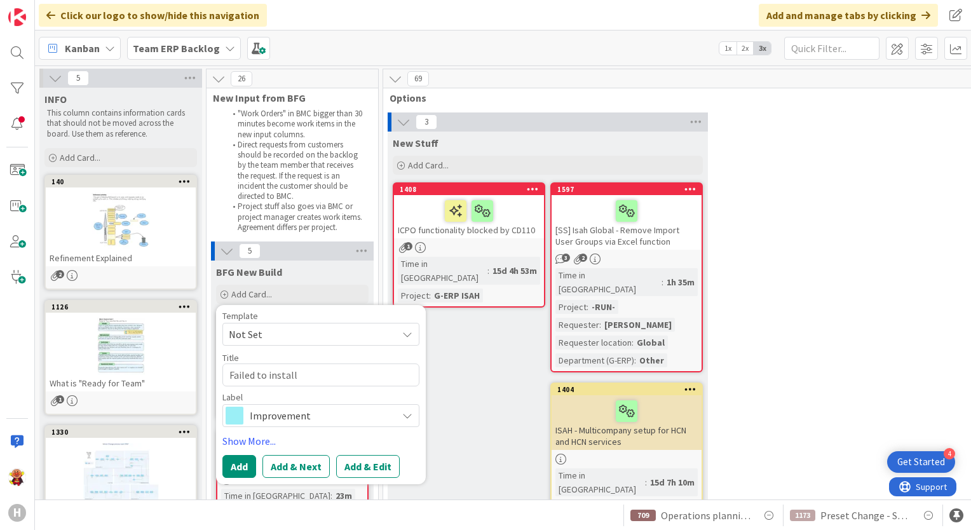
type textarea "Failed to install"
type textarea "x"
type textarea "Failed to install Gl"
type textarea "x"
type textarea "Failed to install Glo"
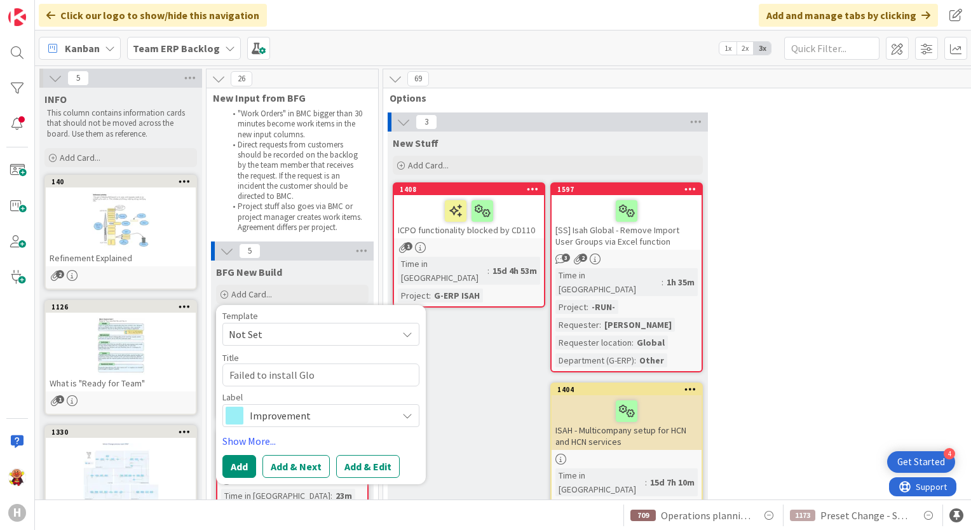
type textarea "x"
type textarea "Failed to install Glob"
type textarea "x"
type textarea "Failed to install Global"
type textarea "x"
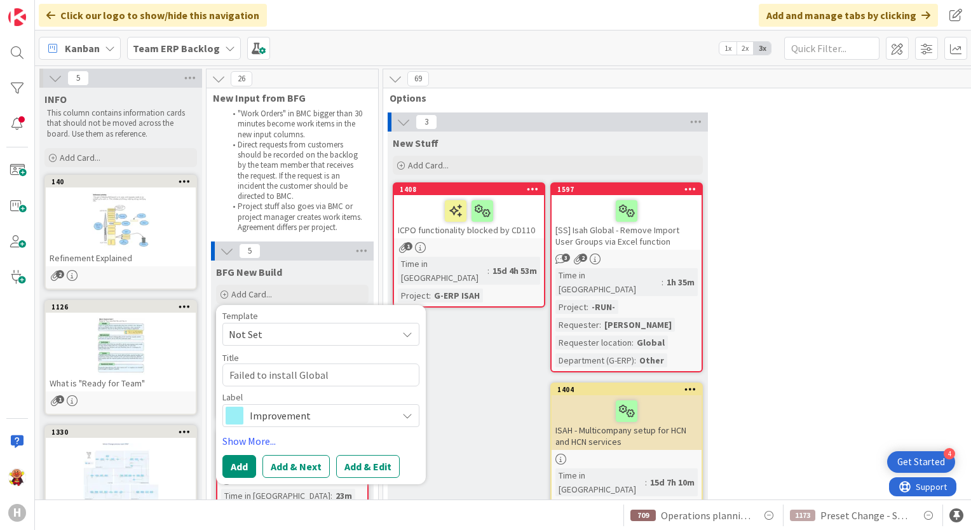
type textarea "Failed to install Global"
type textarea "x"
type textarea "Failed to install Global"
type textarea "x"
type textarea "Failed to install Globa"
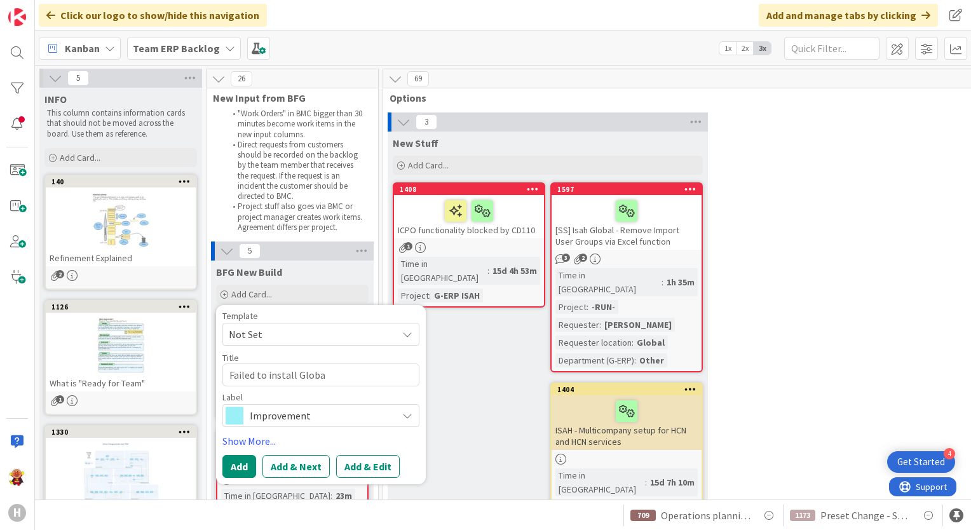
type textarea "x"
type textarea "Failed to install Glob"
type textarea "x"
type textarea "Failed to install Glo"
type textarea "x"
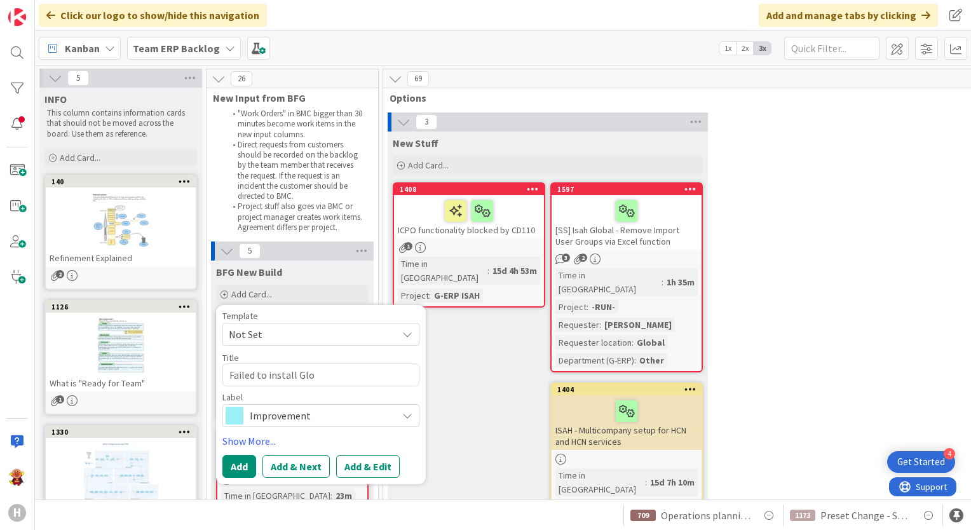
type textarea "Failed to install Gl"
type textarea "x"
type textarea "Failed to install G"
type textarea "x"
type textarea "Failed to install"
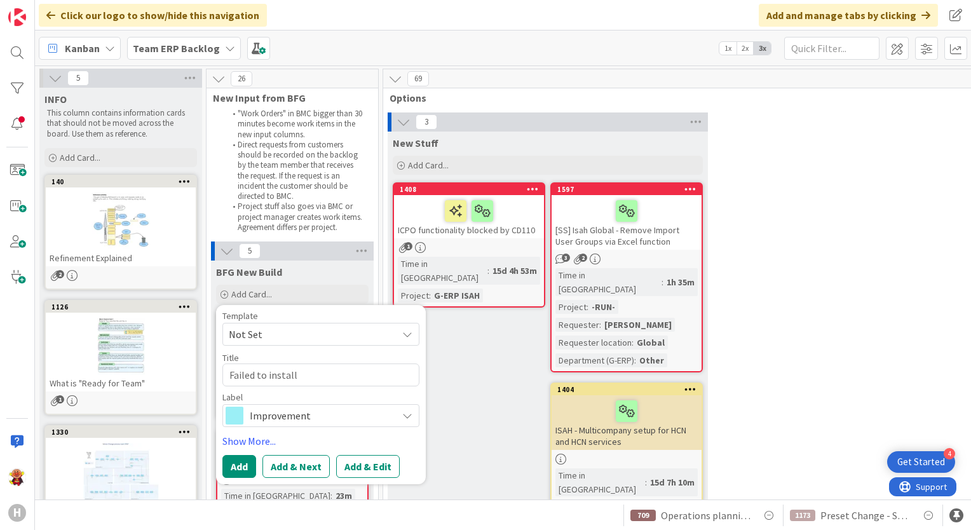
type textarea "x"
type textarea "Failed to install O"
type textarea "x"
type textarea "Failed to install Ou"
type textarea "x"
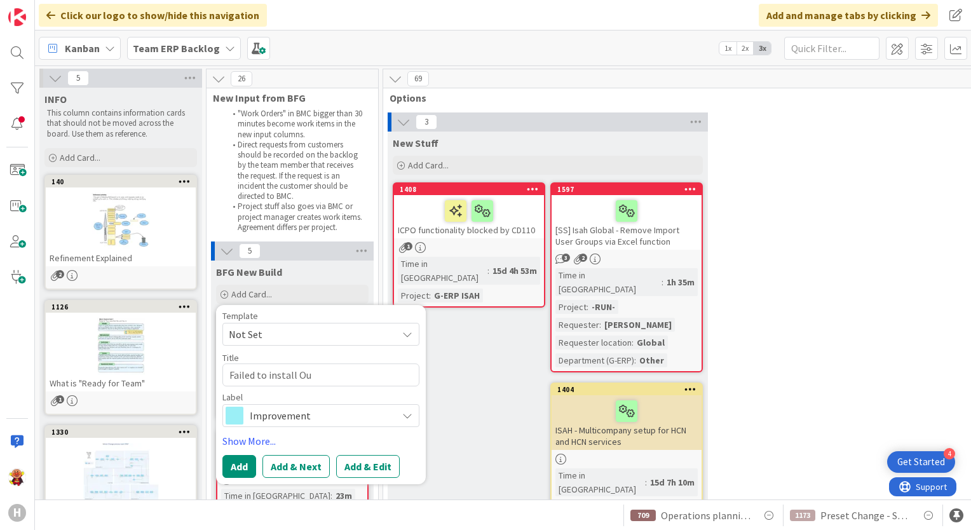
type textarea "Failed to install Out"
type textarea "x"
type textarea "Failed to install Outl"
type textarea "x"
type textarea "Failed to install Outlo"
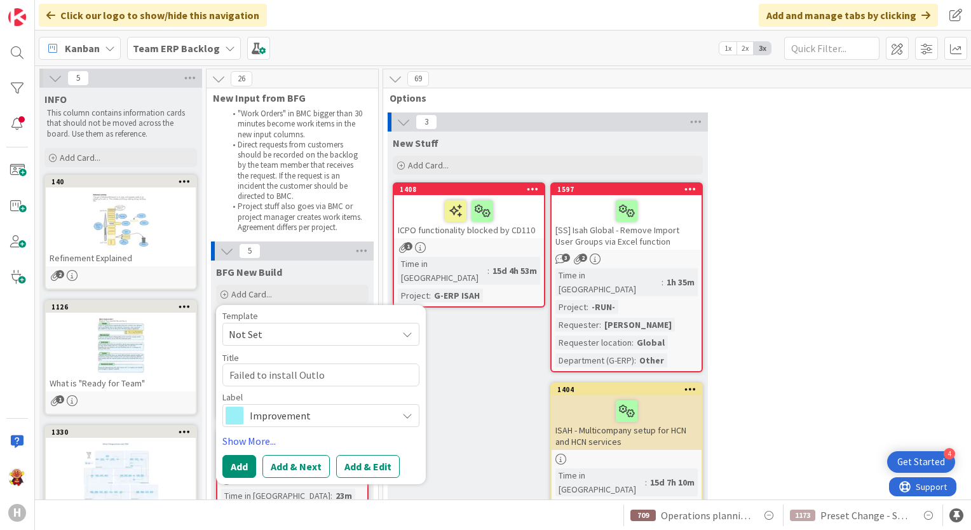
type textarea "x"
type textarea "Failed to install Outloo"
type textarea "x"
type textarea "Failed to install Outlook"
type textarea "x"
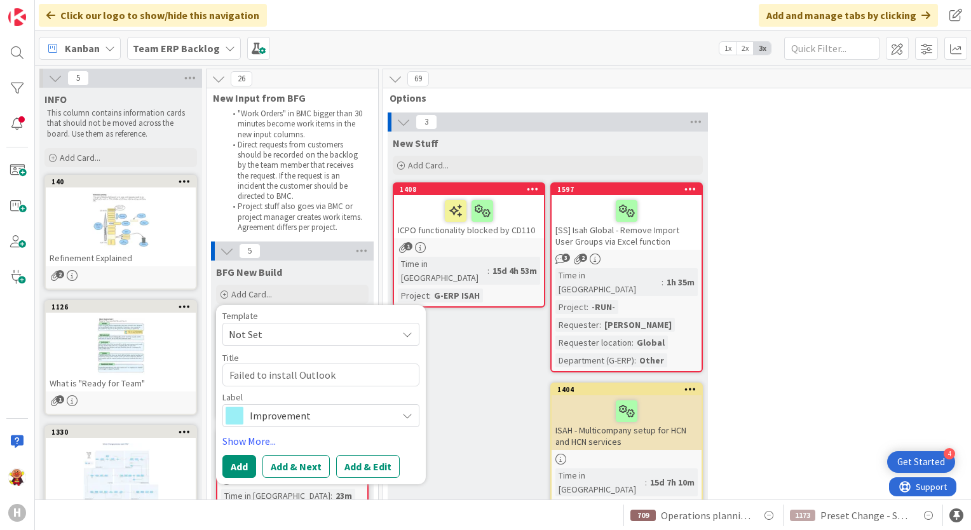
type textarea "Failed to install Outlook"
type textarea "x"
type textarea "Failed to install Outlook a"
type textarea "x"
type textarea "Failed to install Outlook ad"
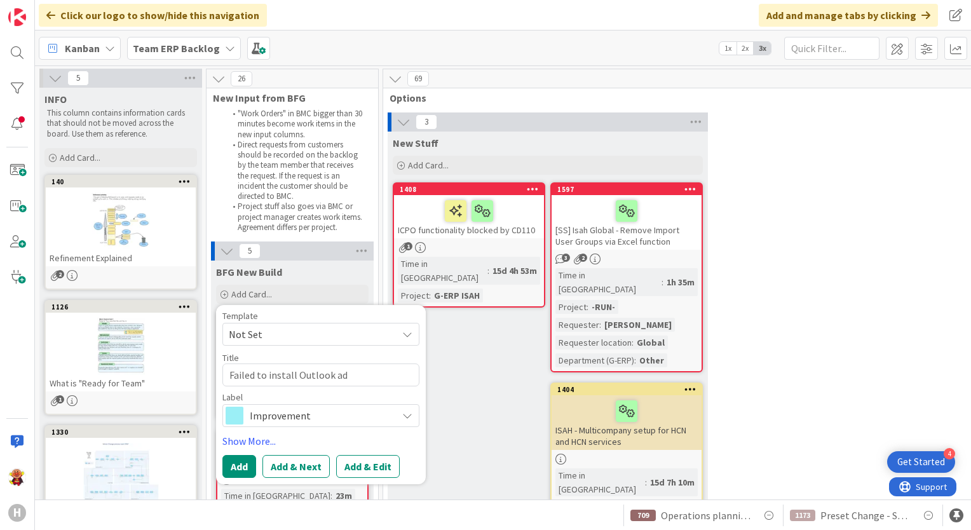
type textarea "x"
type textarea "Failed to install Outlook add"
type textarea "x"
type textarea "Failed to install Outlook add"
type textarea "x"
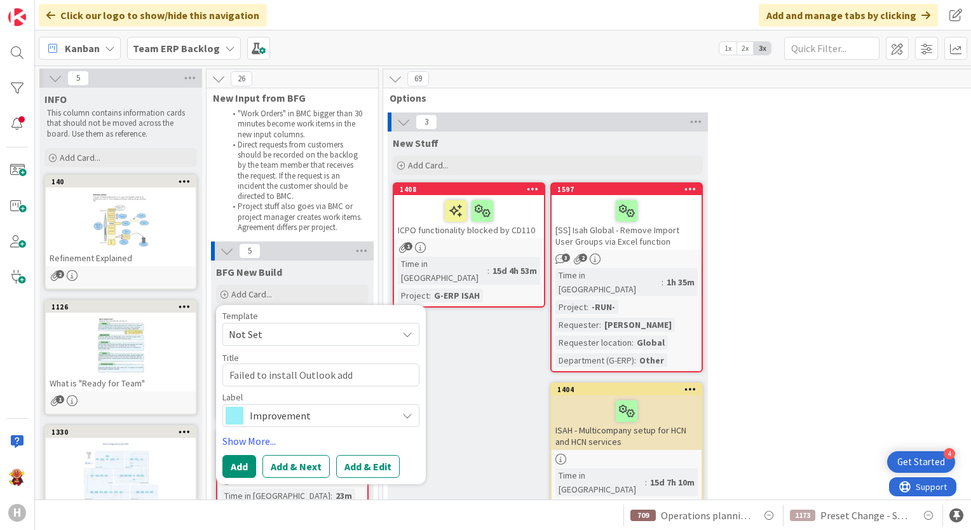
type textarea "Failed to install Outlook add i"
type textarea "x"
type textarea "Failed to install Outlook add in"
type textarea "x"
type textarea "Failed to install Outlook add in"
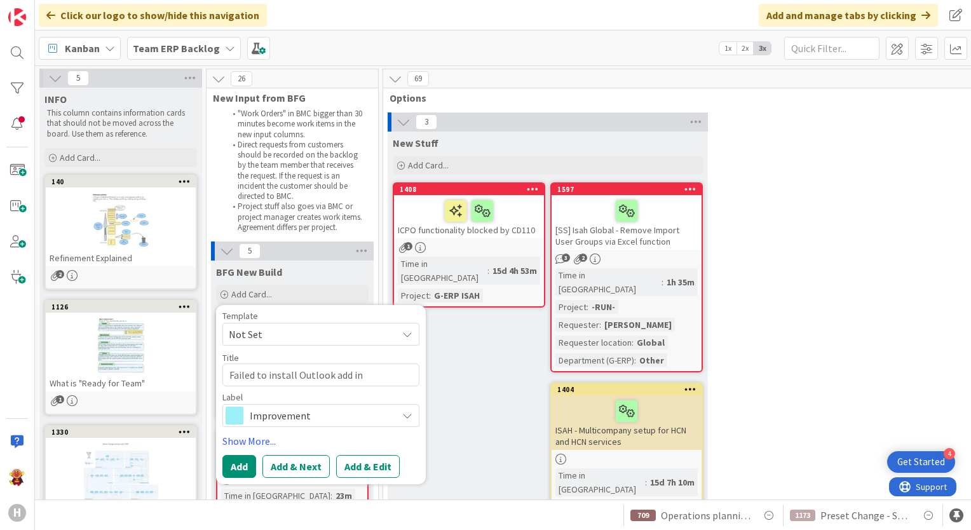
type textarea "x"
type textarea "Failed to install Outlook add in a"
type textarea "x"
type textarea "Failed to install Outlook add in"
type textarea "x"
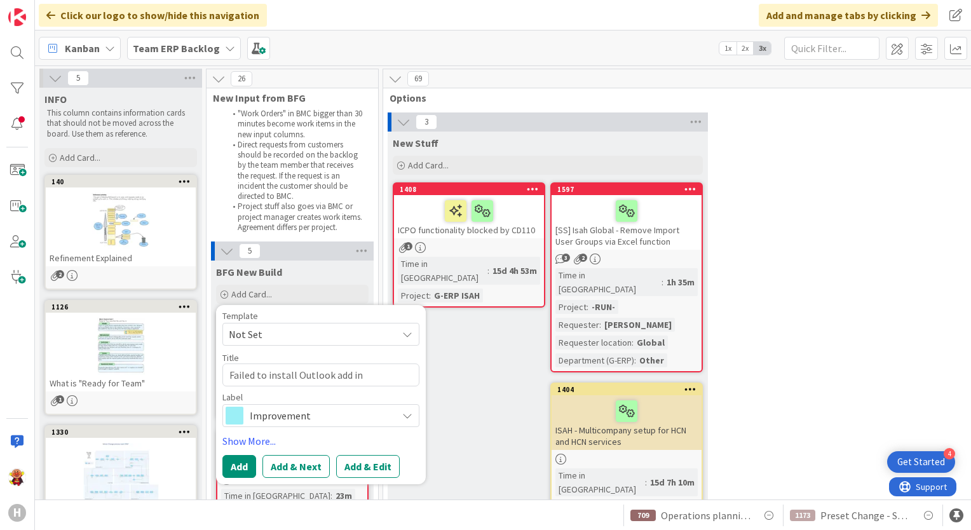
type textarea "Failed to install Outlook add in f"
type textarea "x"
type textarea "Failed to install Outlook add in fo"
type textarea "x"
type textarea "Failed to install Outlook add in for"
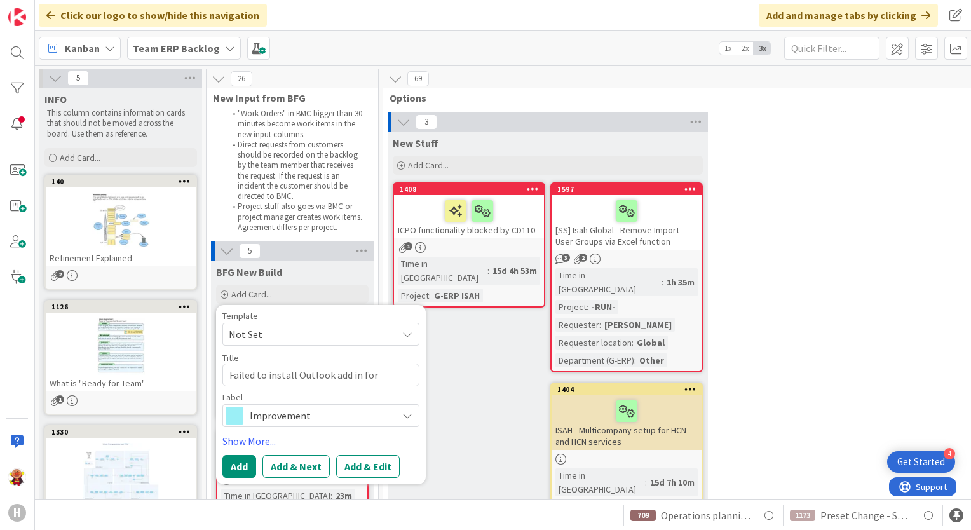
type textarea "x"
type textarea "Failed to install Outlook add in for"
type textarea "x"
type textarea "Failed to install Outlook add in for G"
type textarea "x"
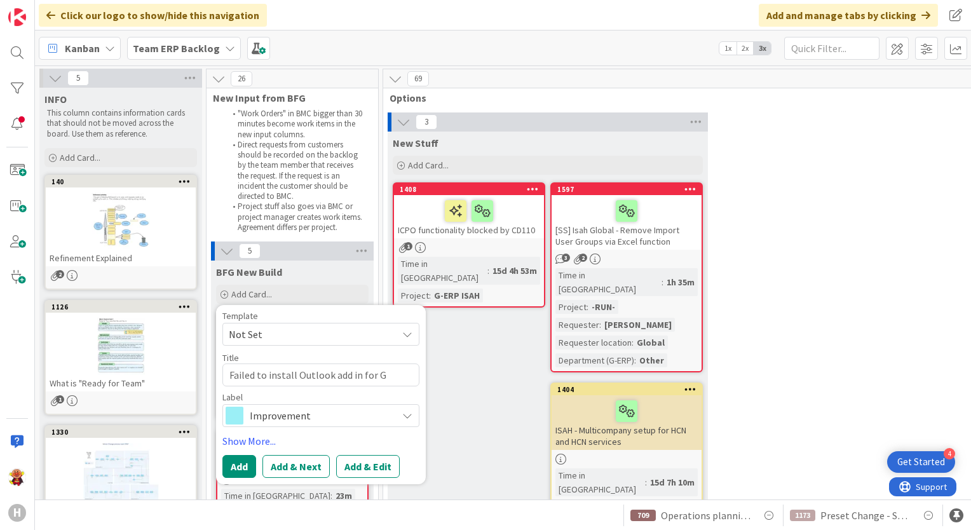
type textarea "Failed to install Outlook add in for G-"
type textarea "x"
type textarea "Failed to install Outlook add in for G-i"
type textarea "x"
type textarea "Failed to install Outlook add in for G-isa"
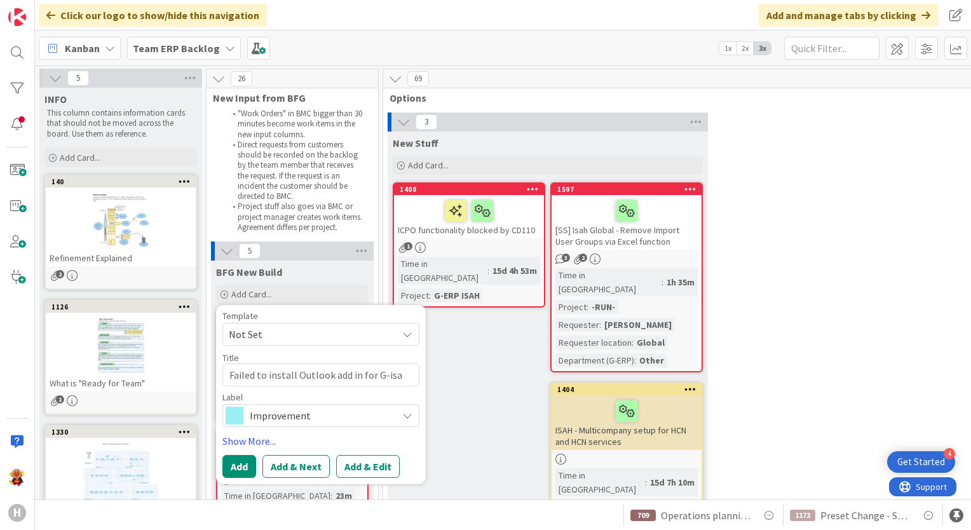
type textarea "x"
type textarea "Failed to install Outlook add in for G-isah"
click at [321, 425] on div "Improvement" at bounding box center [320, 415] width 197 height 23
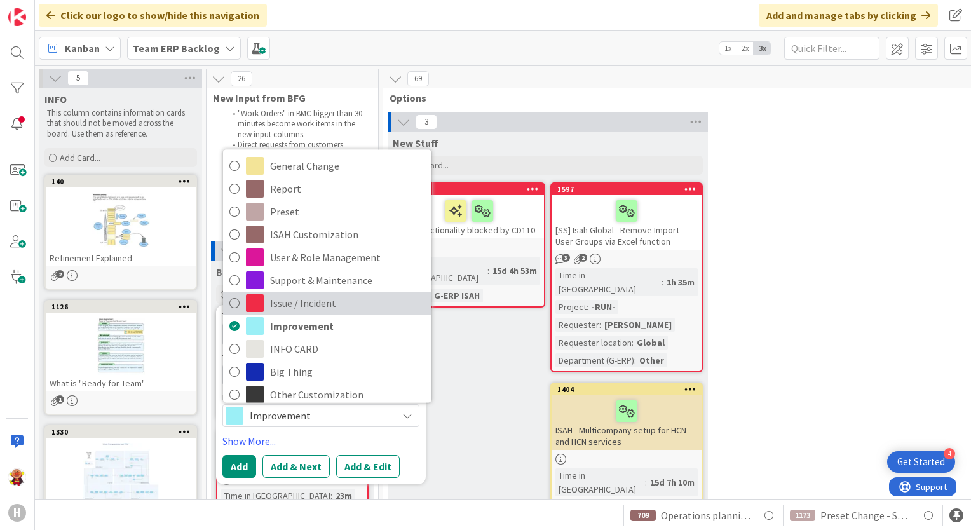
click at [358, 294] on span "Issue / Incident" at bounding box center [347, 303] width 155 height 19
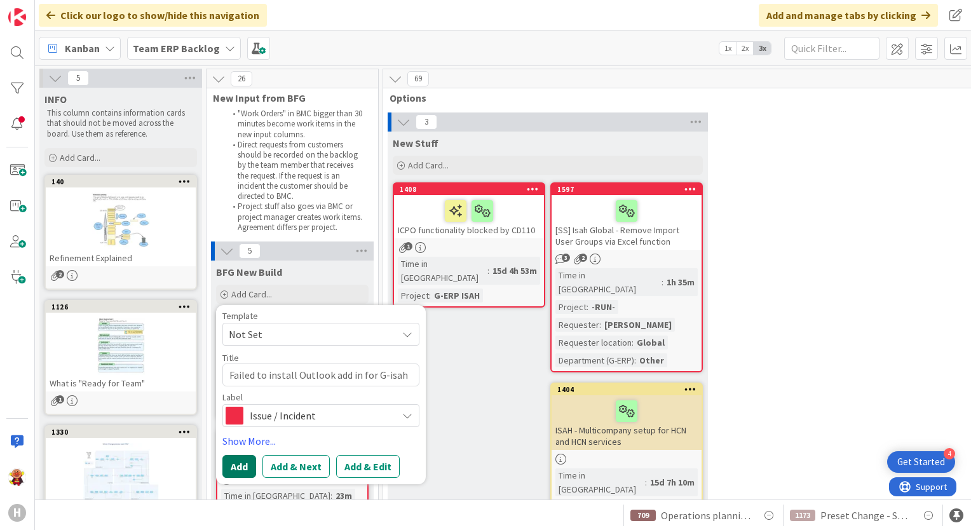
click at [243, 469] on button "Add" at bounding box center [239, 466] width 34 height 23
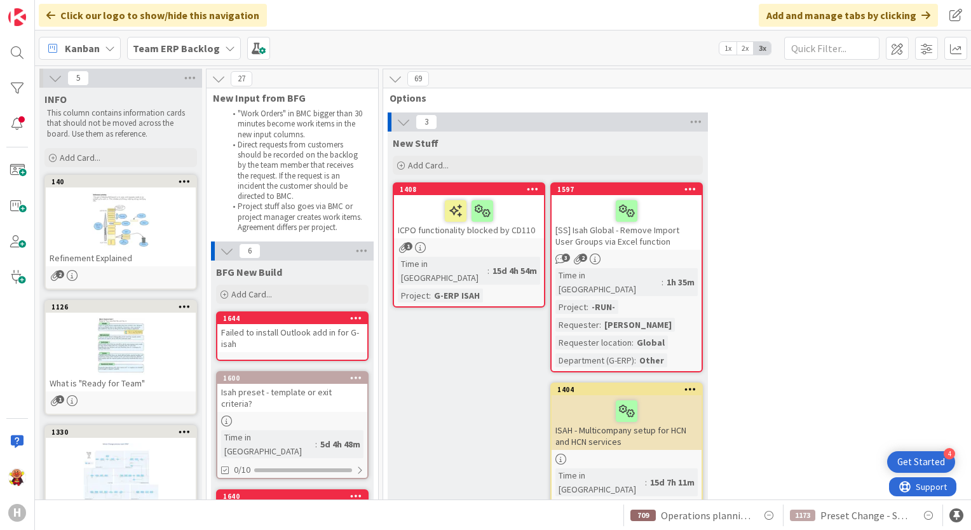
click at [315, 341] on div "Failed to install Outlook add in for G-isah" at bounding box center [292, 338] width 150 height 28
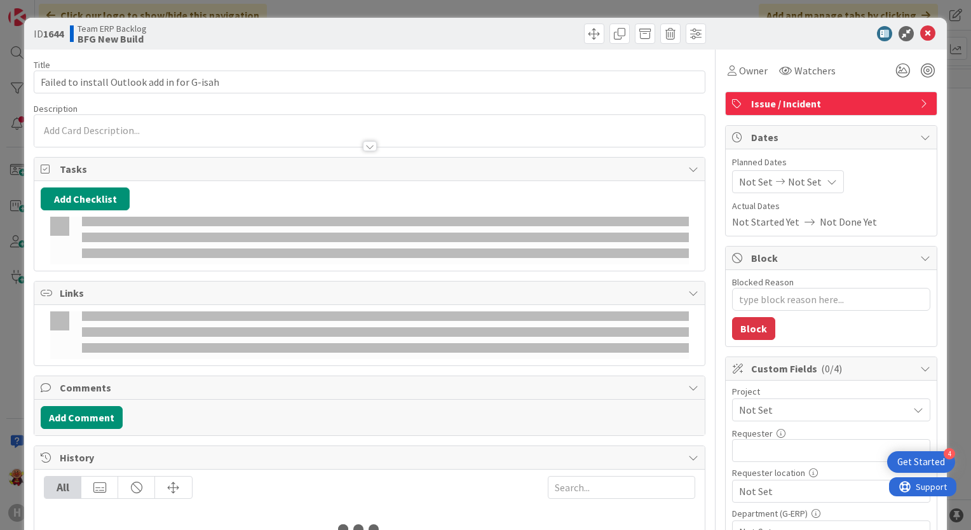
type textarea "x"
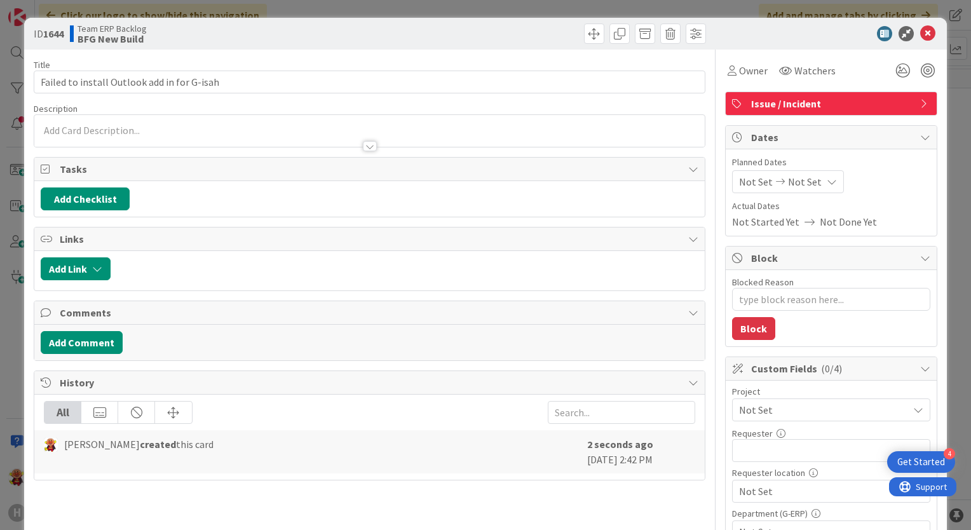
click at [304, 141] on div at bounding box center [369, 139] width 670 height 13
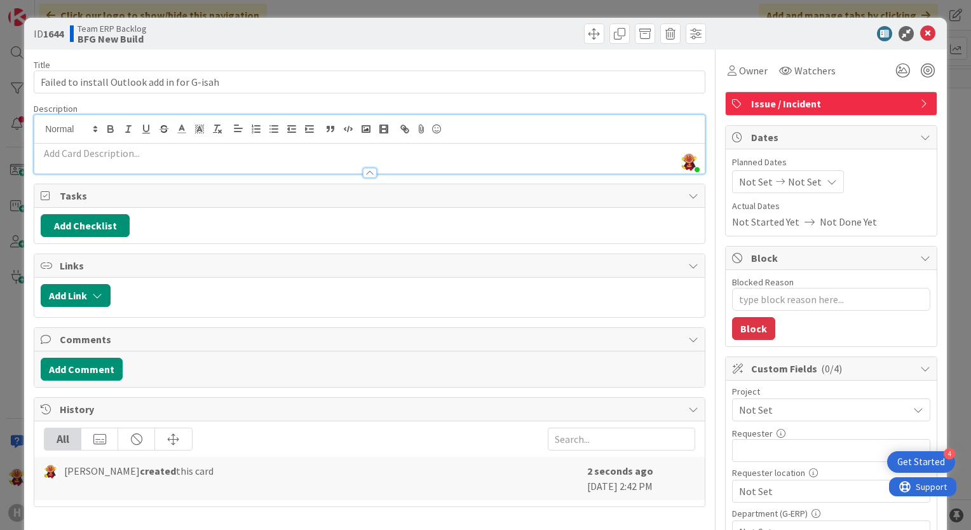
click at [244, 163] on div at bounding box center [369, 166] width 670 height 13
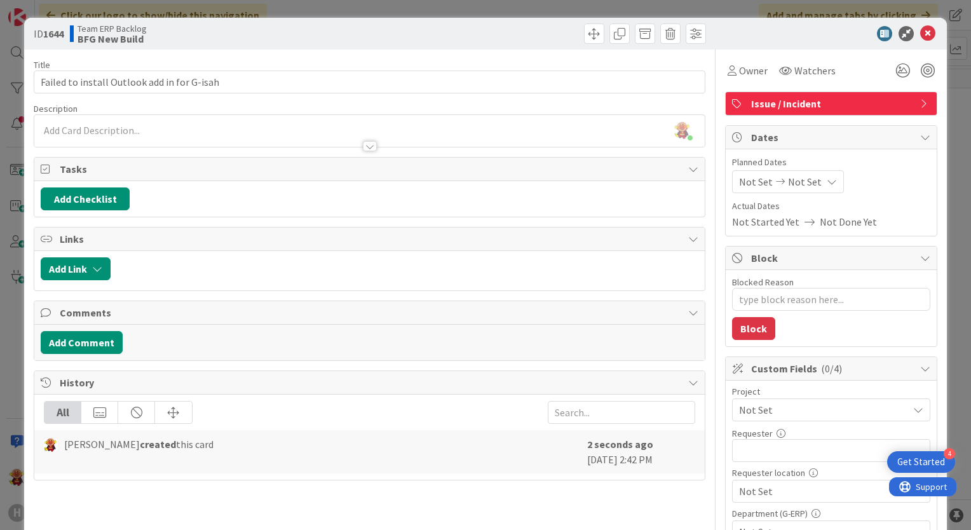
click at [262, 123] on p at bounding box center [370, 130] width 658 height 15
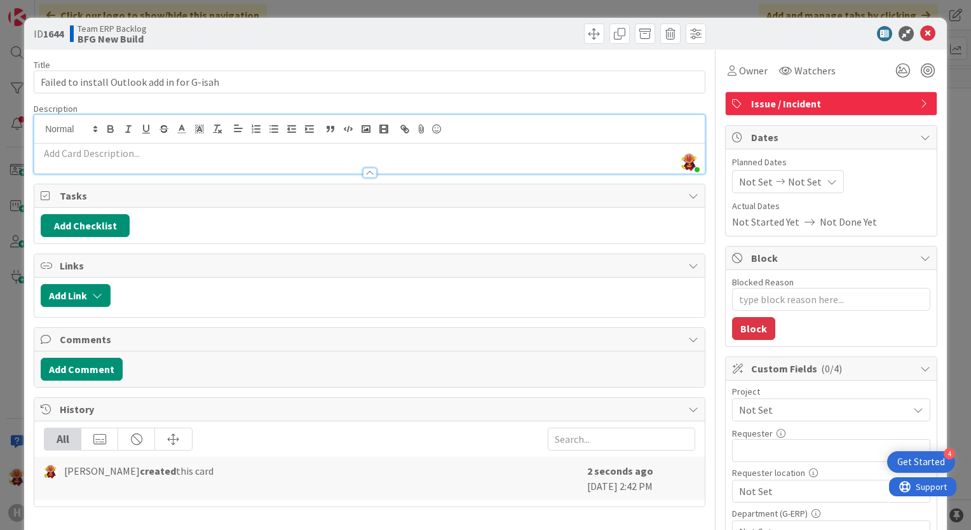
click at [226, 156] on p at bounding box center [370, 153] width 658 height 15
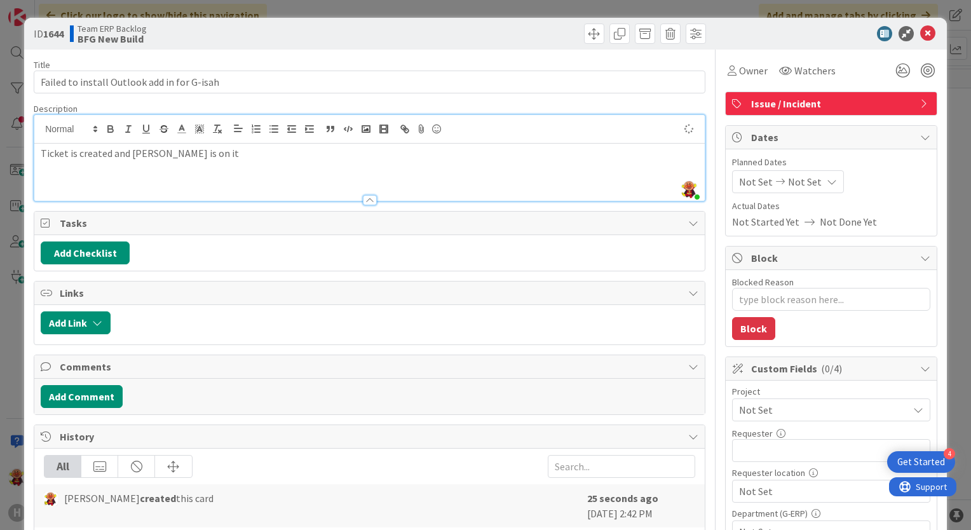
type textarea "x"
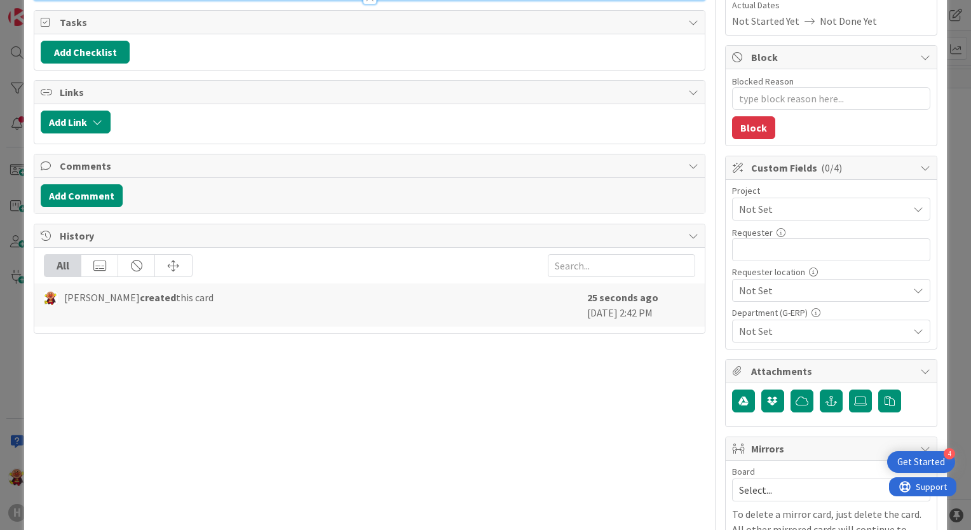
scroll to position [254, 0]
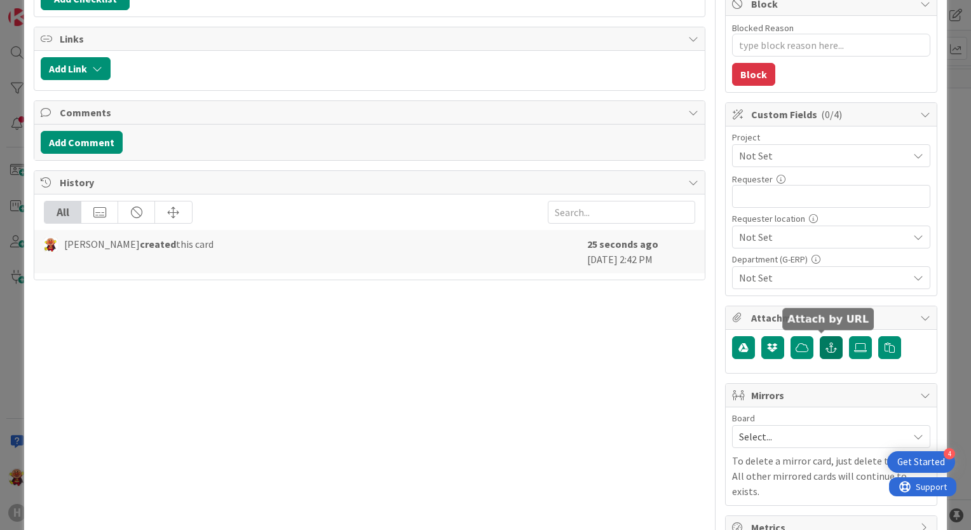
click at [831, 347] on button "button" at bounding box center [831, 347] width 23 height 23
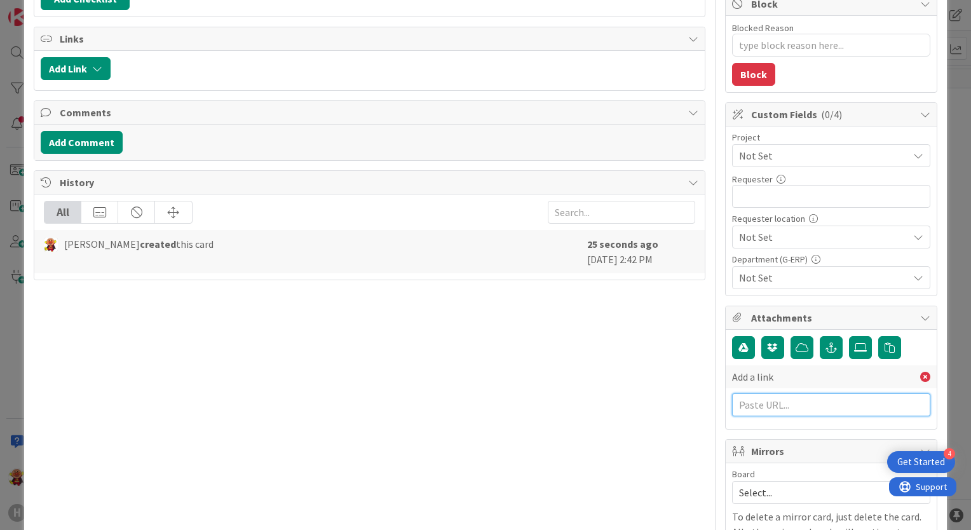
click at [775, 399] on input "text" at bounding box center [831, 404] width 198 height 23
paste input "https://huisman-smartit.onbmc.com/smartit/app/#/workorder/IDGHEXFAF704DATAV9JCT…"
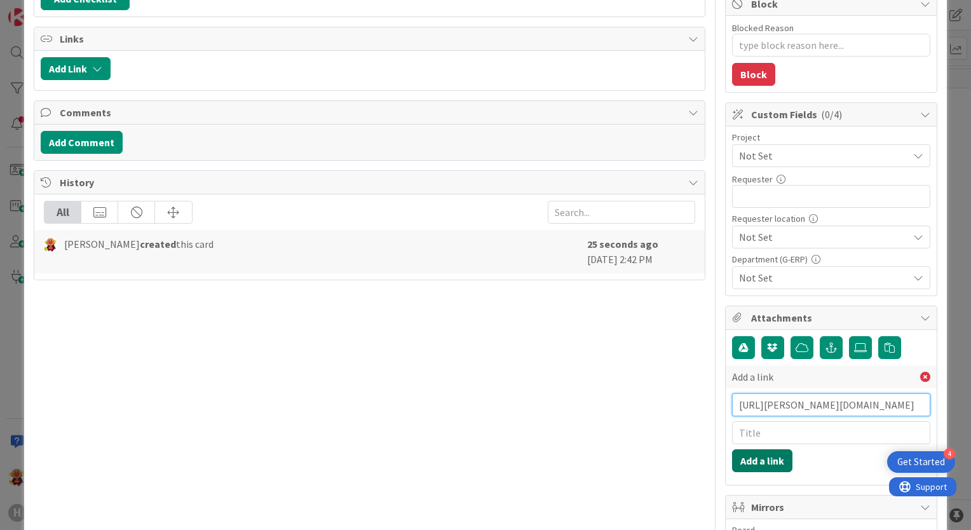
type input "https://huisman-smartit.onbmc.com/smartit/app/#/workorder/IDGHEXFAF704DATAV9JCT…"
click at [752, 458] on button "Add a link" at bounding box center [762, 460] width 60 height 23
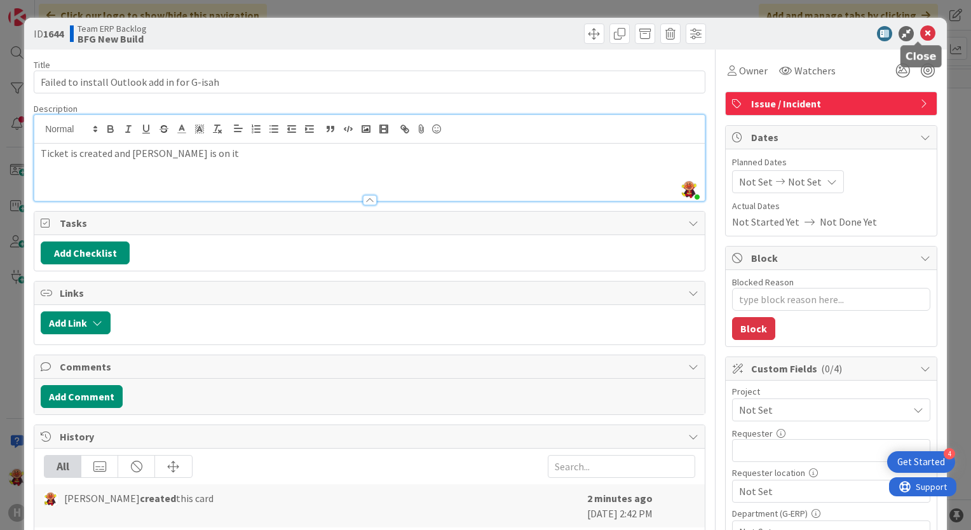
click at [923, 33] on icon at bounding box center [927, 33] width 15 height 15
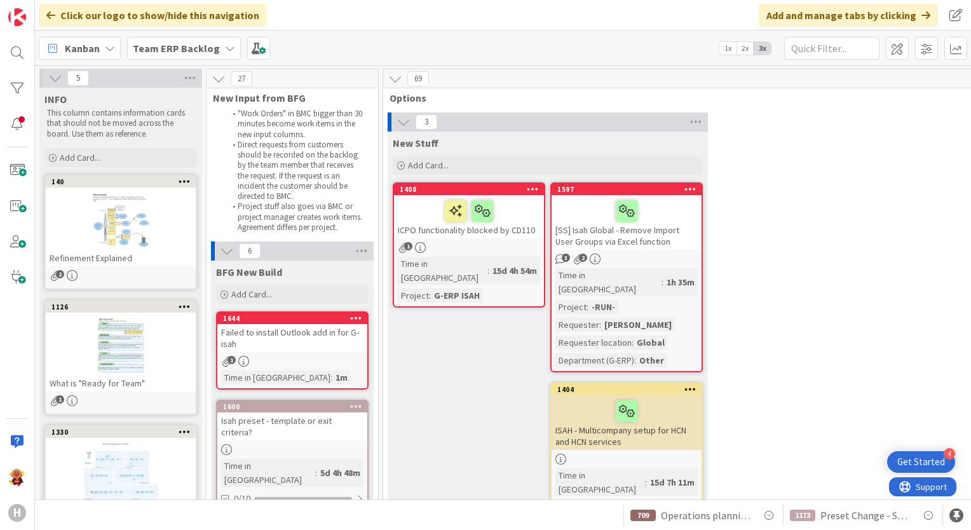
drag, startPoint x: 280, startPoint y: 358, endPoint x: 558, endPoint y: 355, distance: 278.4
click at [280, 358] on div "1" at bounding box center [292, 361] width 150 height 11
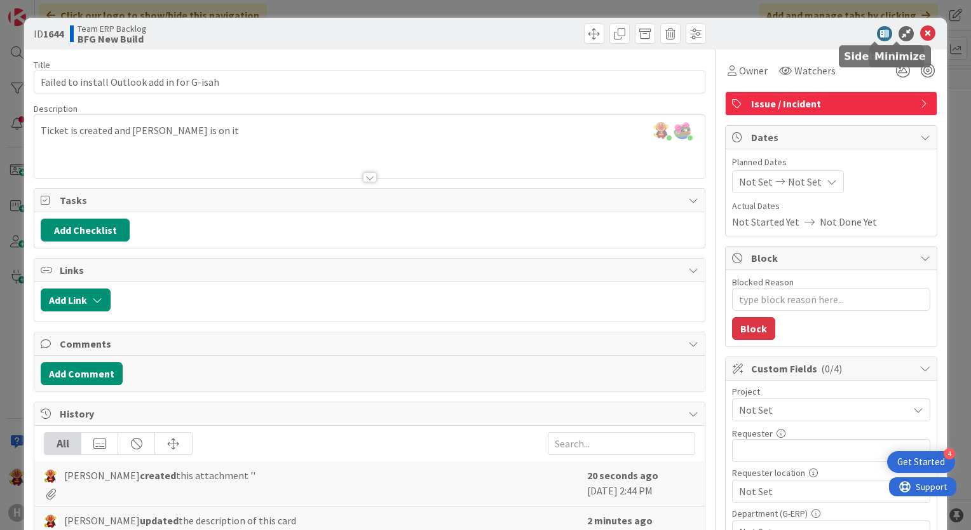
click at [920, 34] on icon at bounding box center [927, 33] width 15 height 15
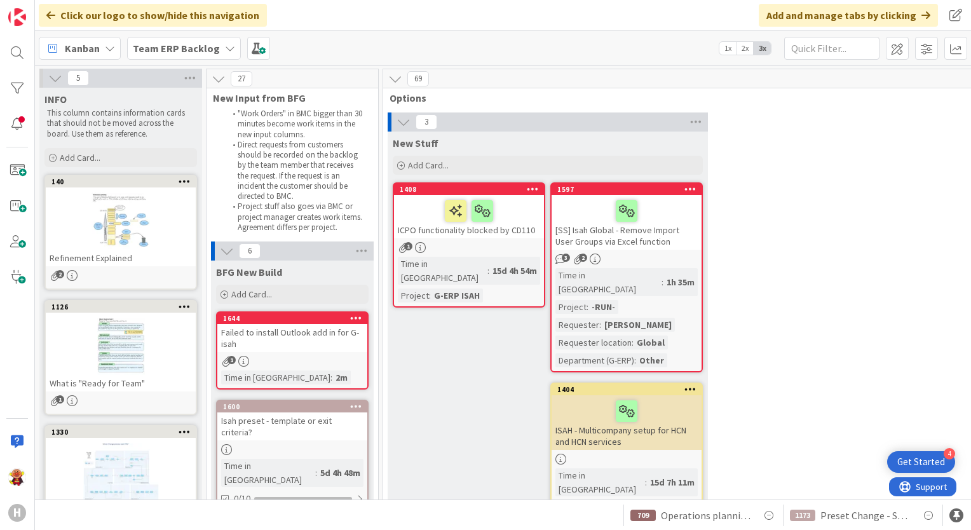
click at [290, 342] on div "Failed to install Outlook add in for G-isah" at bounding box center [292, 338] width 150 height 28
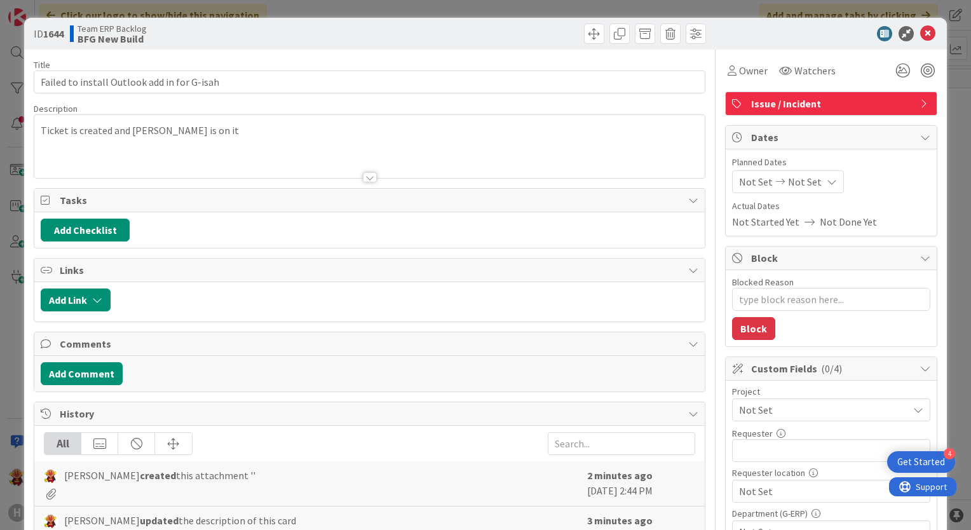
type textarea "x"
click at [363, 177] on div at bounding box center [370, 177] width 14 height 10
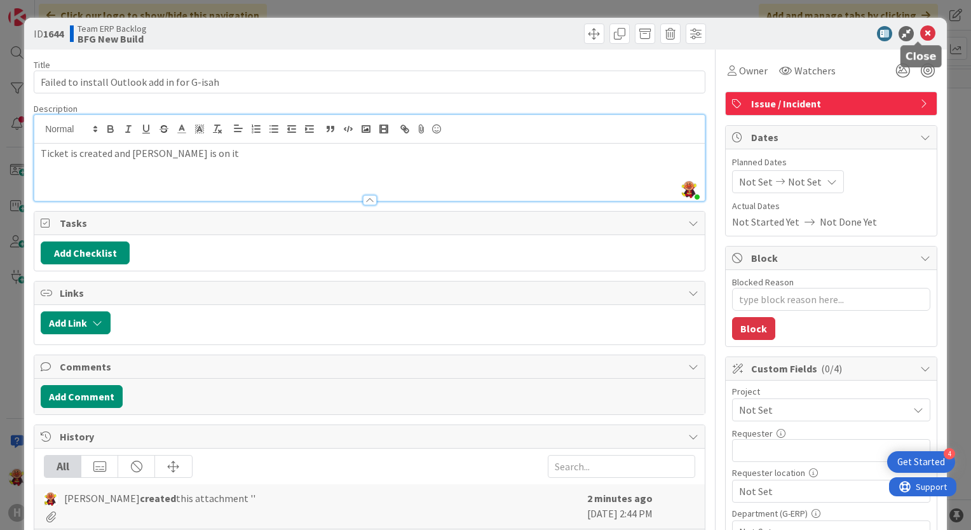
click at [920, 34] on icon at bounding box center [927, 33] width 15 height 15
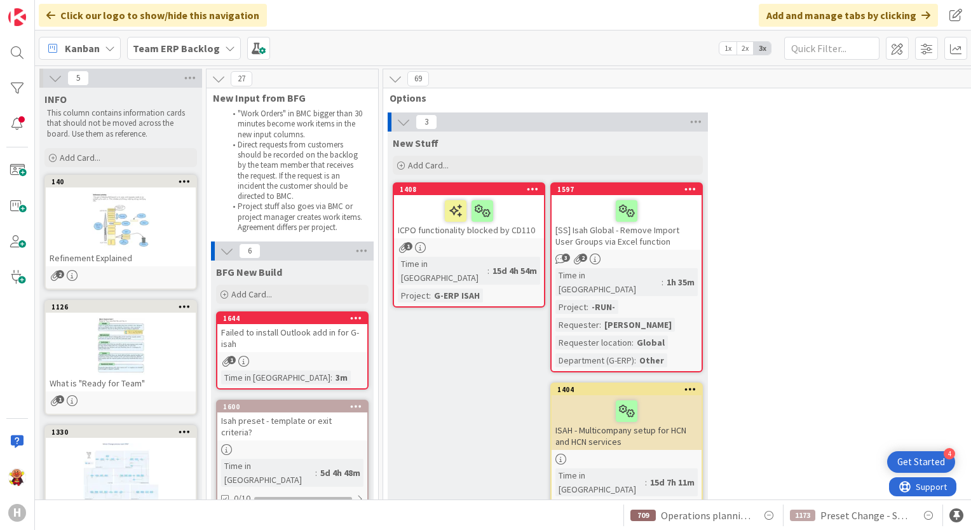
drag, startPoint x: 158, startPoint y: 54, endPoint x: 170, endPoint y: 67, distance: 18.0
click at [158, 54] on span "Team ERP Backlog" at bounding box center [176, 48] width 87 height 15
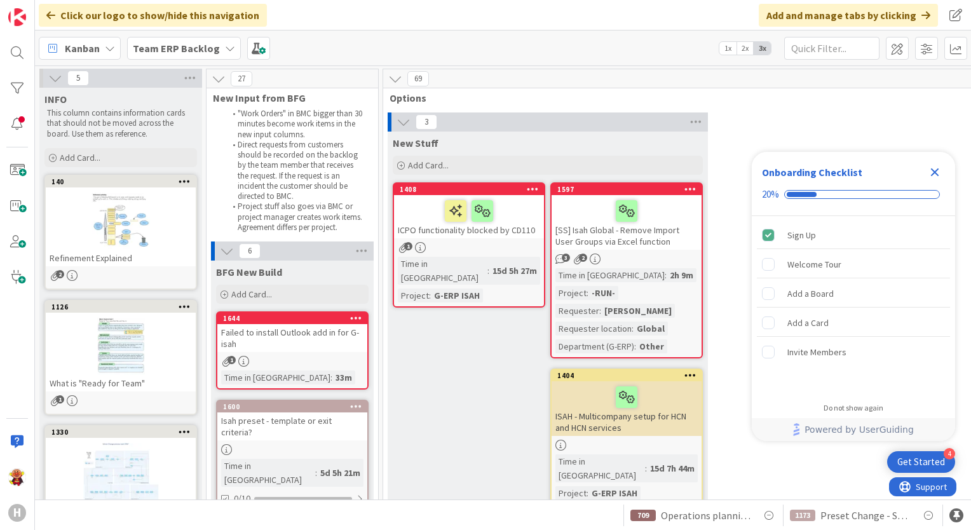
click at [170, 47] on b "Team ERP Backlog" at bounding box center [176, 48] width 87 height 13
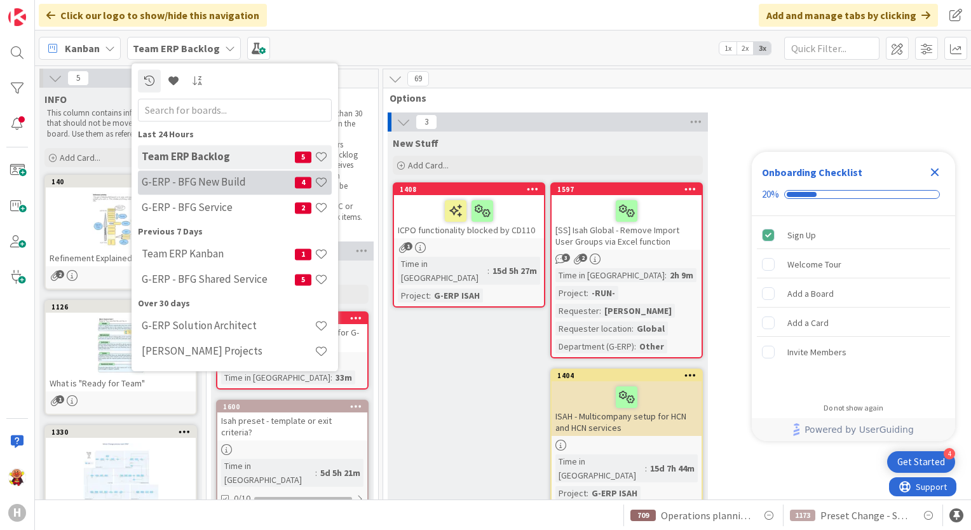
click at [211, 177] on h4 "G-ERP - BFG New Build" at bounding box center [218, 182] width 153 height 13
